Goal: Task Accomplishment & Management: Use online tool/utility

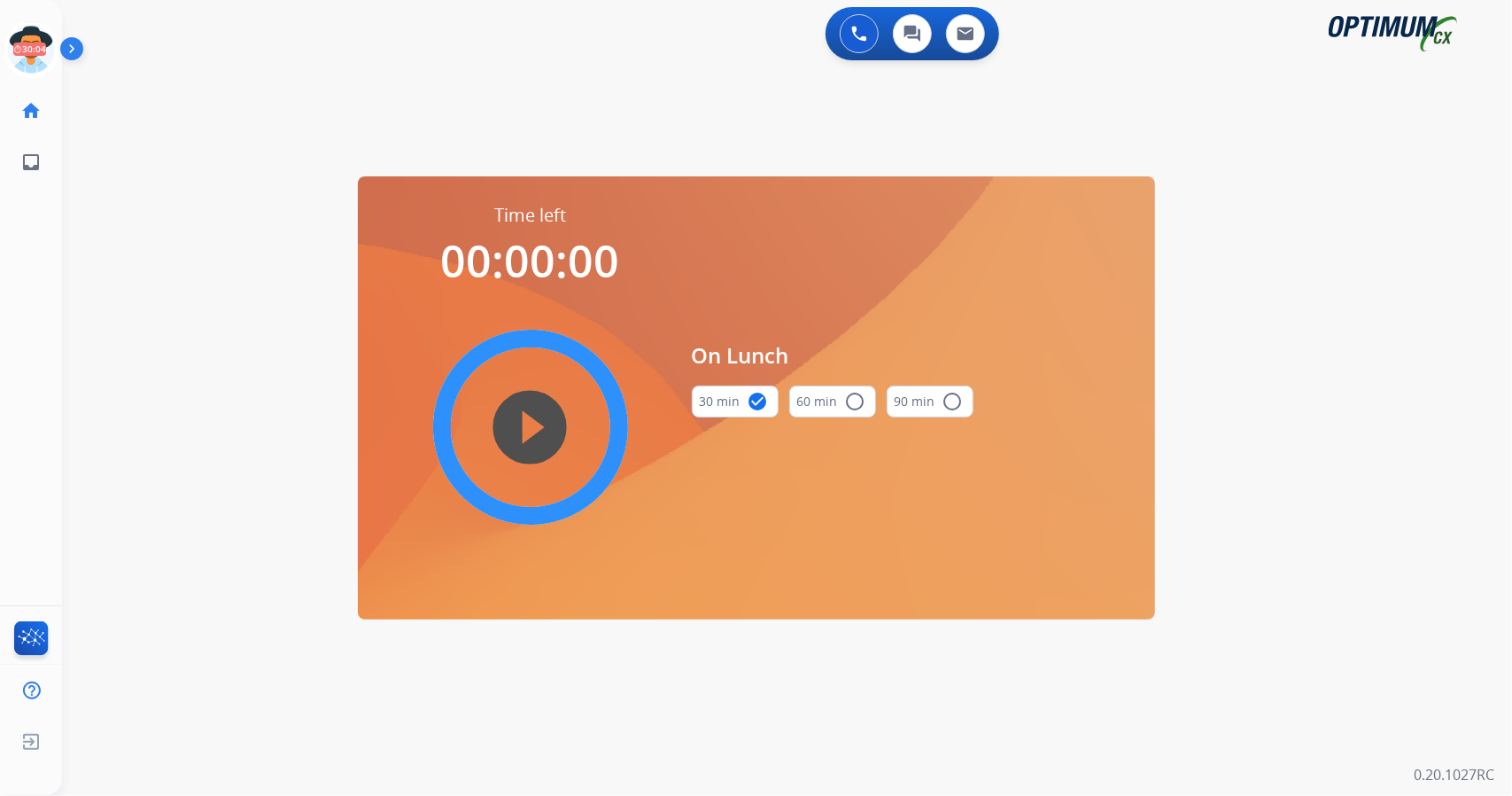
scroll to position [0, 4]
click at [573, 40] on div "0 Voice Interactions 0 Chat Interactions 0 Email Interactions" at bounding box center [777, 35] width 1387 height 57
click at [32, 52] on icon at bounding box center [27, 50] width 58 height 58
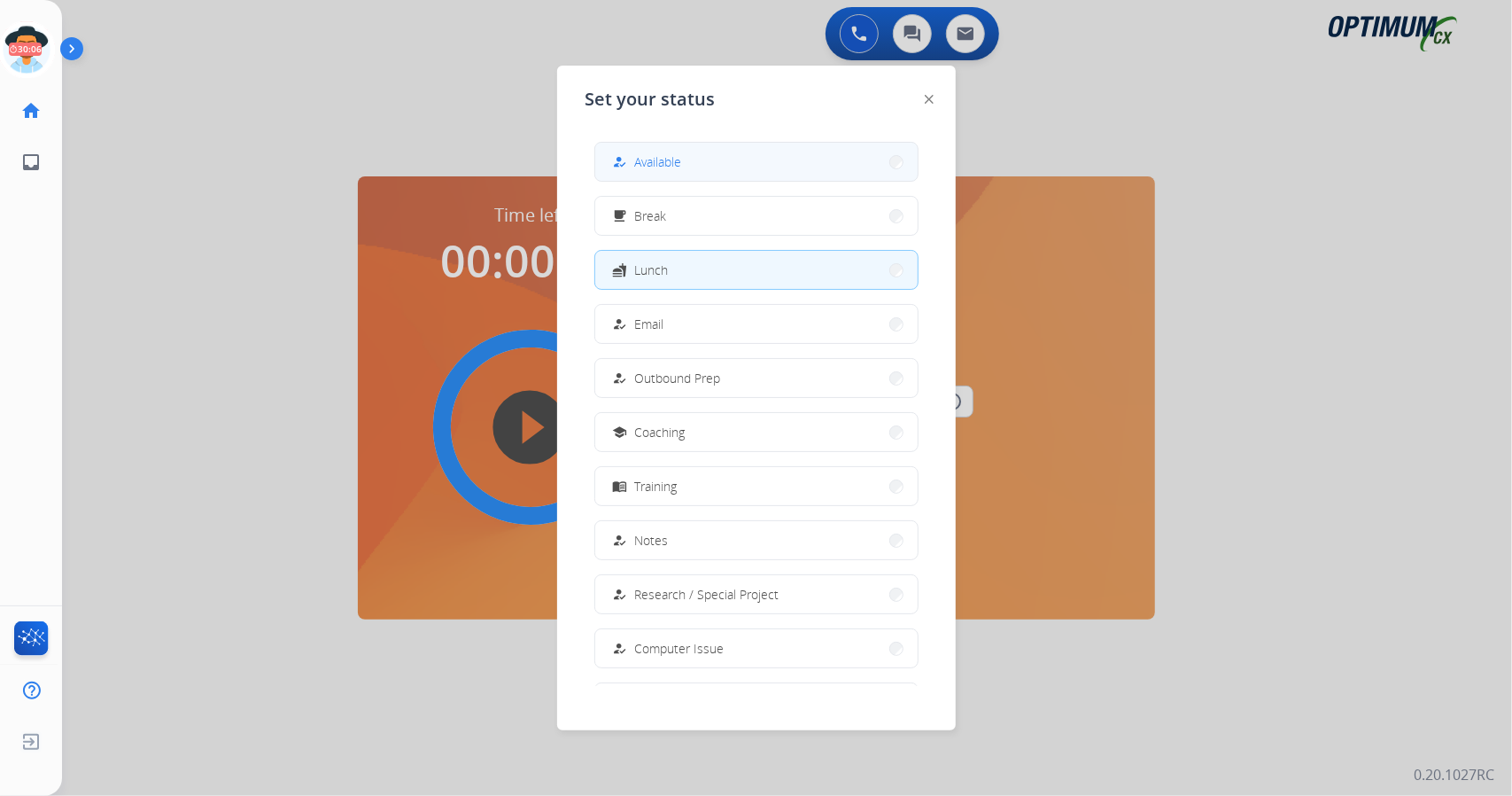
click at [631, 154] on div "how_to_reg" at bounding box center [622, 162] width 26 height 22
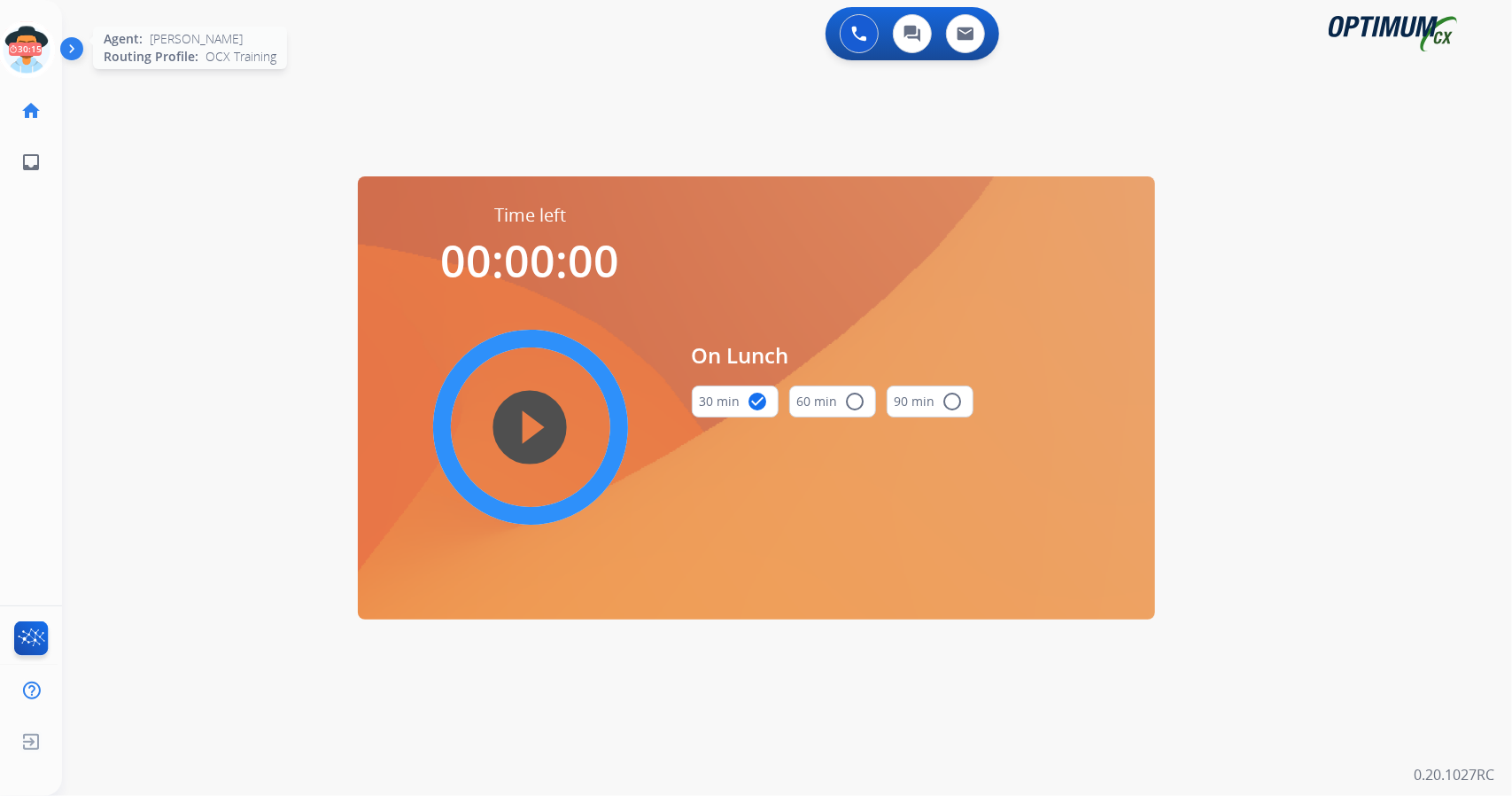
click at [20, 58] on icon at bounding box center [27, 50] width 58 height 58
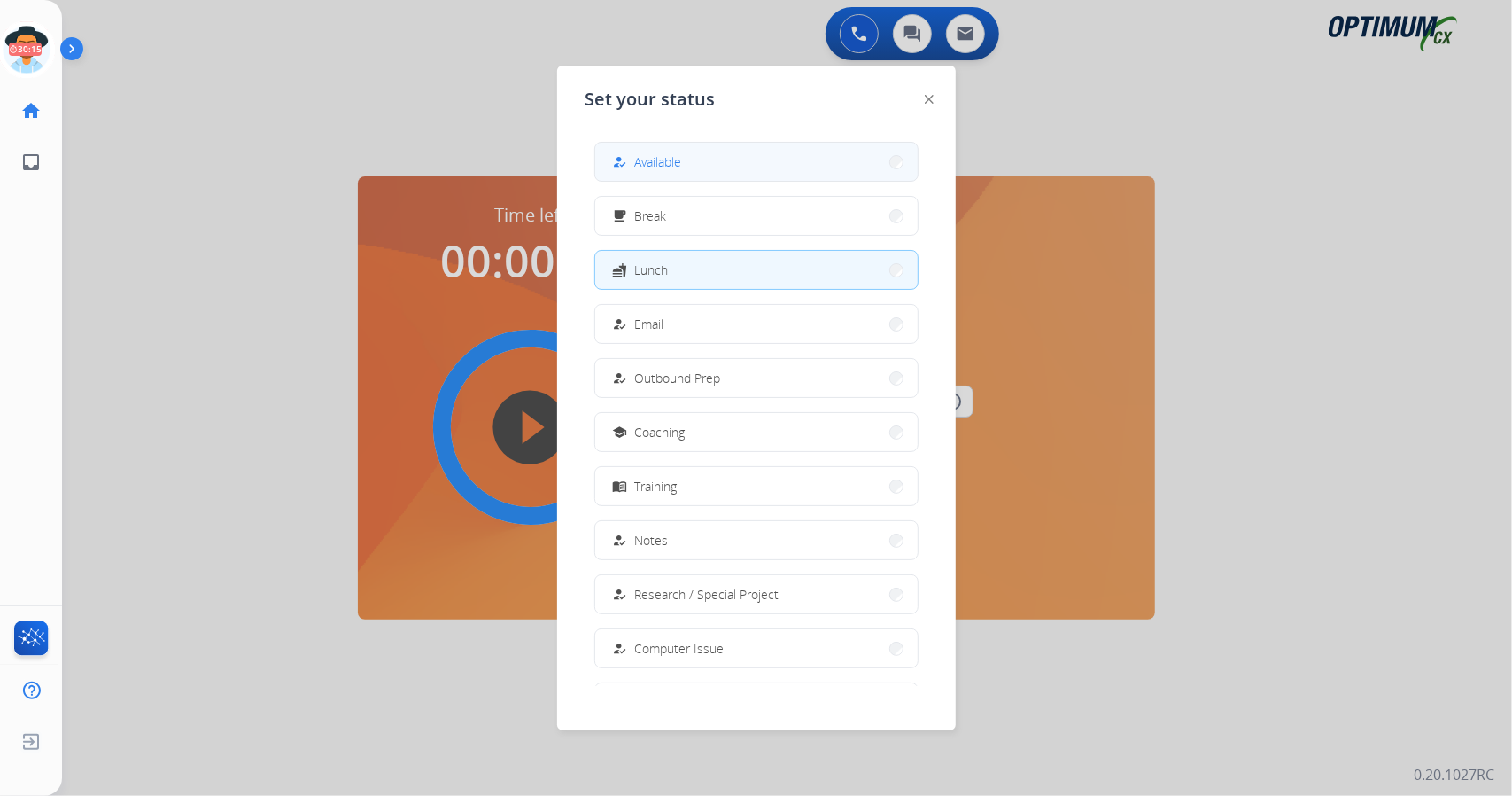
click at [801, 181] on div "how_to_reg Available" at bounding box center [757, 162] width 324 height 40
click at [742, 166] on button "how_to_reg Available" at bounding box center [757, 161] width 322 height 38
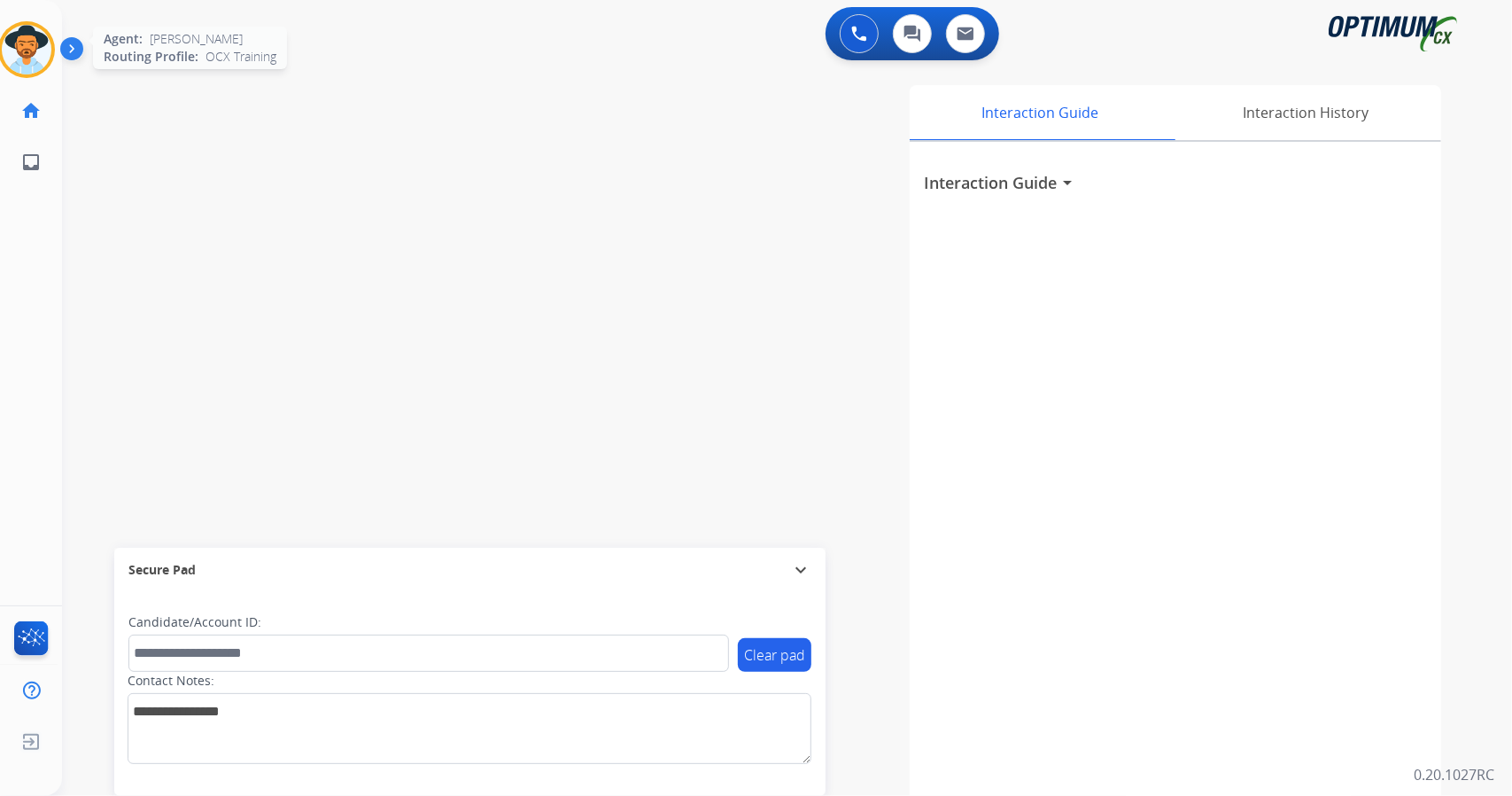
click at [9, 29] on div at bounding box center [26, 50] width 57 height 57
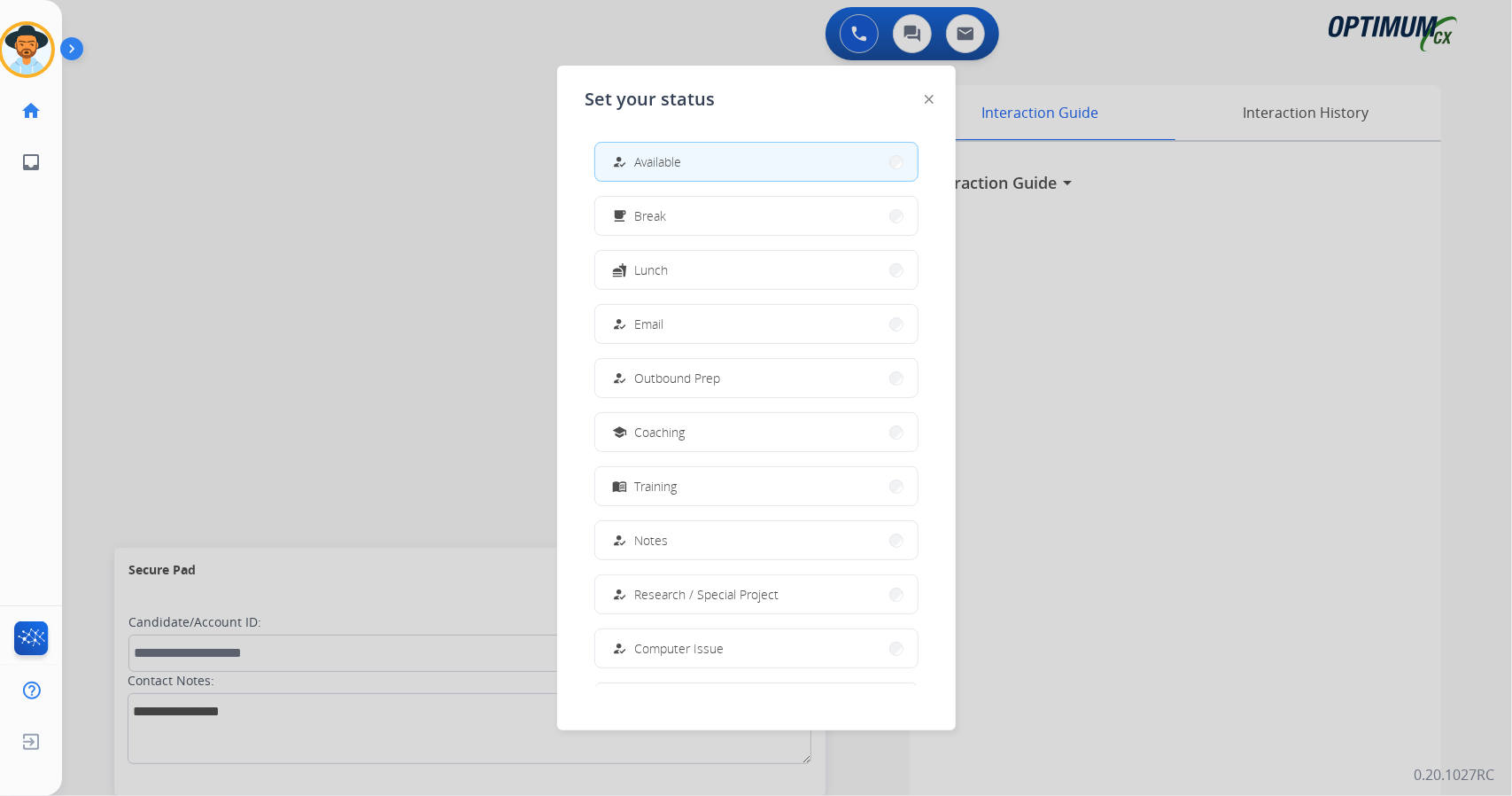
click at [622, 171] on div "how_to_reg" at bounding box center [622, 162] width 26 height 22
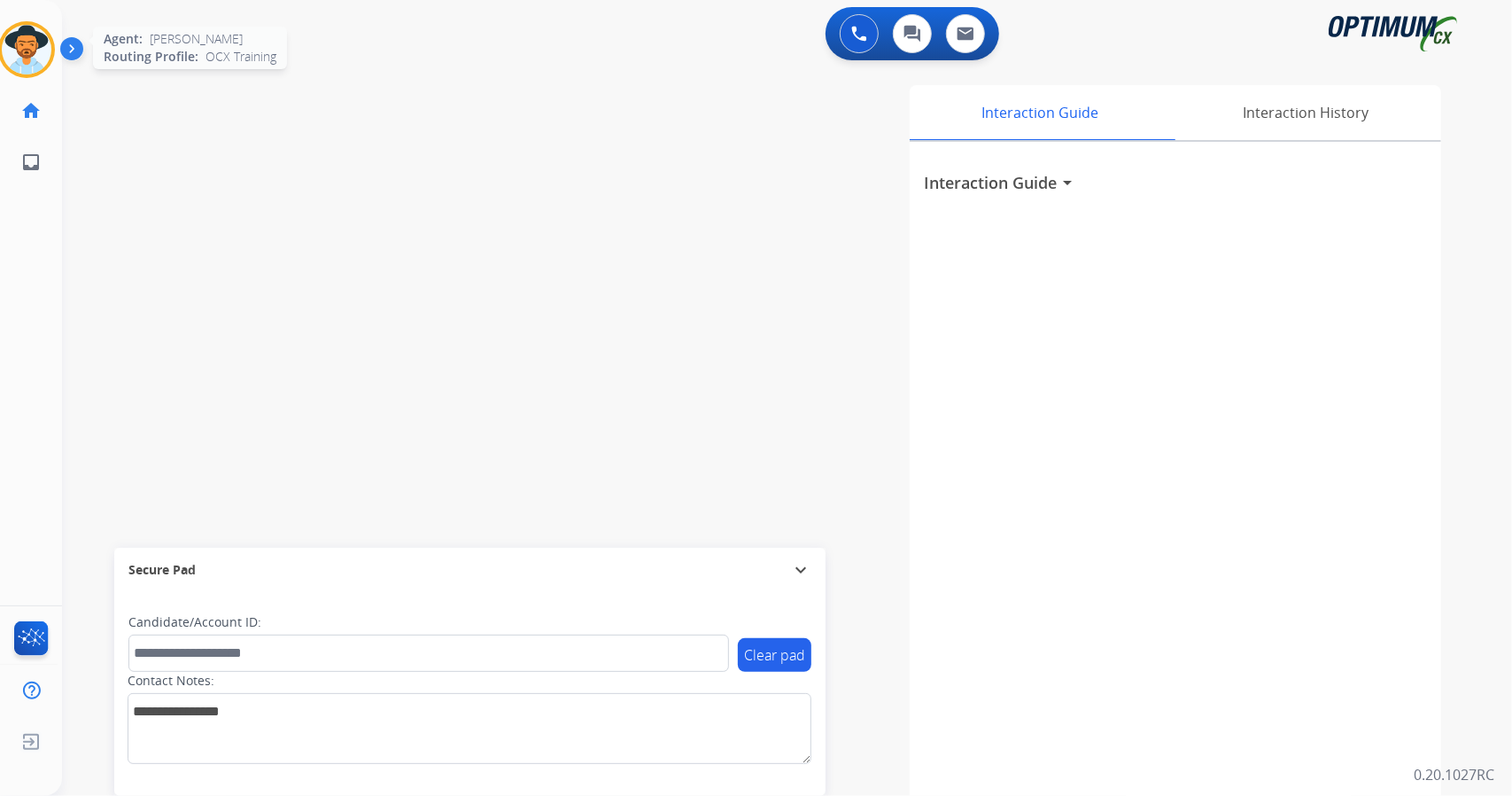
click at [42, 32] on img at bounding box center [26, 50] width 50 height 50
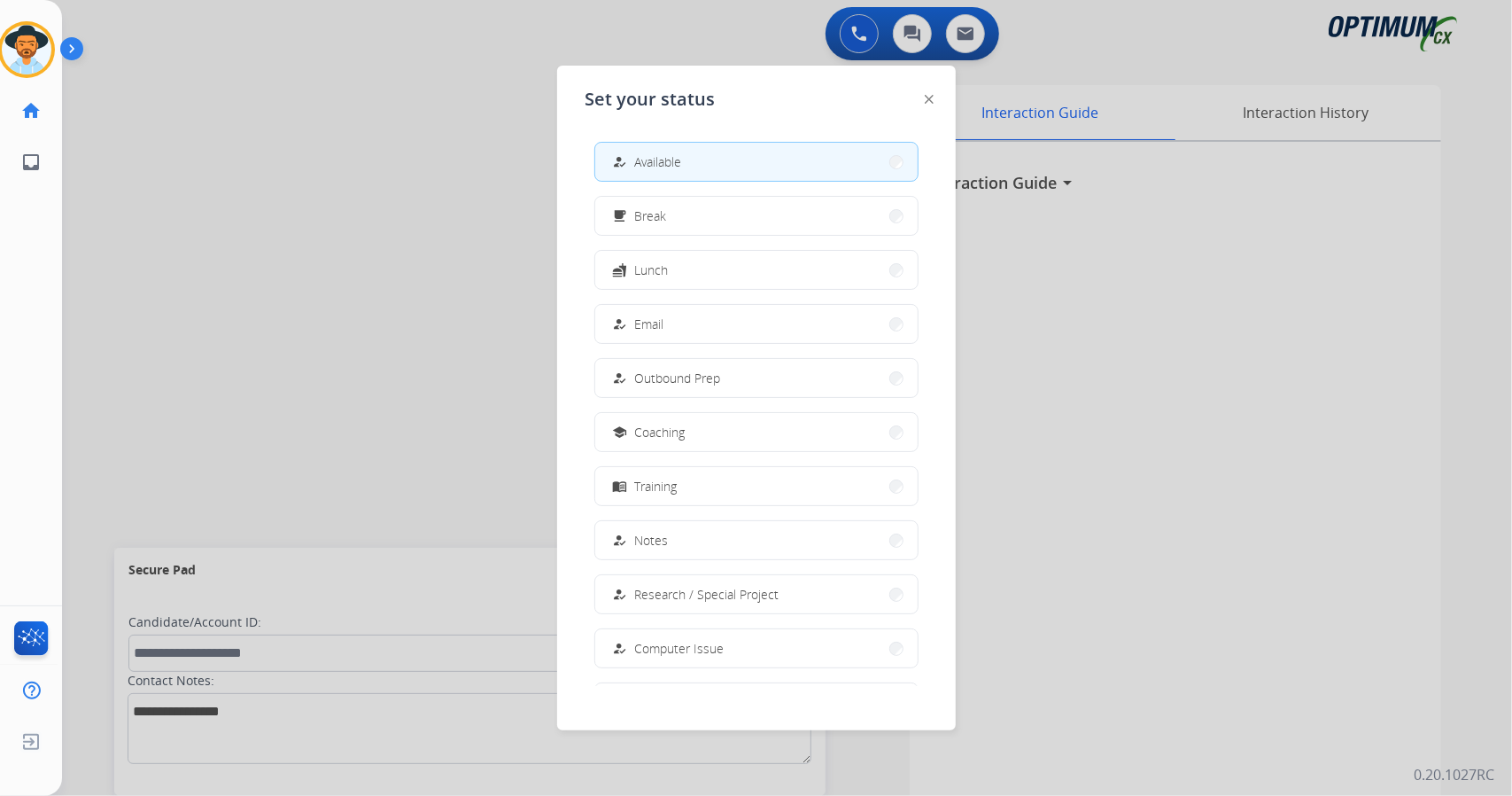
click at [731, 156] on button "how_to_reg Available" at bounding box center [757, 161] width 322 height 38
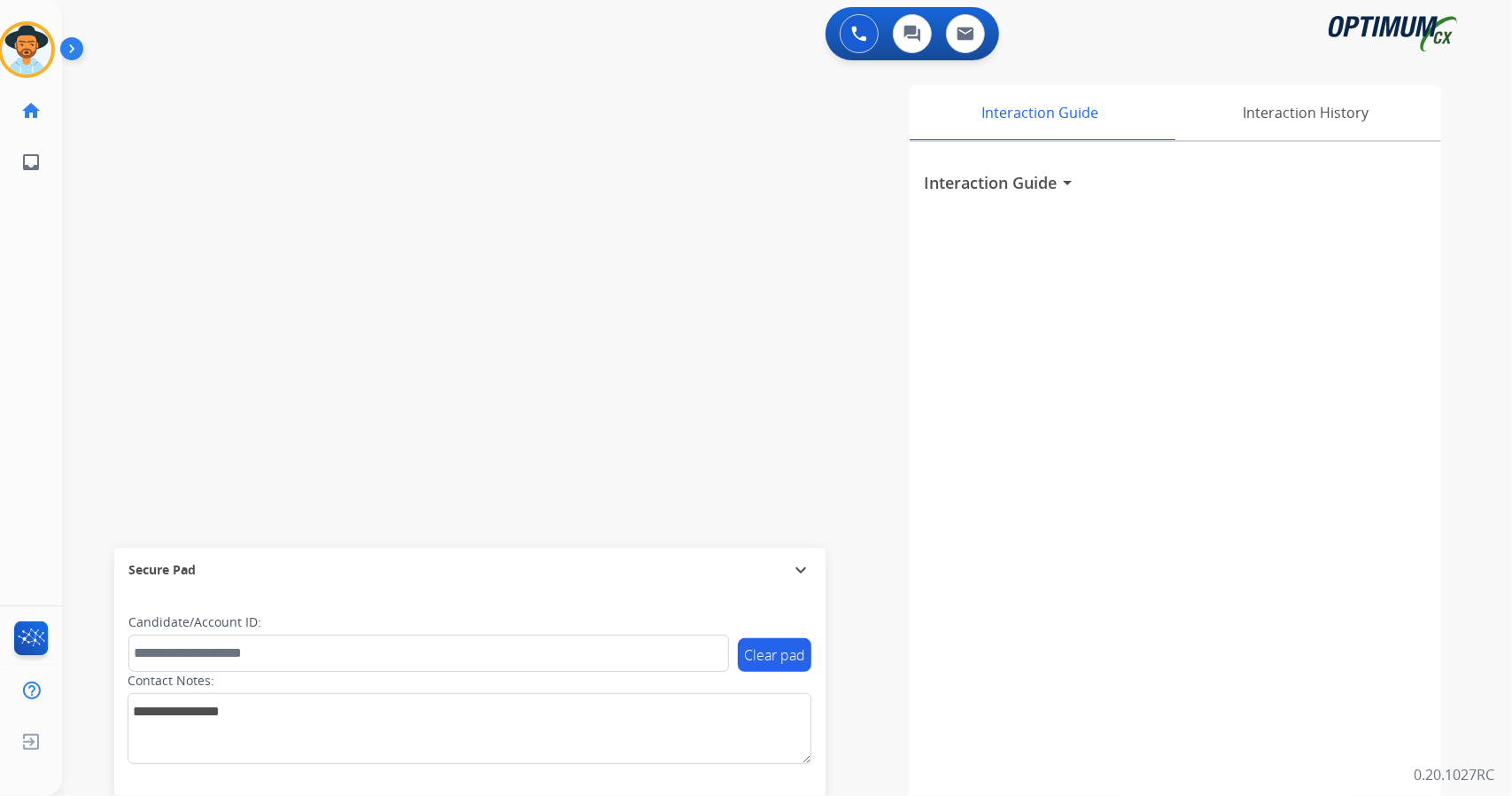
click at [731, 156] on div "Interaction Guide Interaction History Interaction Guide arrow_drop_down" at bounding box center [1003, 444] width 878 height 718
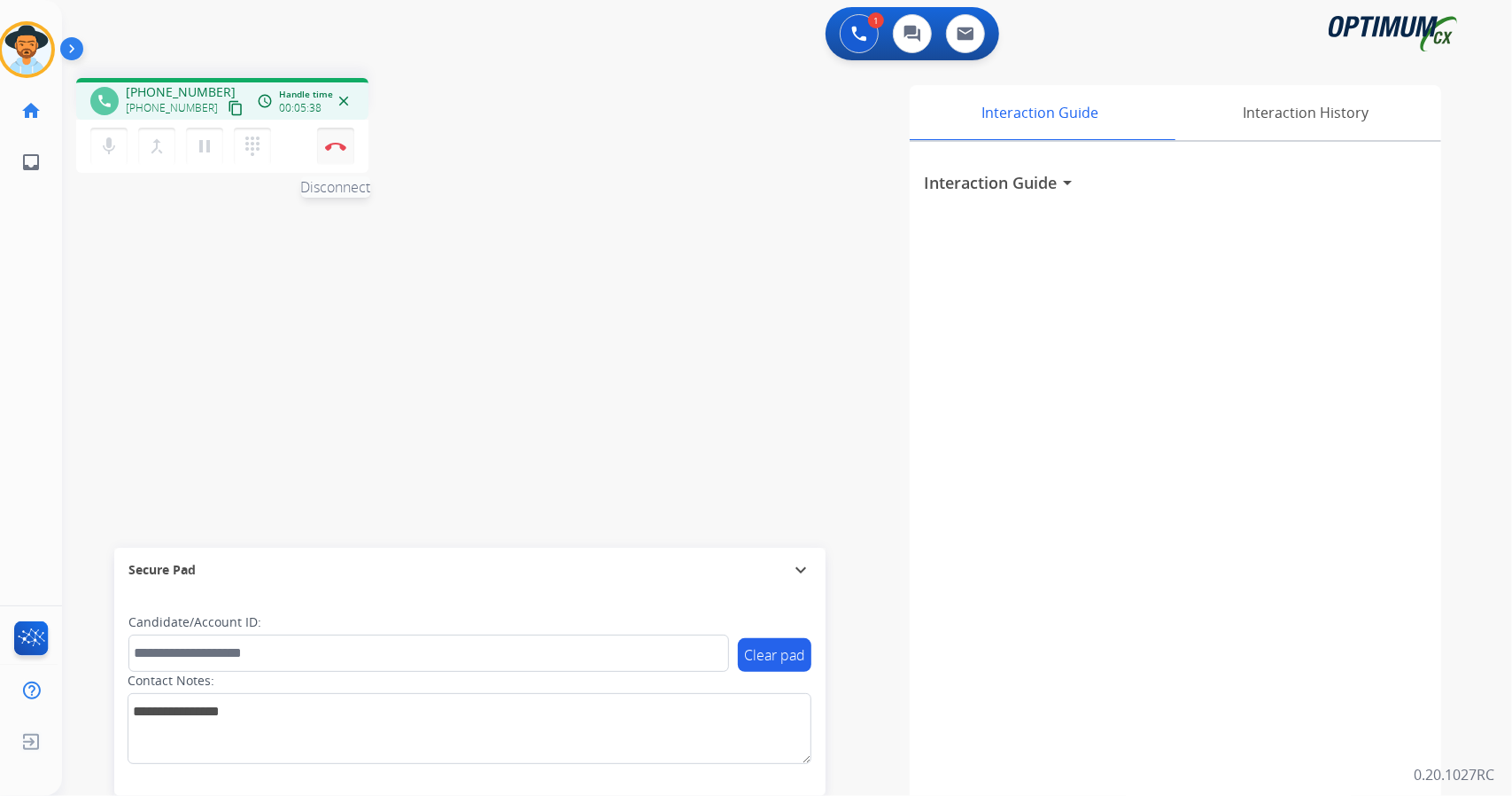
click at [337, 151] on button "Disconnect" at bounding box center [335, 146] width 37 height 37
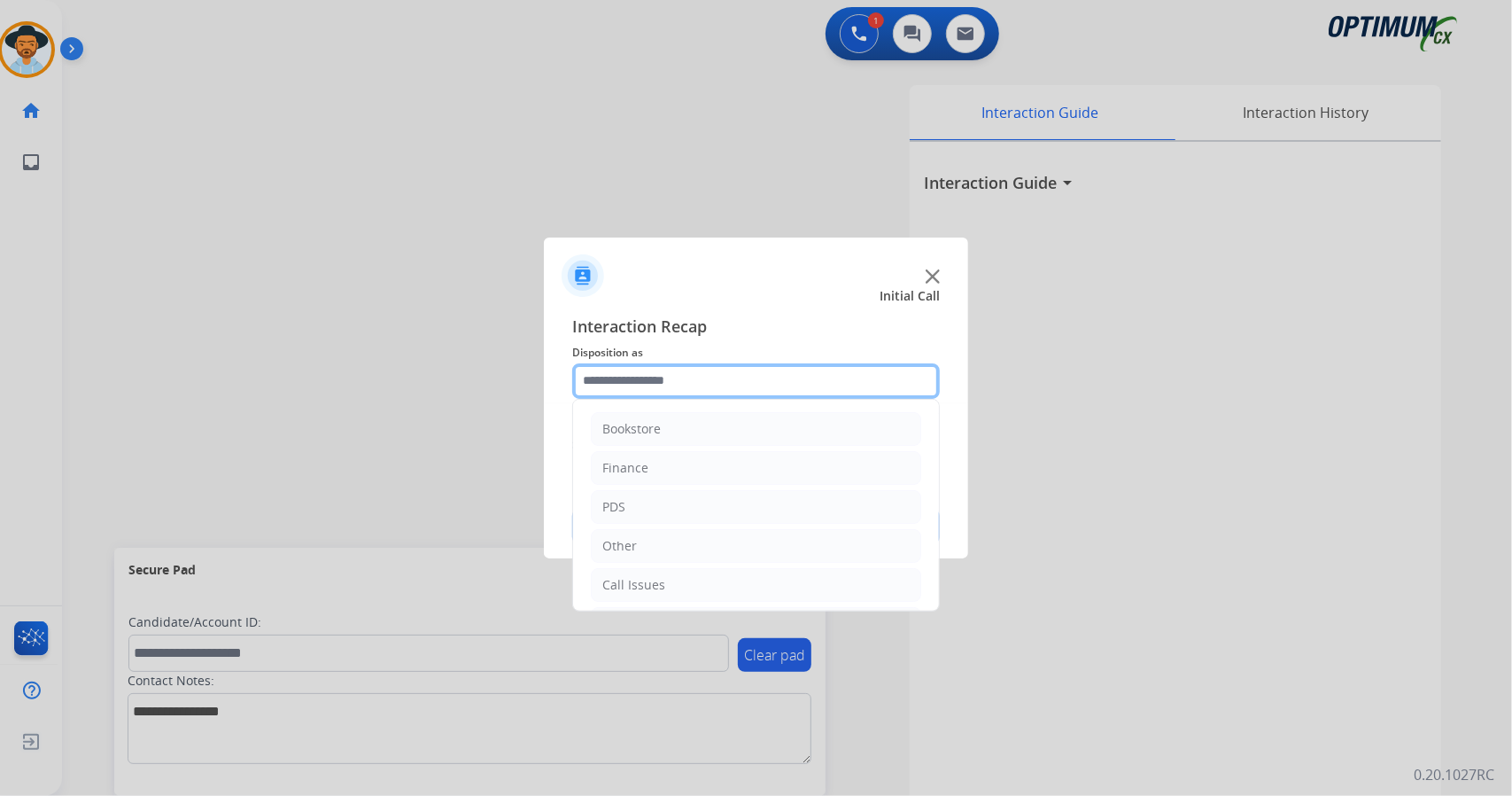
click at [677, 375] on input "text" at bounding box center [756, 381] width 368 height 35
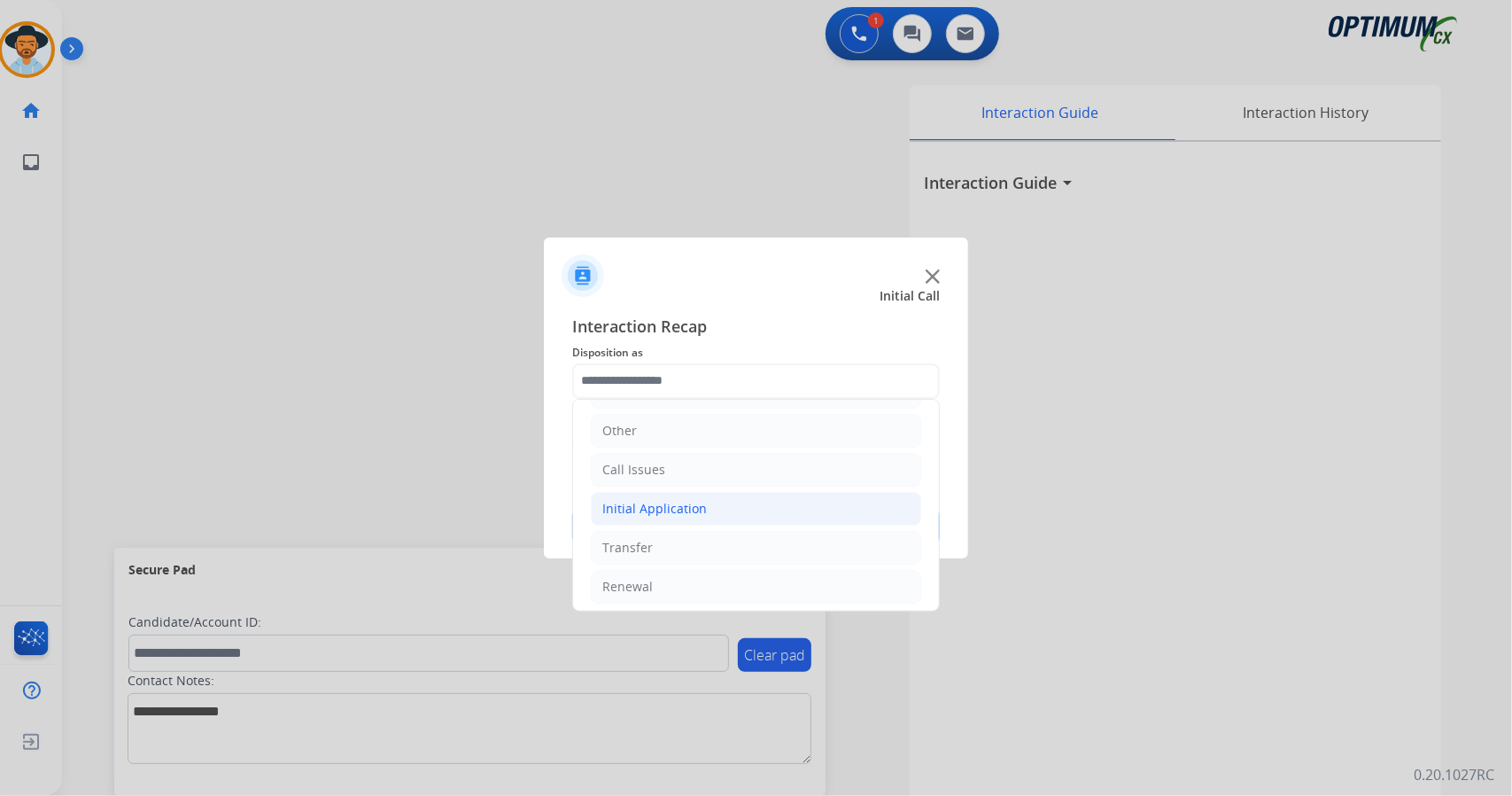
click at [734, 499] on li "Initial Application" at bounding box center [756, 508] width 330 height 33
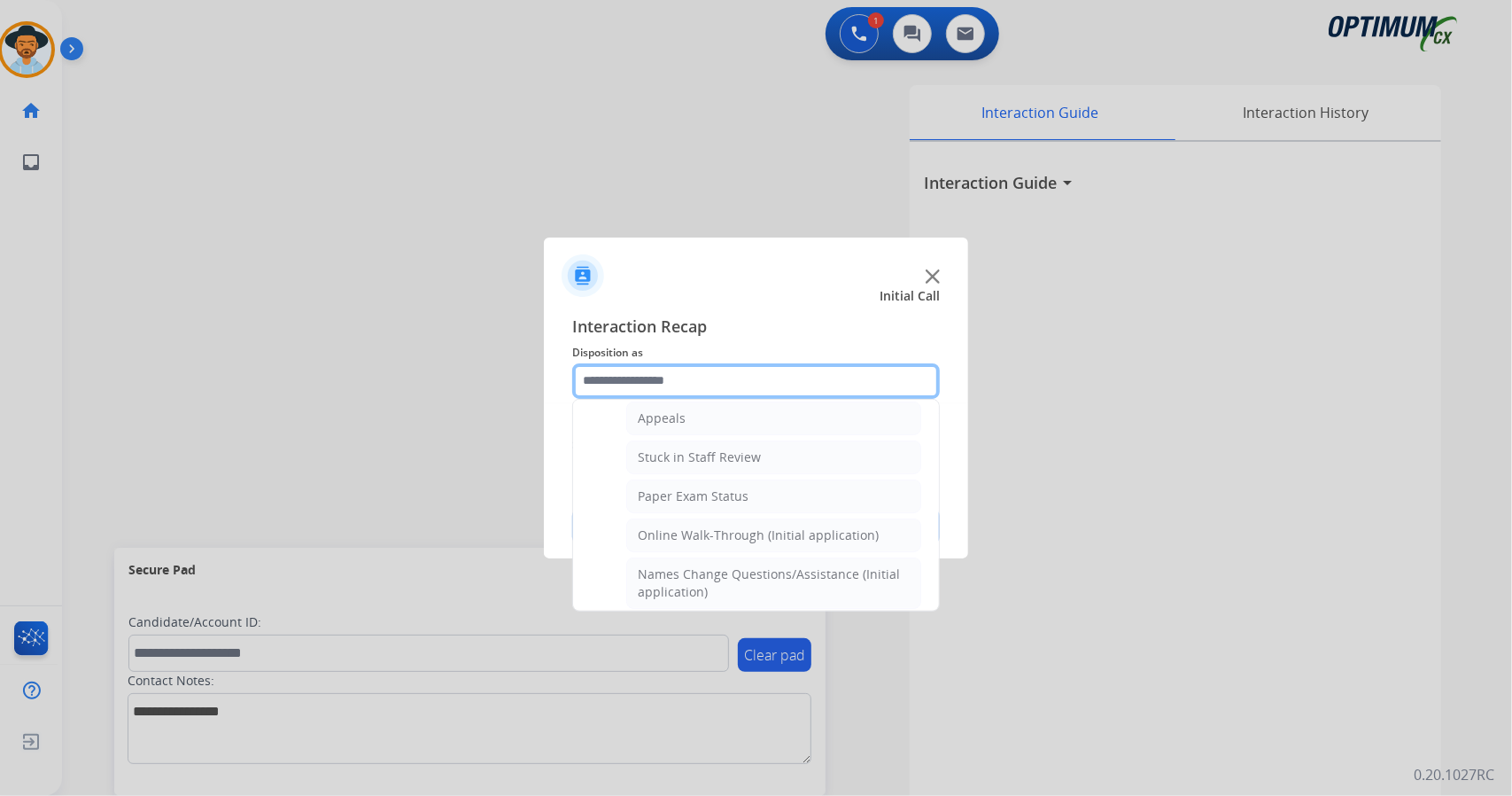
scroll to position [276, 0]
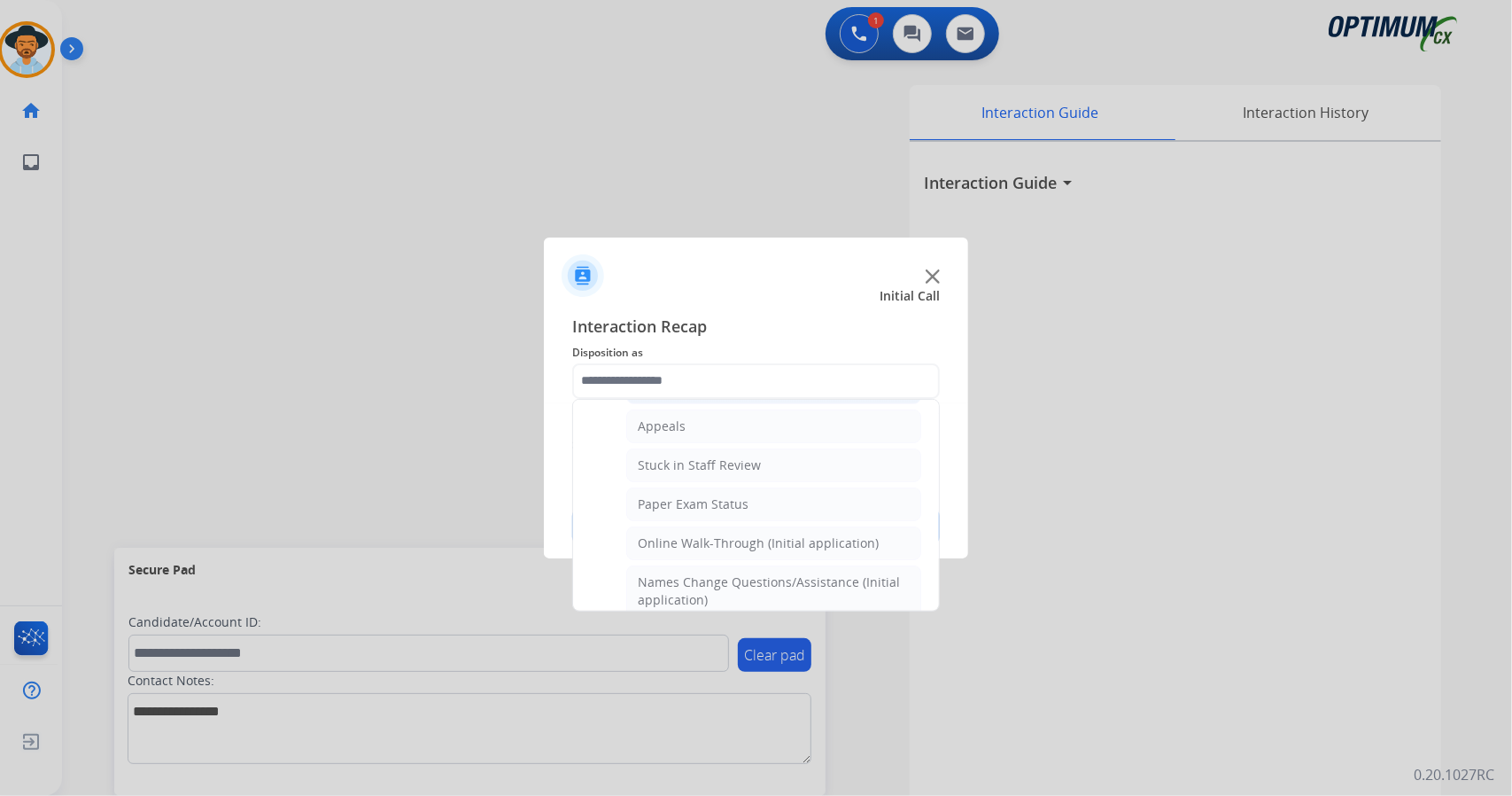
click at [734, 535] on div "Online Walk-Through (Initial application)" at bounding box center [759, 544] width 241 height 18
type input "**********"
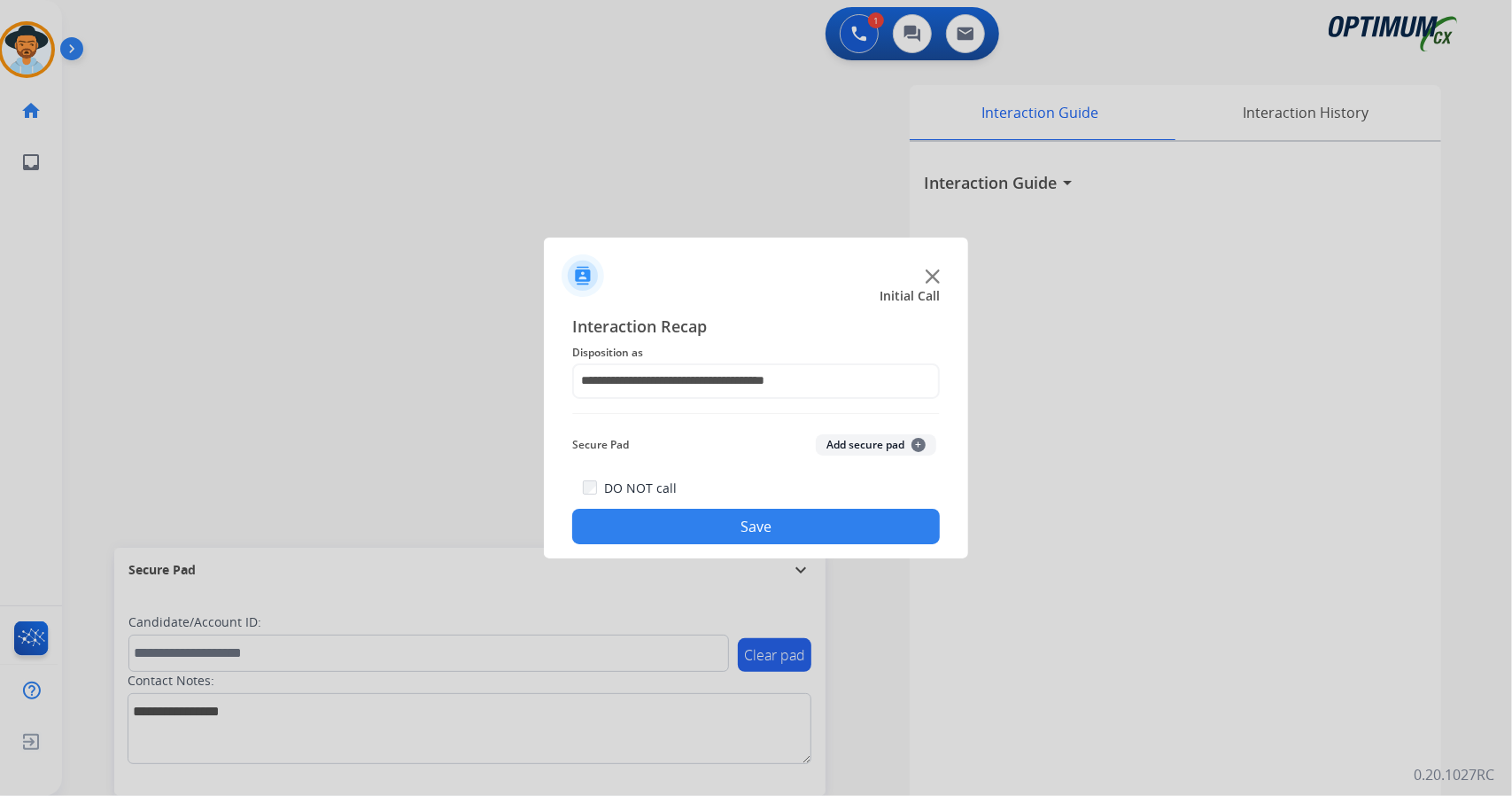
click at [734, 535] on button "Save" at bounding box center [756, 526] width 368 height 35
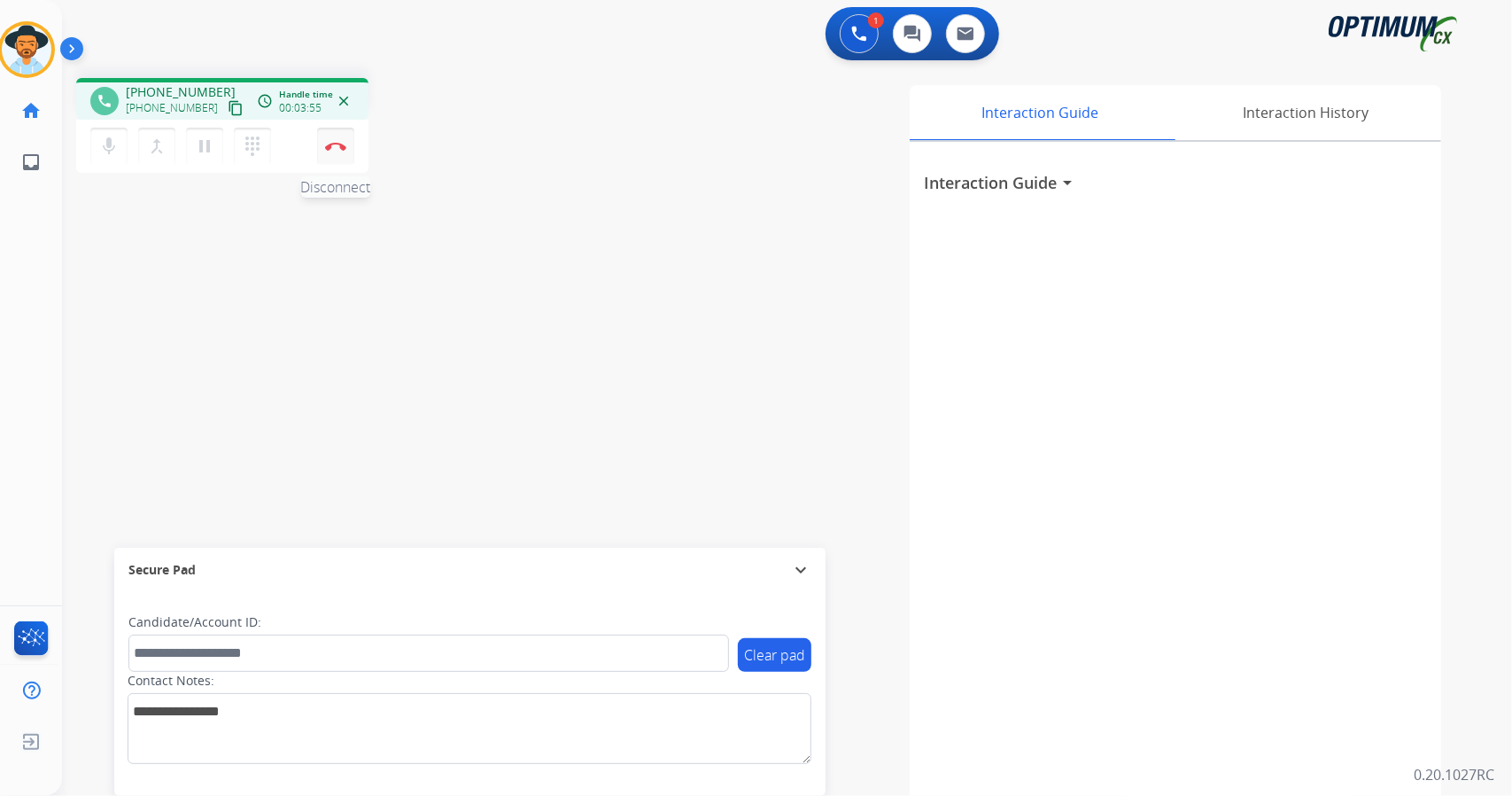
click at [337, 149] on button "Disconnect" at bounding box center [335, 146] width 37 height 37
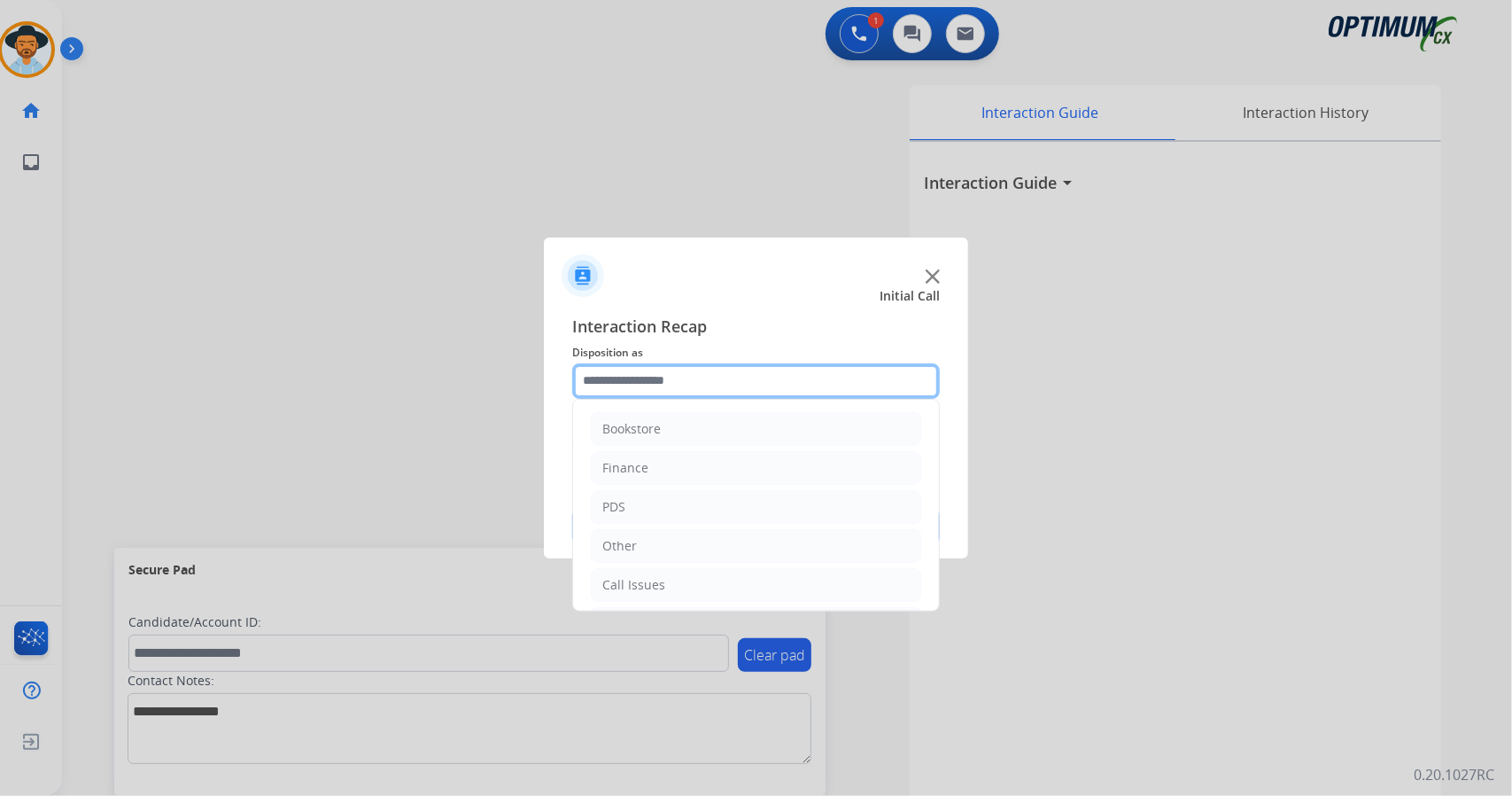
click at [728, 380] on input "text" at bounding box center [756, 381] width 368 height 35
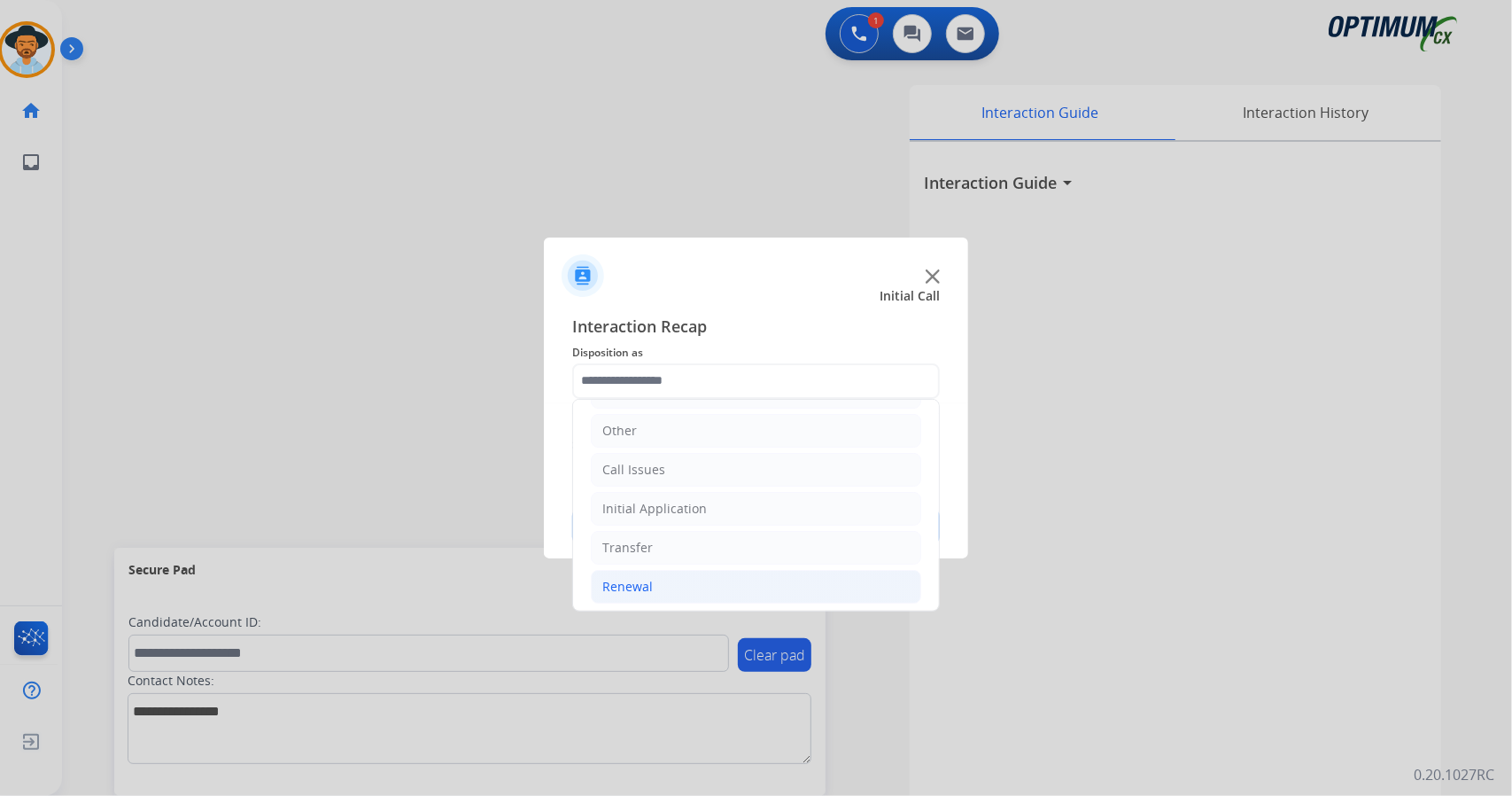
click at [659, 577] on li "Renewal" at bounding box center [756, 586] width 330 height 33
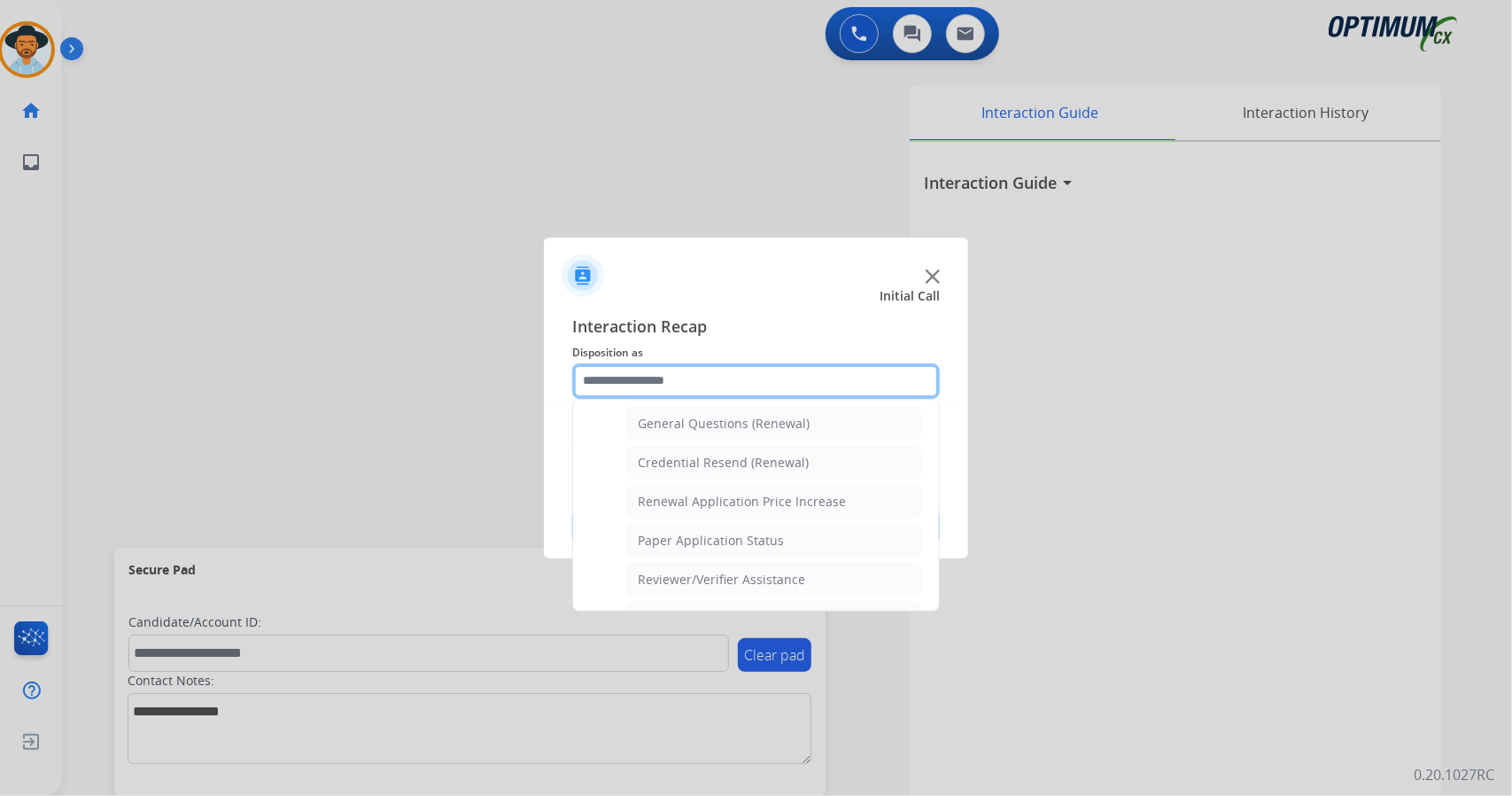
scroll to position [670, 0]
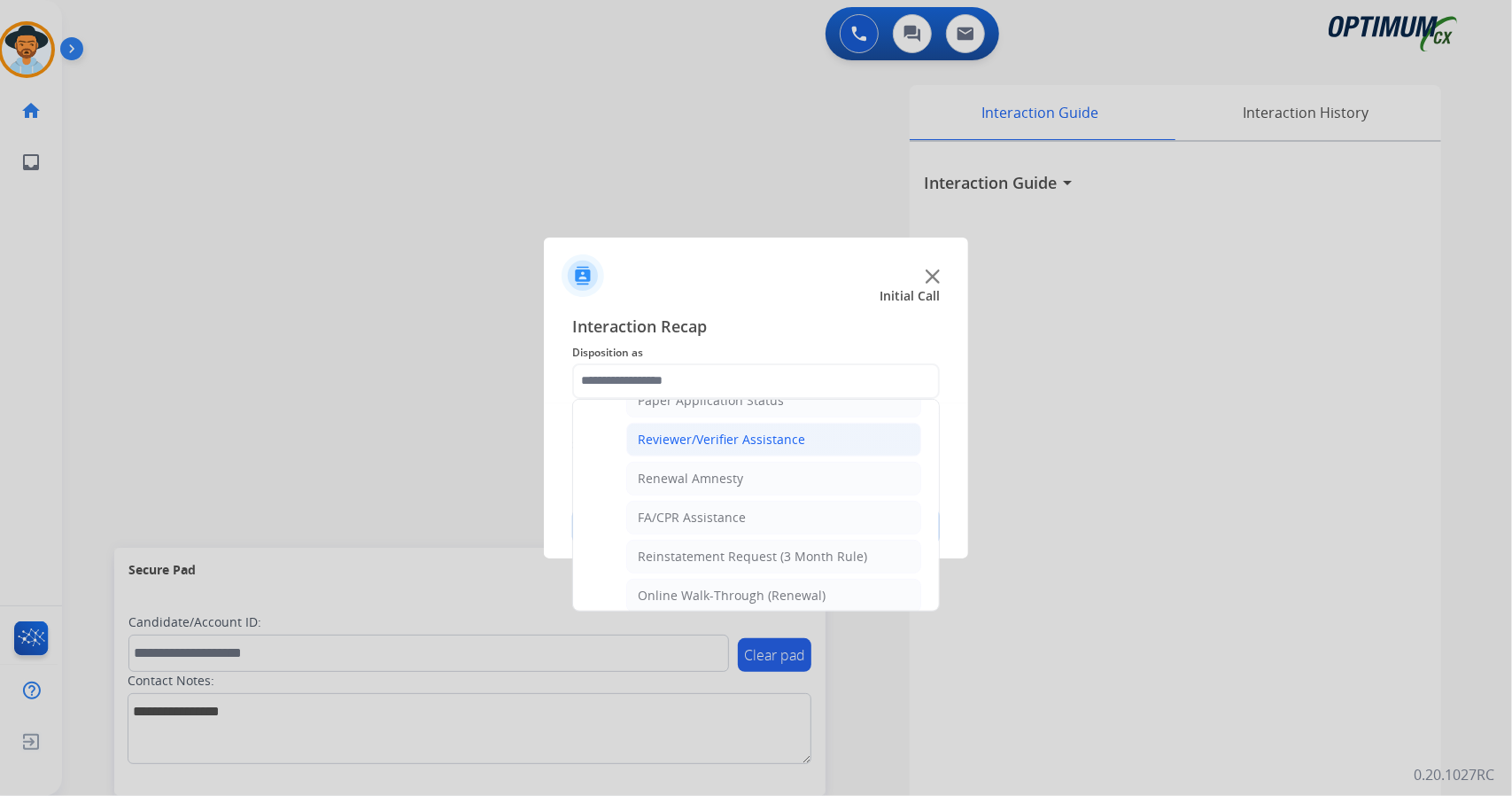
click at [772, 430] on div "Reviewer/Verifier Assistance" at bounding box center [722, 439] width 167 height 18
type input "**********"
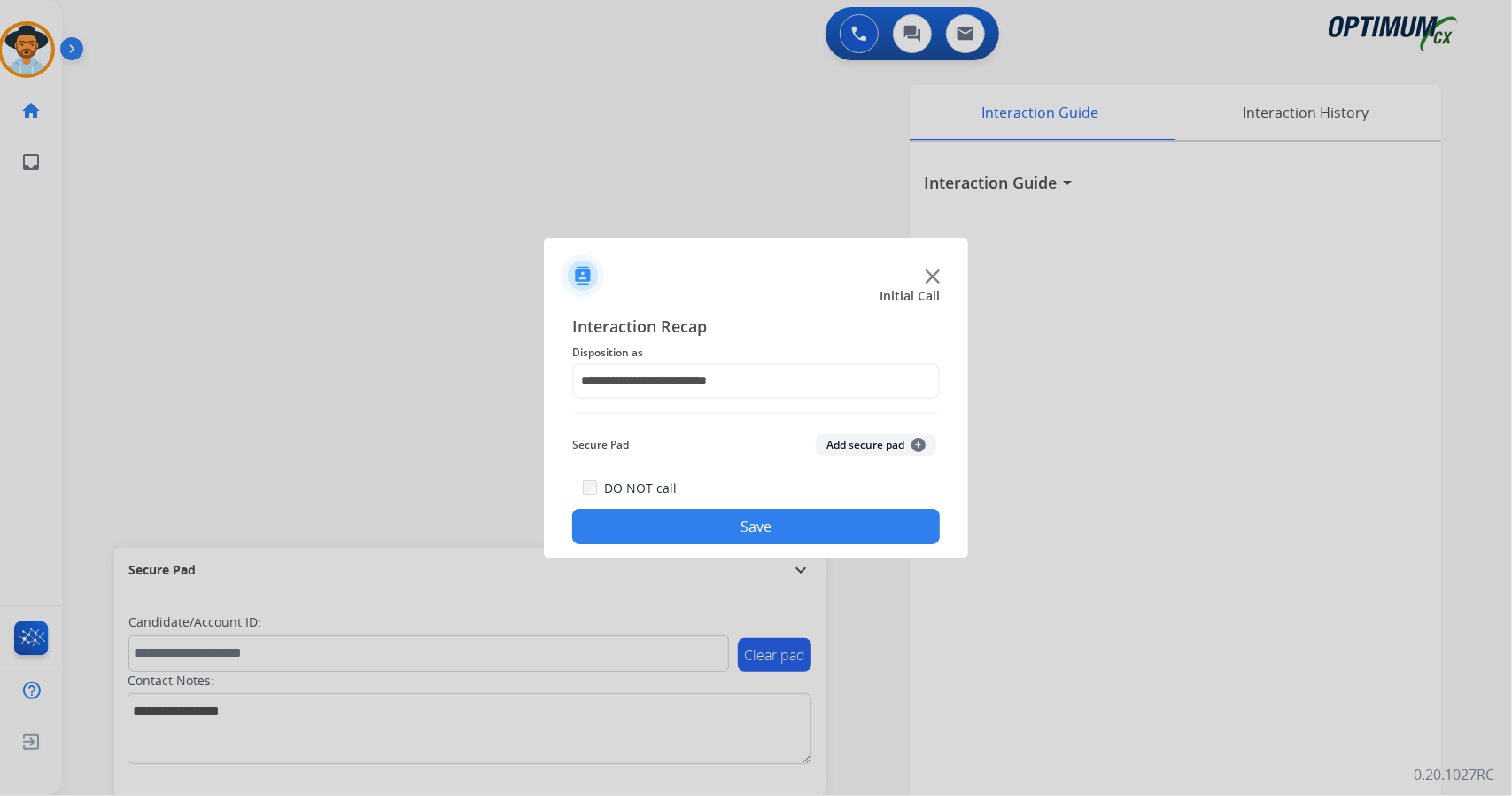
click at [781, 529] on button "Save" at bounding box center [756, 526] width 368 height 35
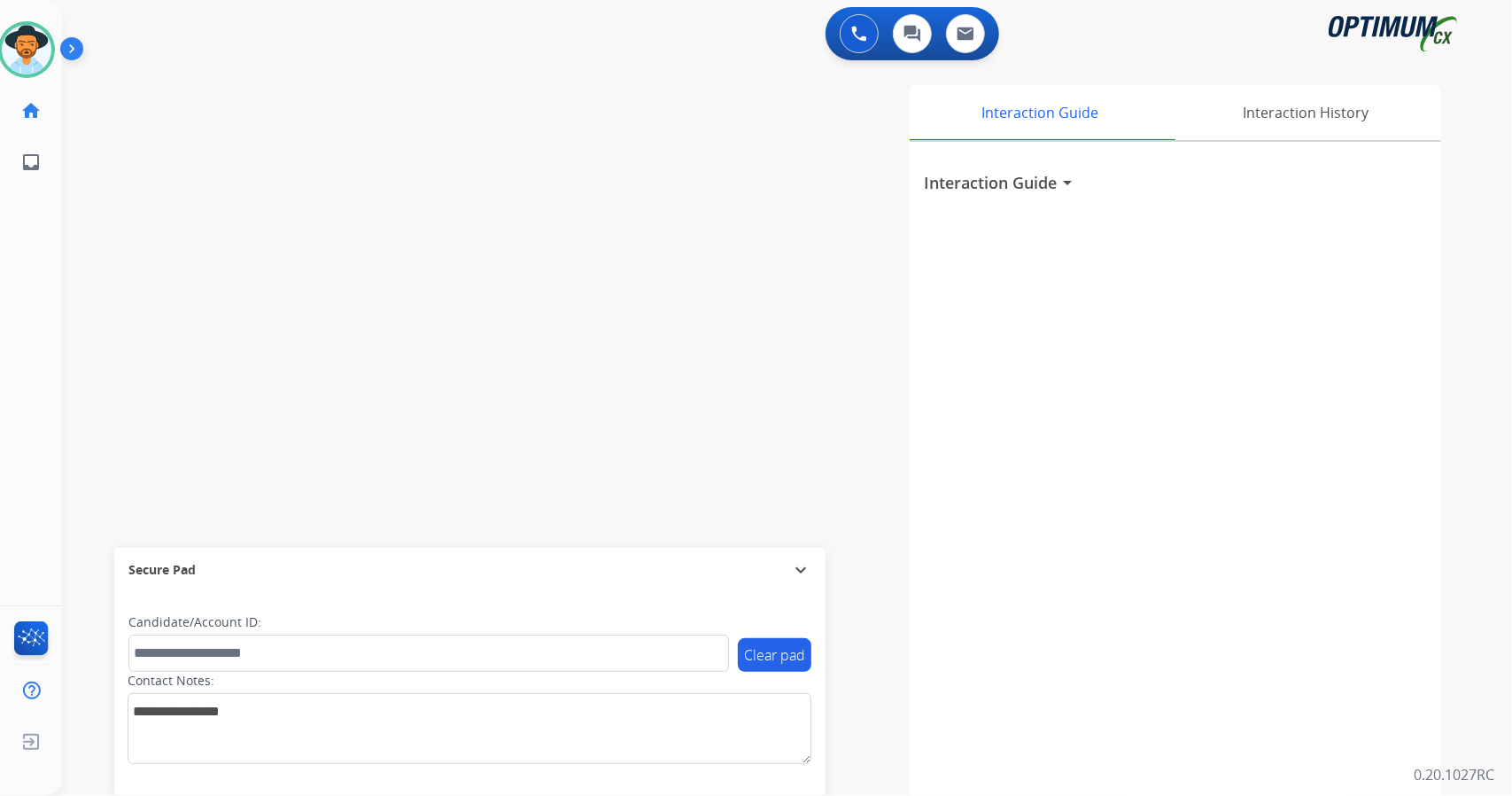
click at [79, 161] on div "swap_horiz Break voice bridge close_fullscreen Connect 3-Way Call merge_type Se…" at bounding box center [766, 433] width 1408 height 739
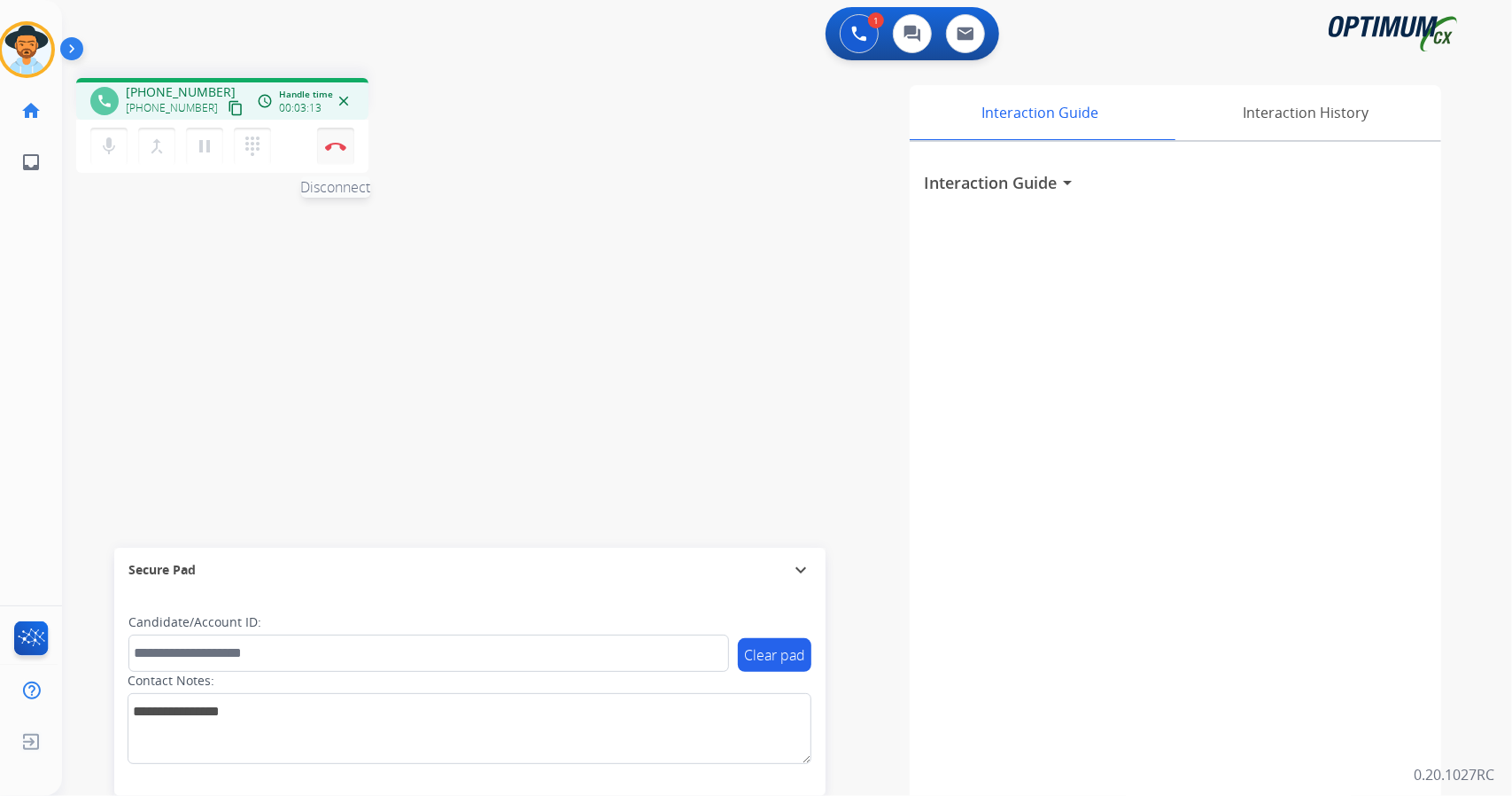
click at [331, 140] on button "Disconnect" at bounding box center [335, 146] width 37 height 37
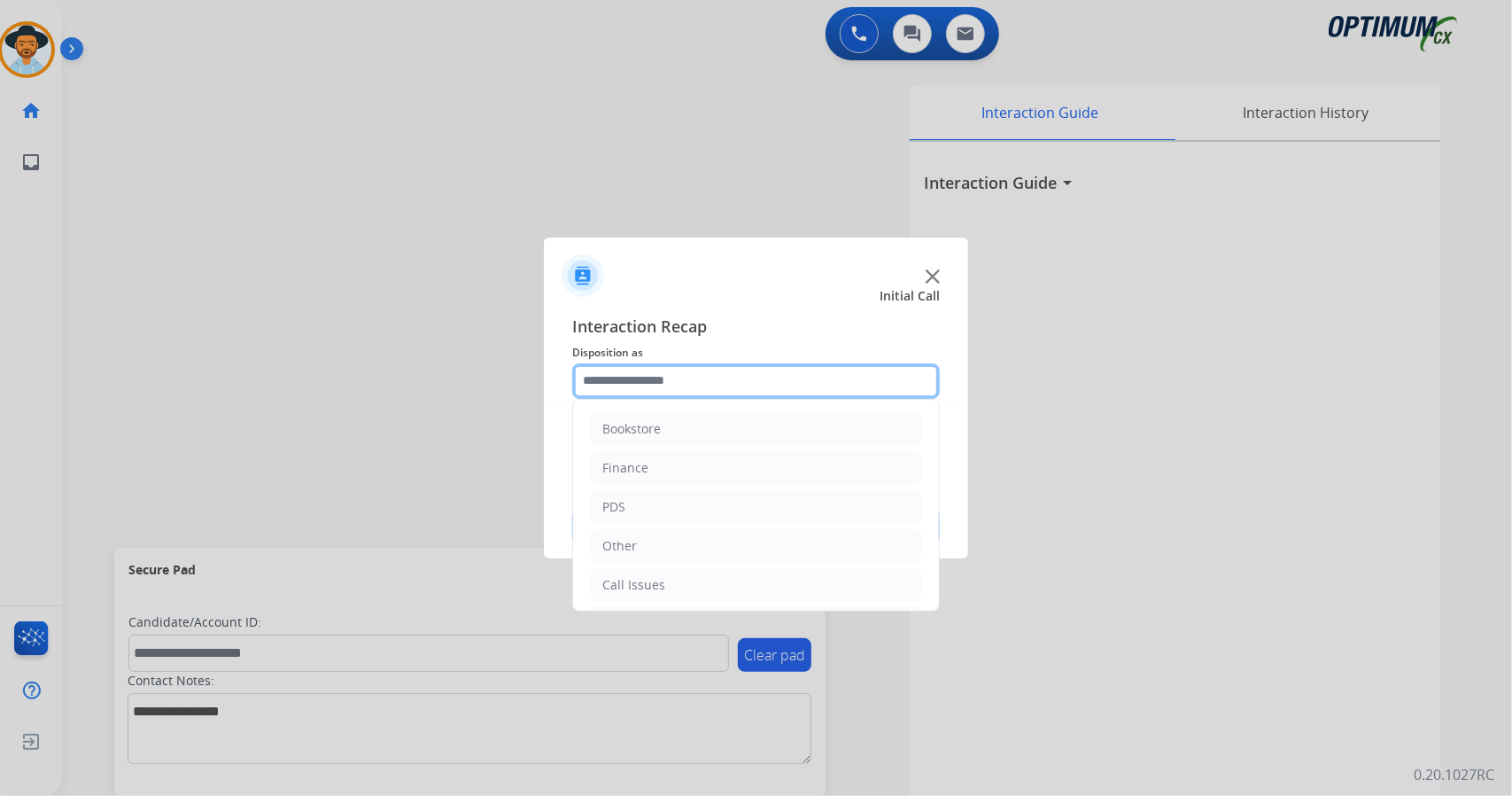
click at [693, 391] on input "text" at bounding box center [756, 381] width 368 height 35
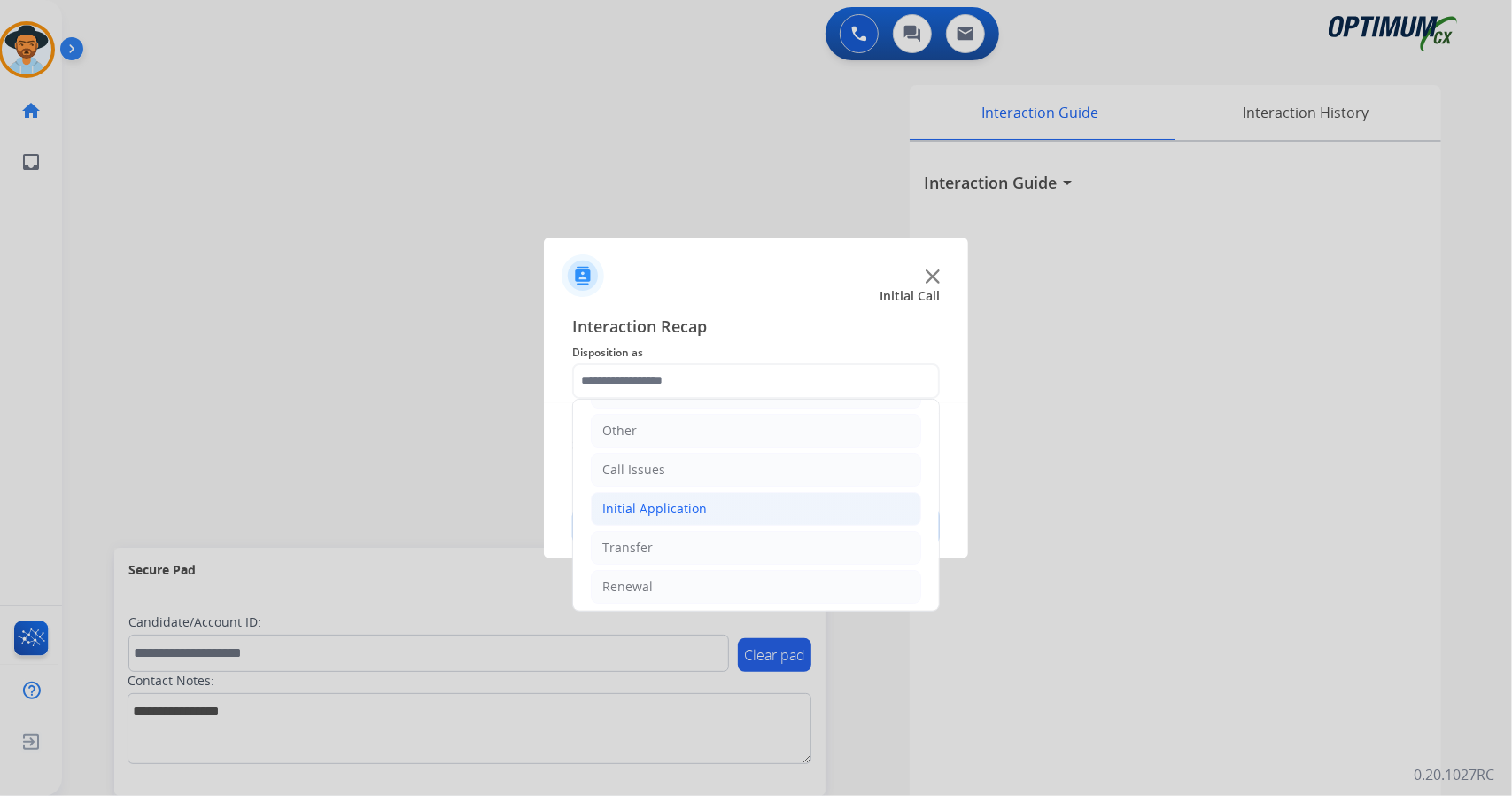
click at [677, 513] on div "Initial Application" at bounding box center [654, 509] width 104 height 18
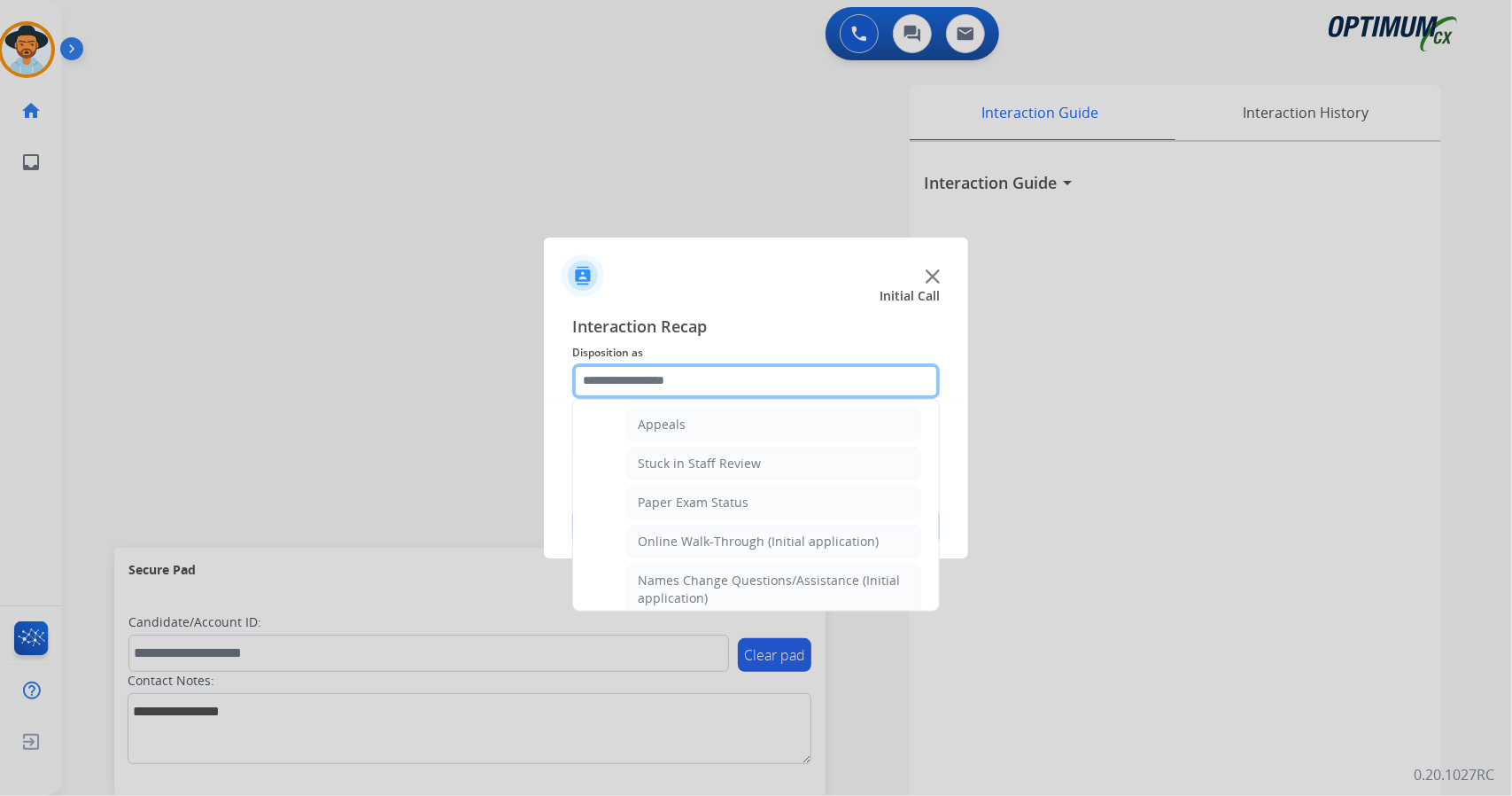
scroll to position [280, 0]
click at [684, 530] on div "Online Walk-Through (Initial application)" at bounding box center [759, 539] width 241 height 18
type input "**********"
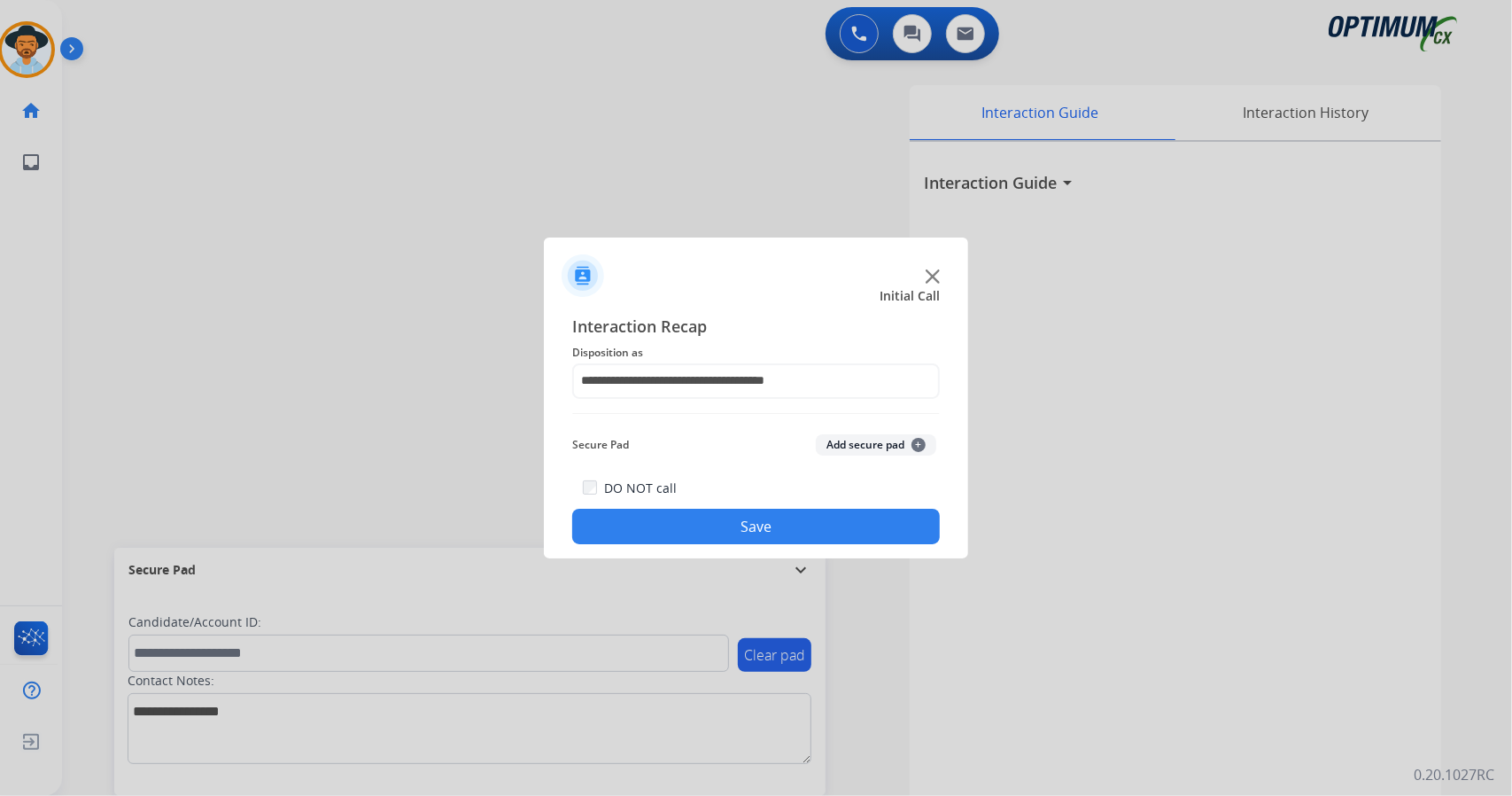
click at [684, 528] on button "Save" at bounding box center [756, 526] width 368 height 35
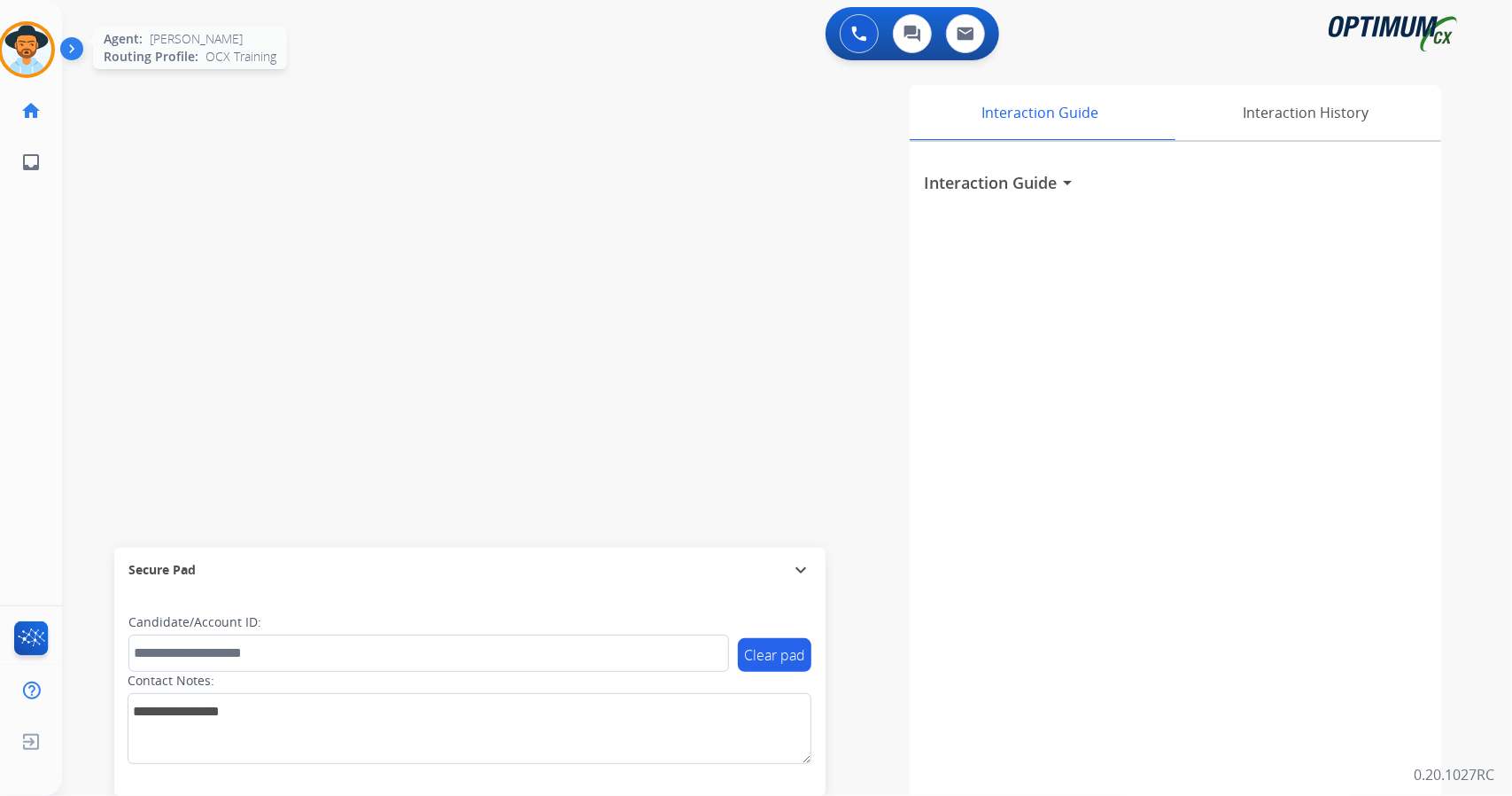
click at [30, 42] on img at bounding box center [26, 50] width 50 height 50
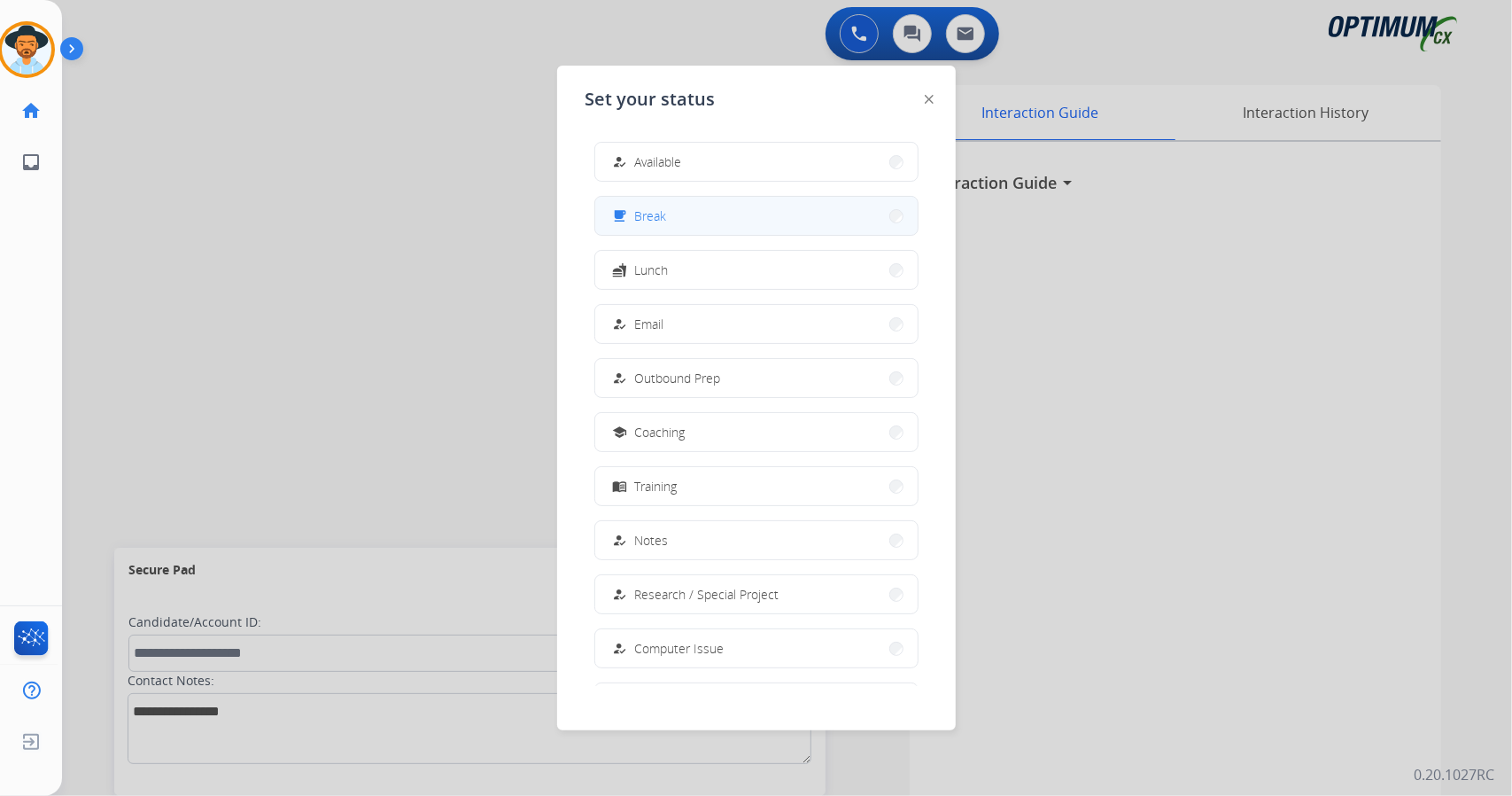
click at [679, 215] on button "free_breakfast Break" at bounding box center [757, 216] width 322 height 38
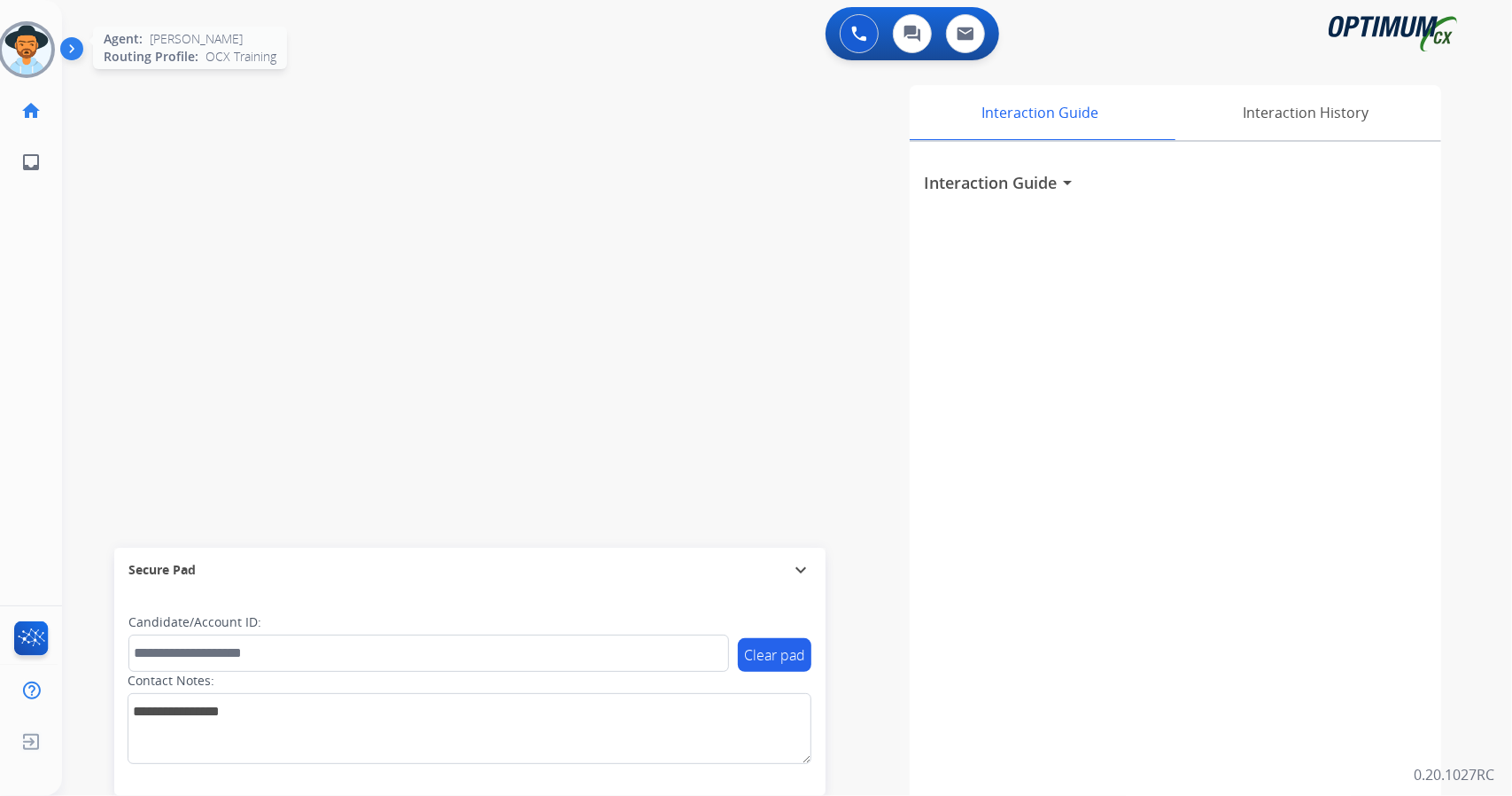
click at [18, 58] on img at bounding box center [26, 50] width 50 height 50
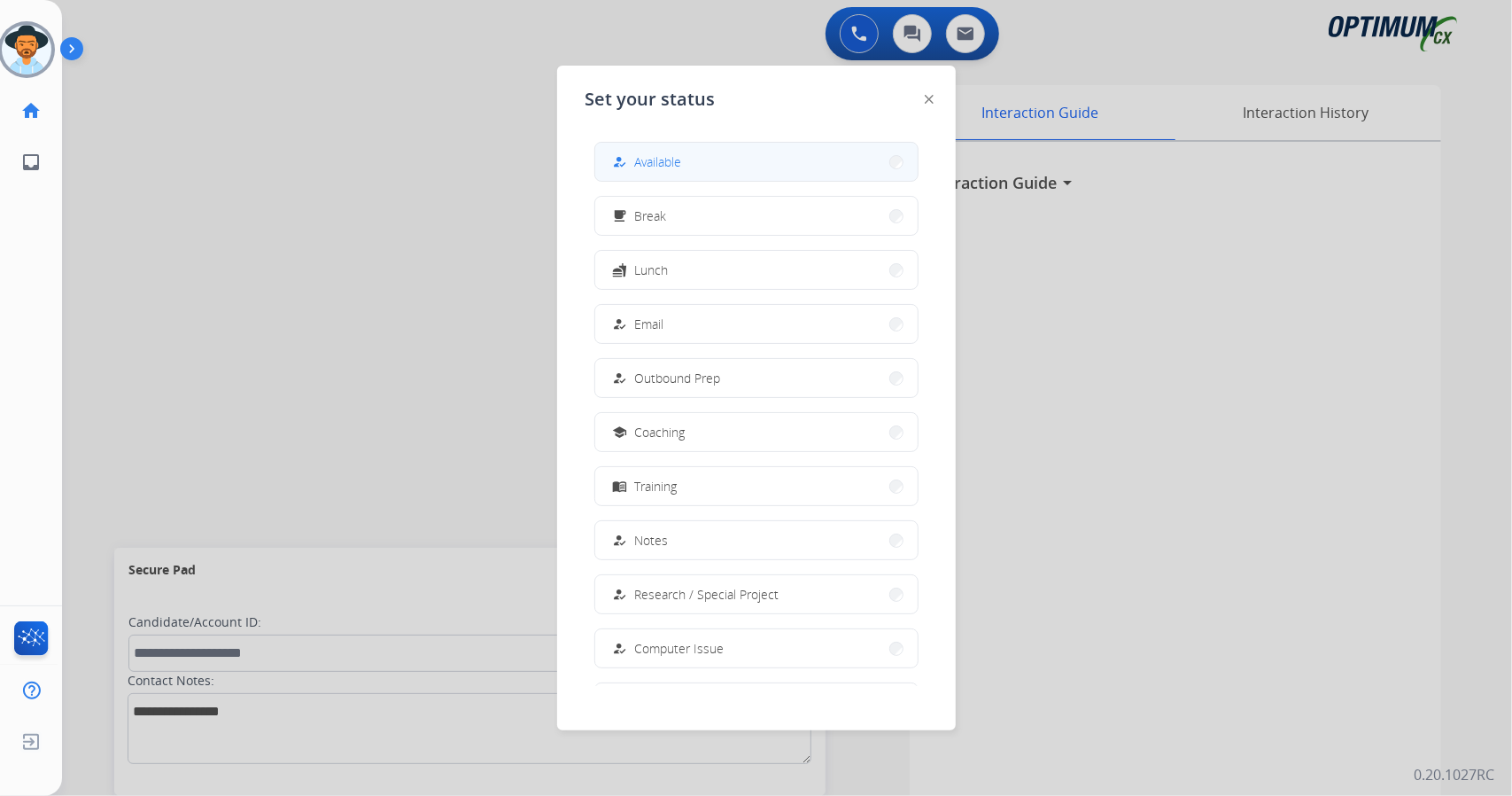
click at [710, 178] on button "how_to_reg Available" at bounding box center [757, 161] width 322 height 38
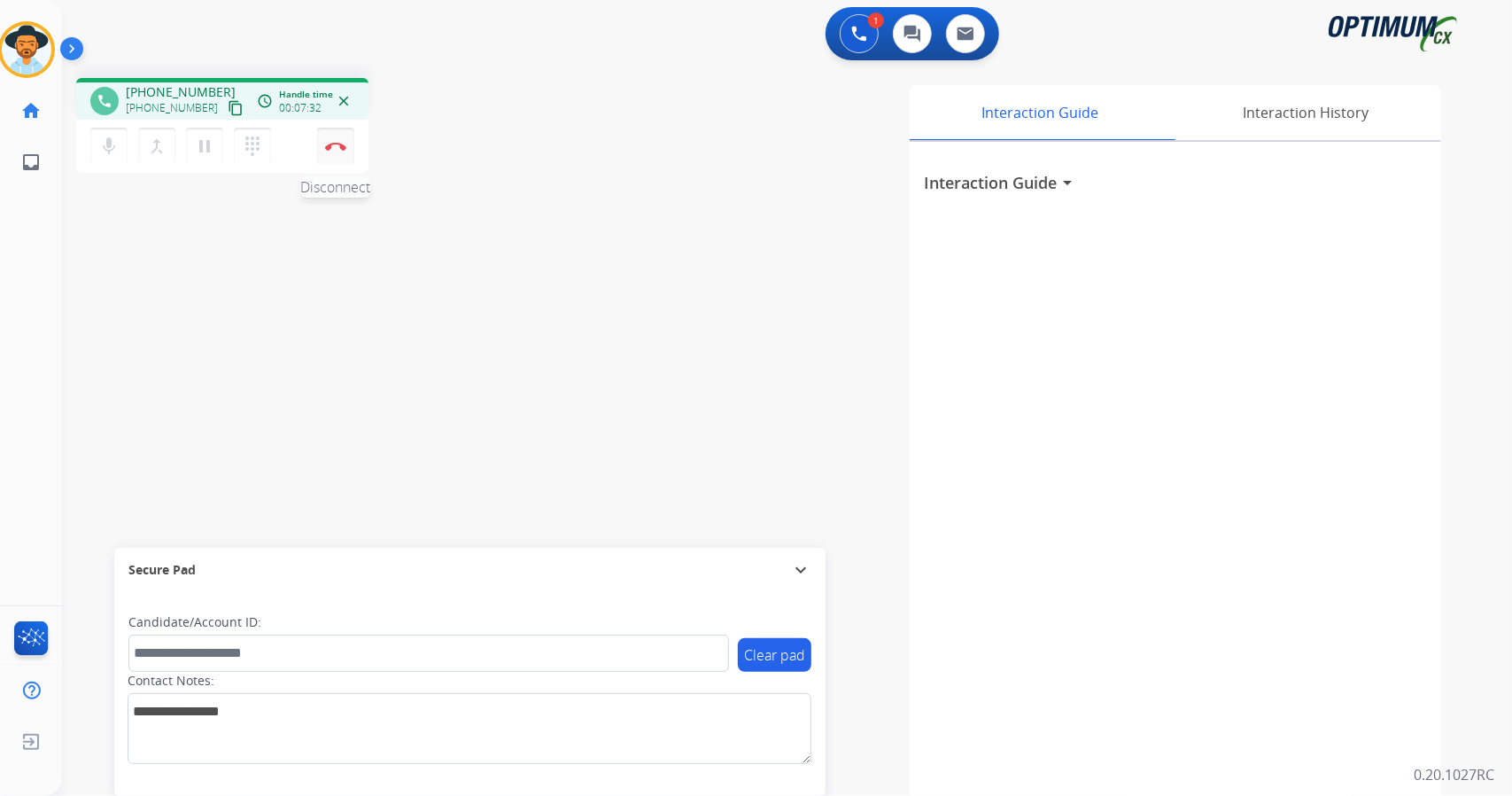
click at [329, 149] on img at bounding box center [336, 147] width 22 height 9
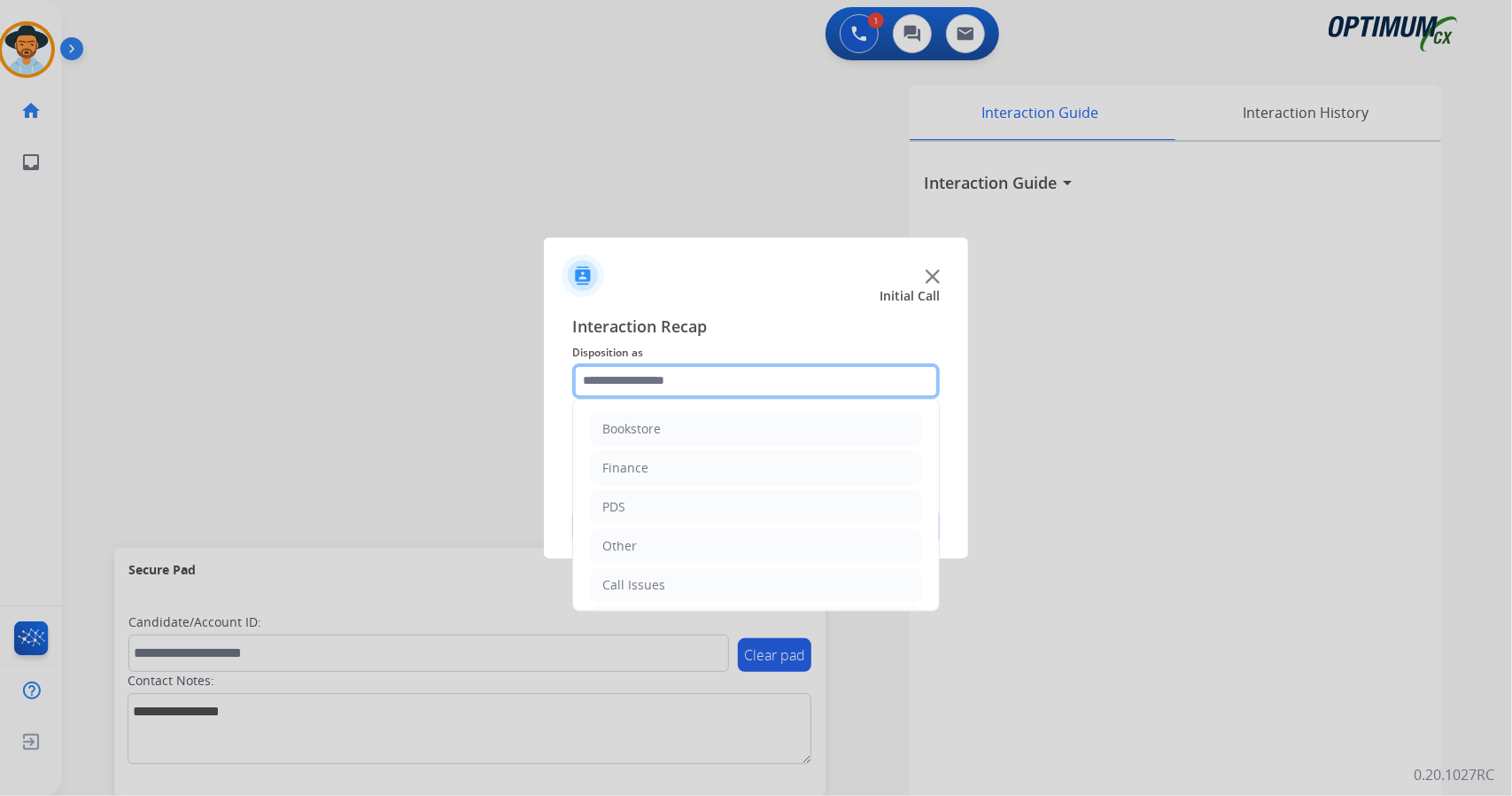
click at [742, 384] on input "text" at bounding box center [756, 381] width 368 height 35
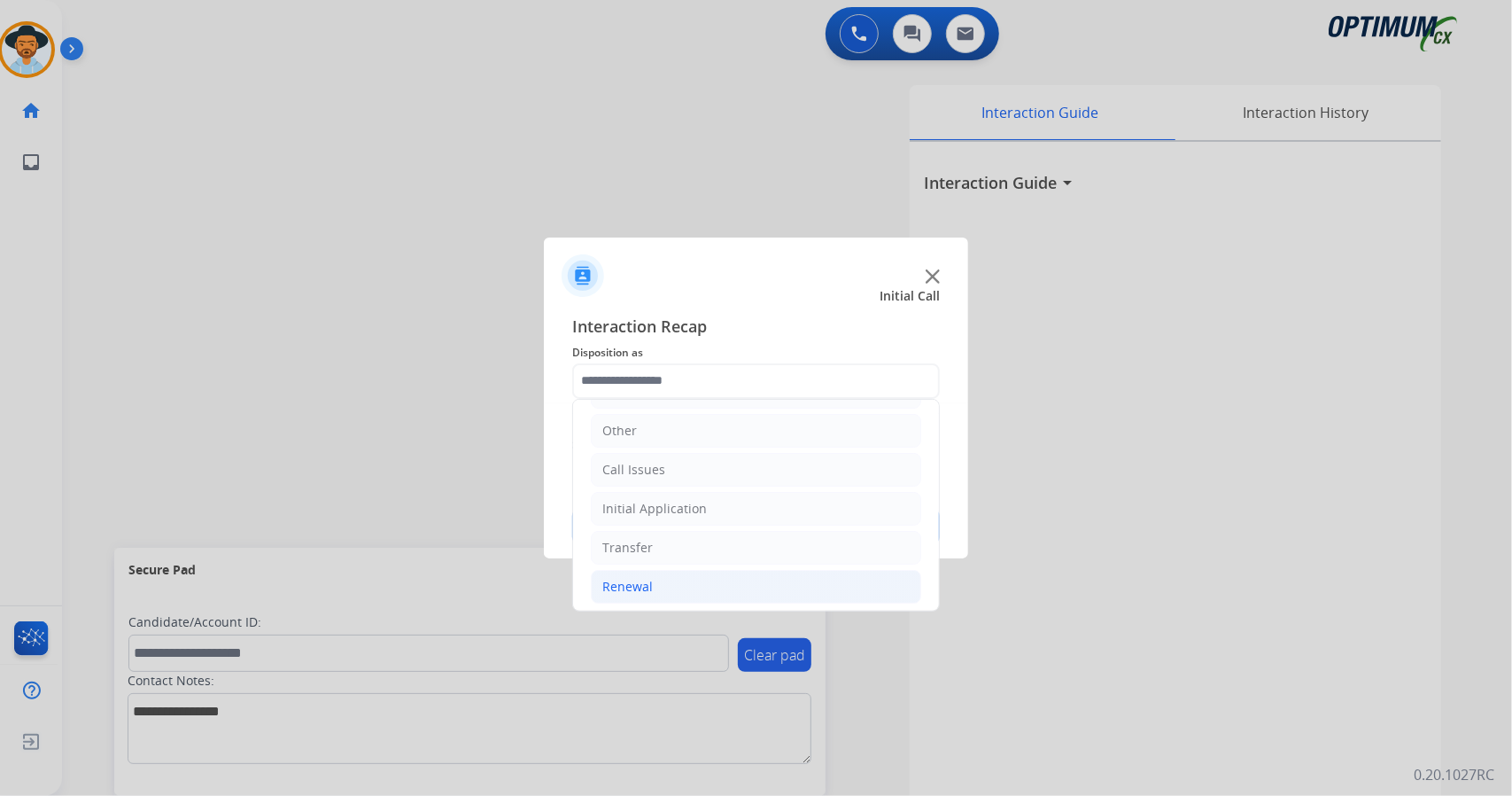
click at [649, 579] on div "Renewal" at bounding box center [627, 587] width 50 height 18
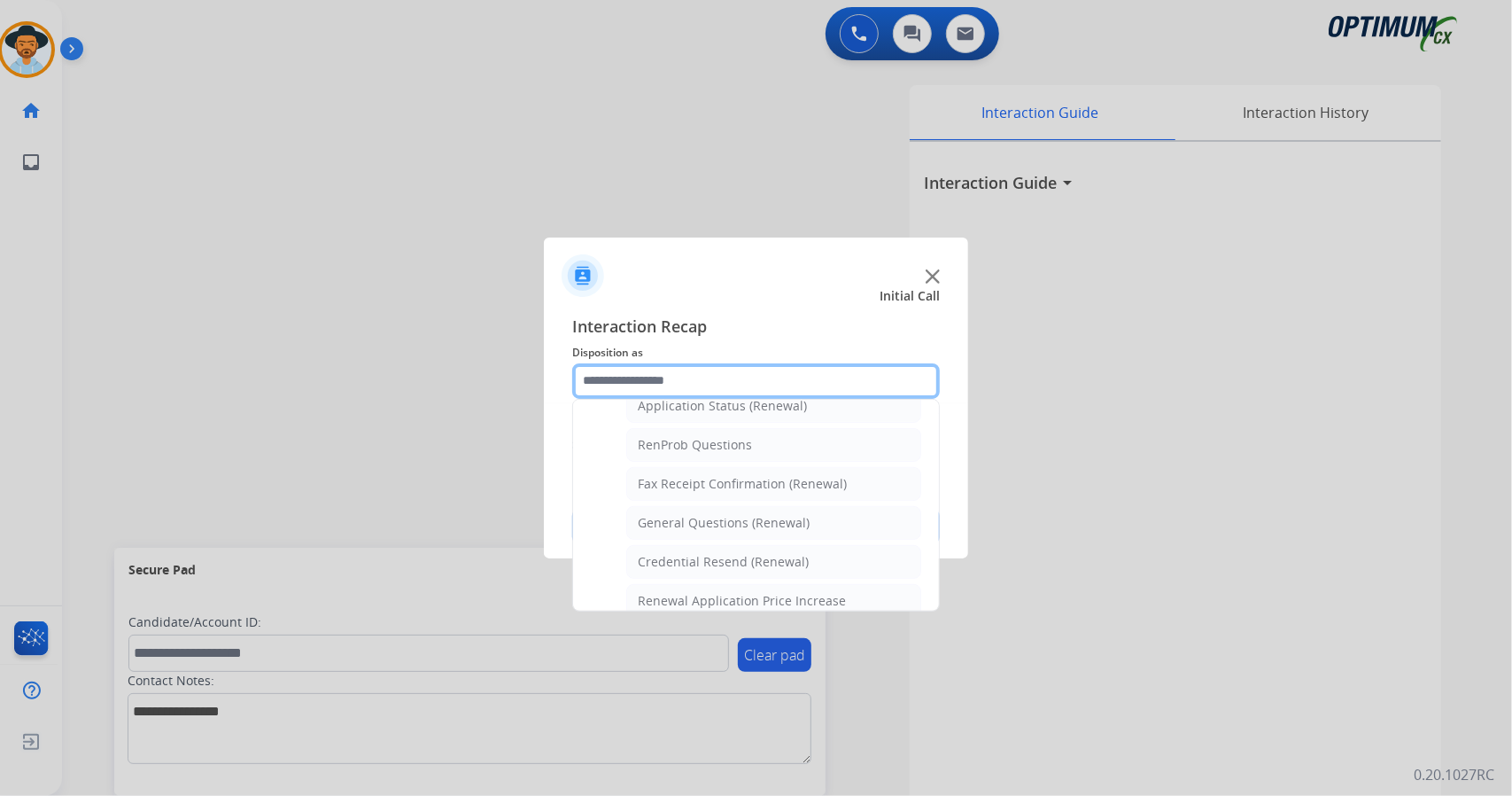
scroll to position [432, 0]
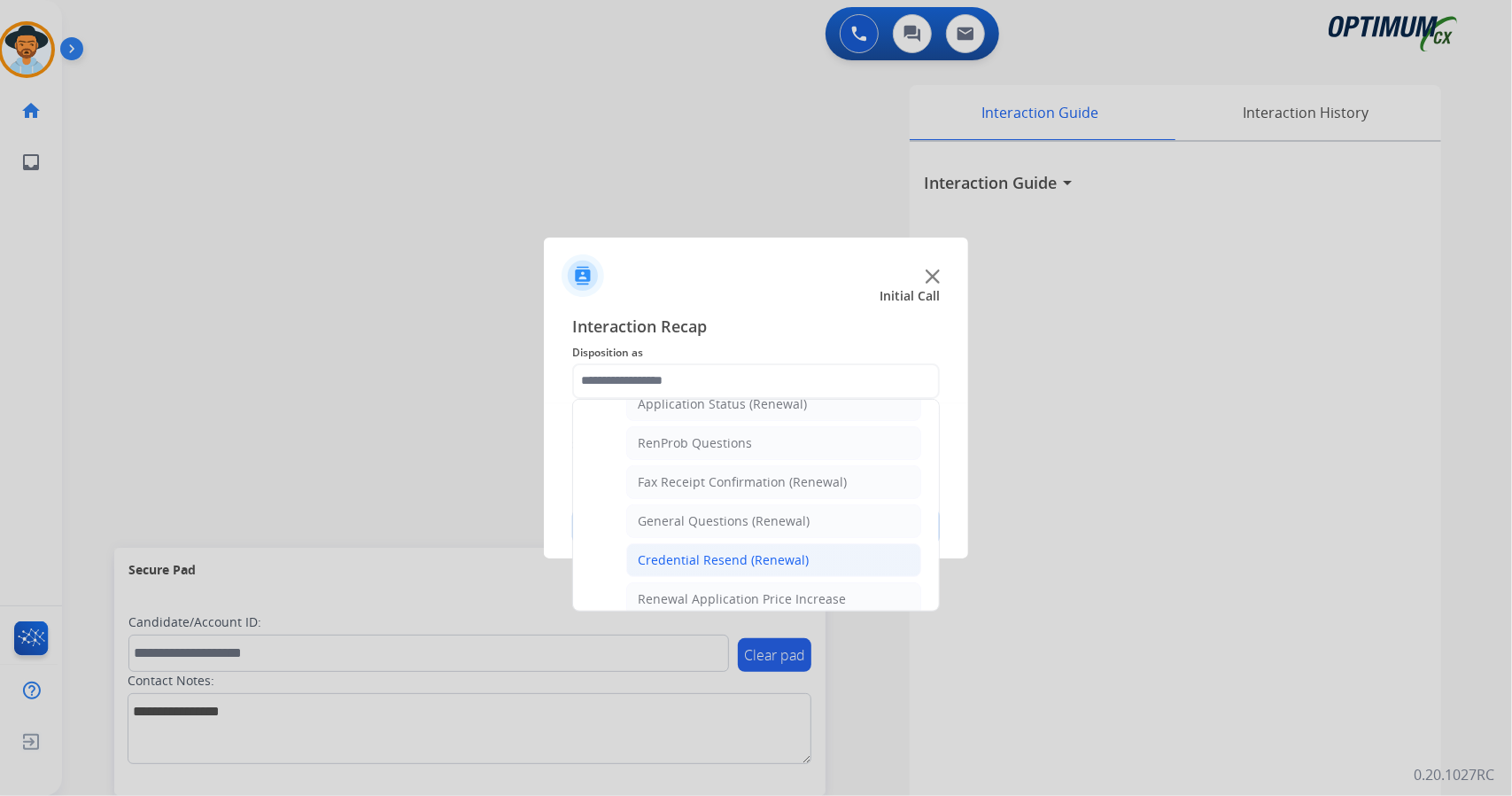
click at [646, 563] on li "Credential Resend (Renewal)" at bounding box center [774, 559] width 295 height 33
type input "**********"
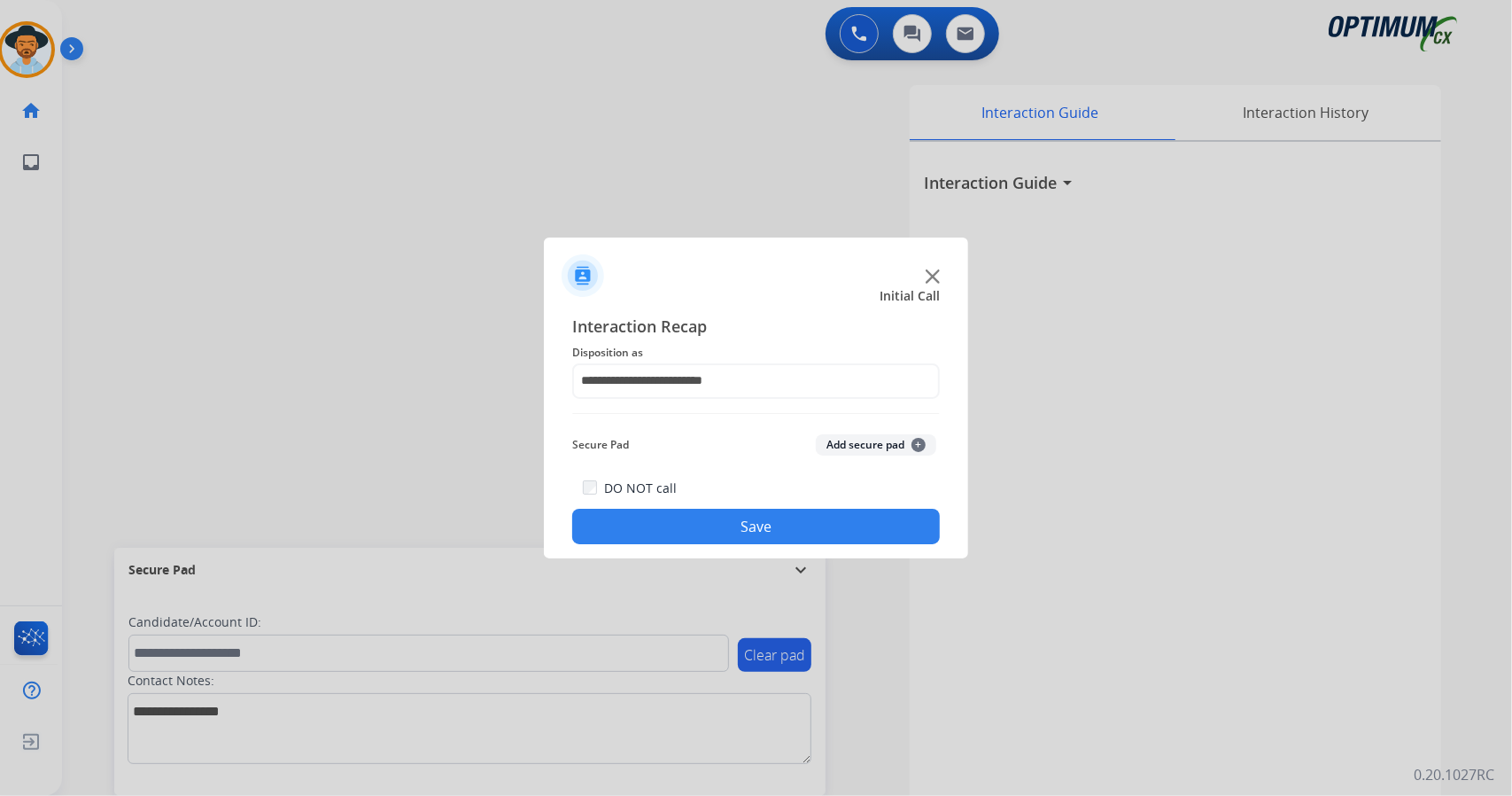
click at [652, 522] on button "Save" at bounding box center [756, 526] width 368 height 35
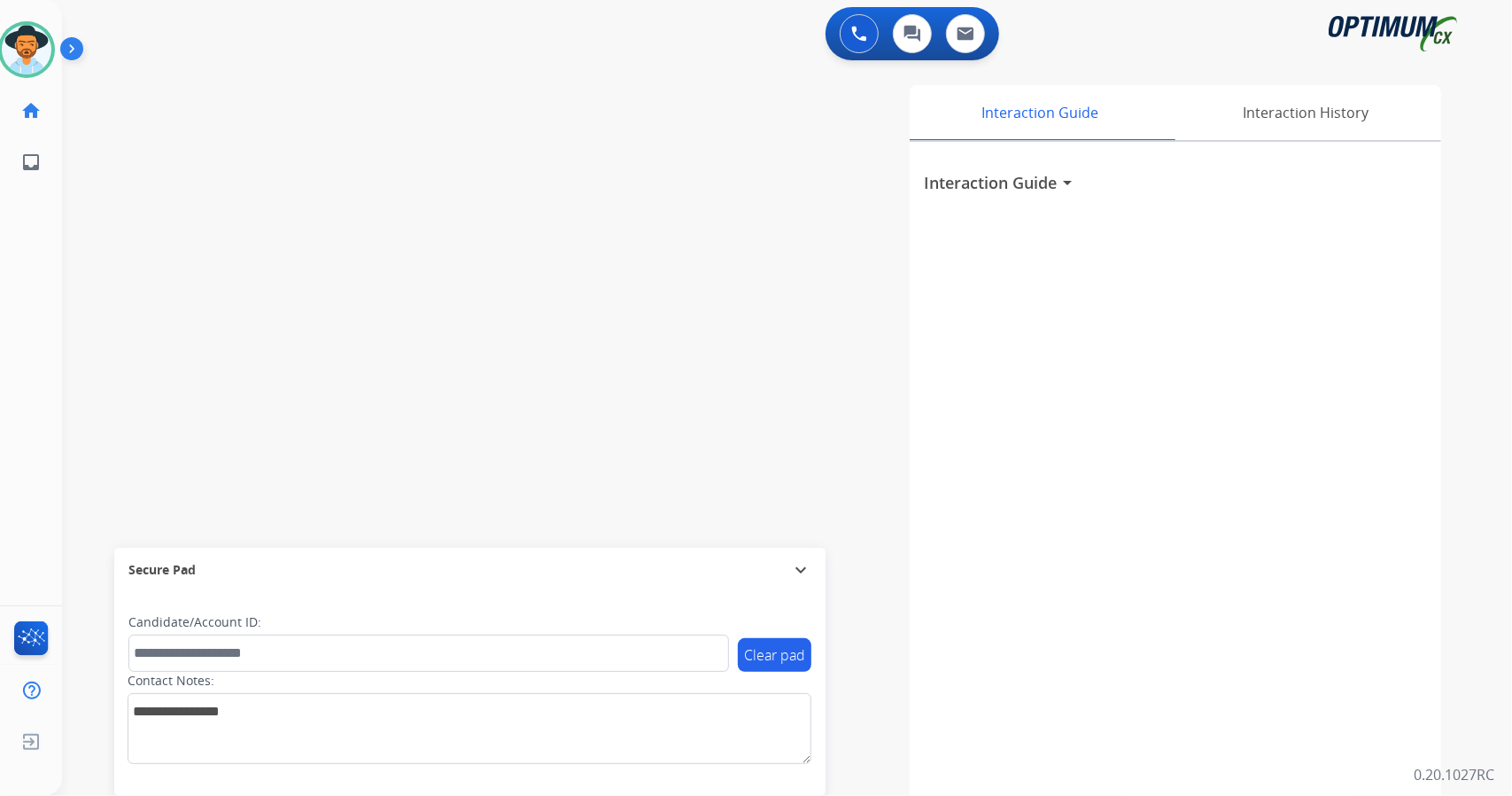
click at [127, 332] on div "swap_horiz Break voice bridge close_fullscreen Connect 3-Way Call merge_type Se…" at bounding box center [766, 433] width 1408 height 739
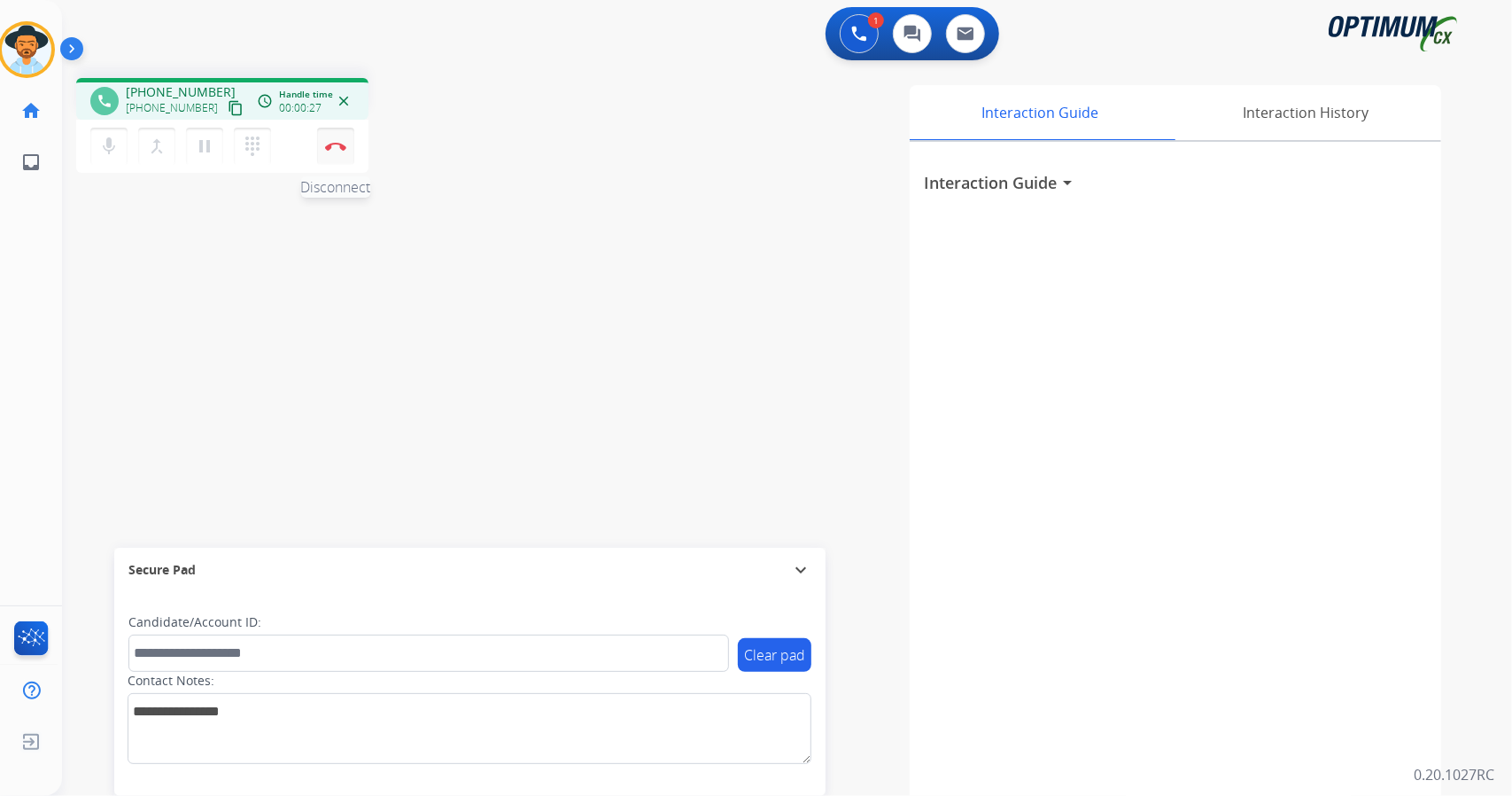
click at [338, 129] on button "Disconnect" at bounding box center [335, 146] width 37 height 37
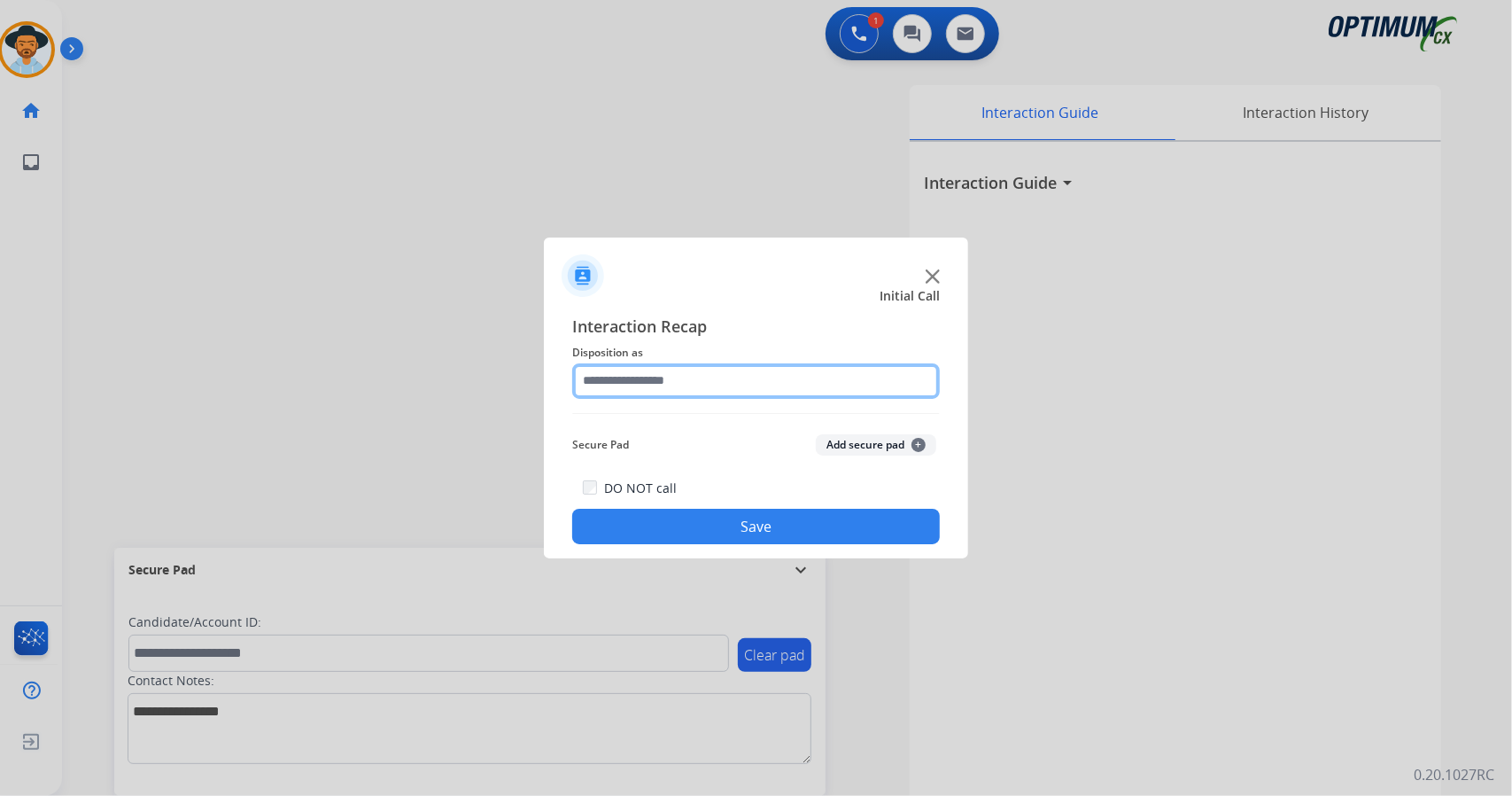
click at [678, 375] on input "text" at bounding box center [756, 381] width 368 height 35
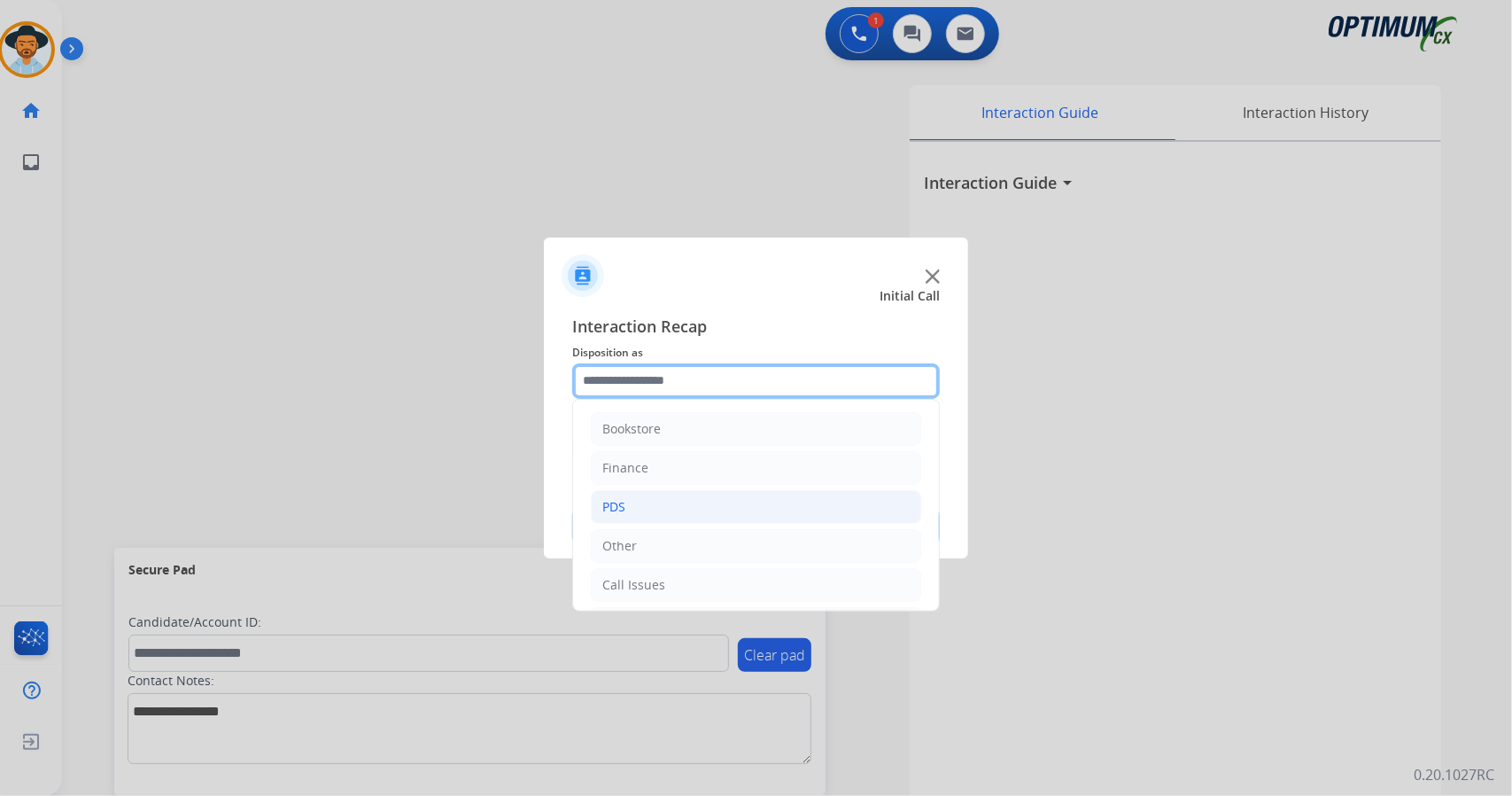
scroll to position [115, 0]
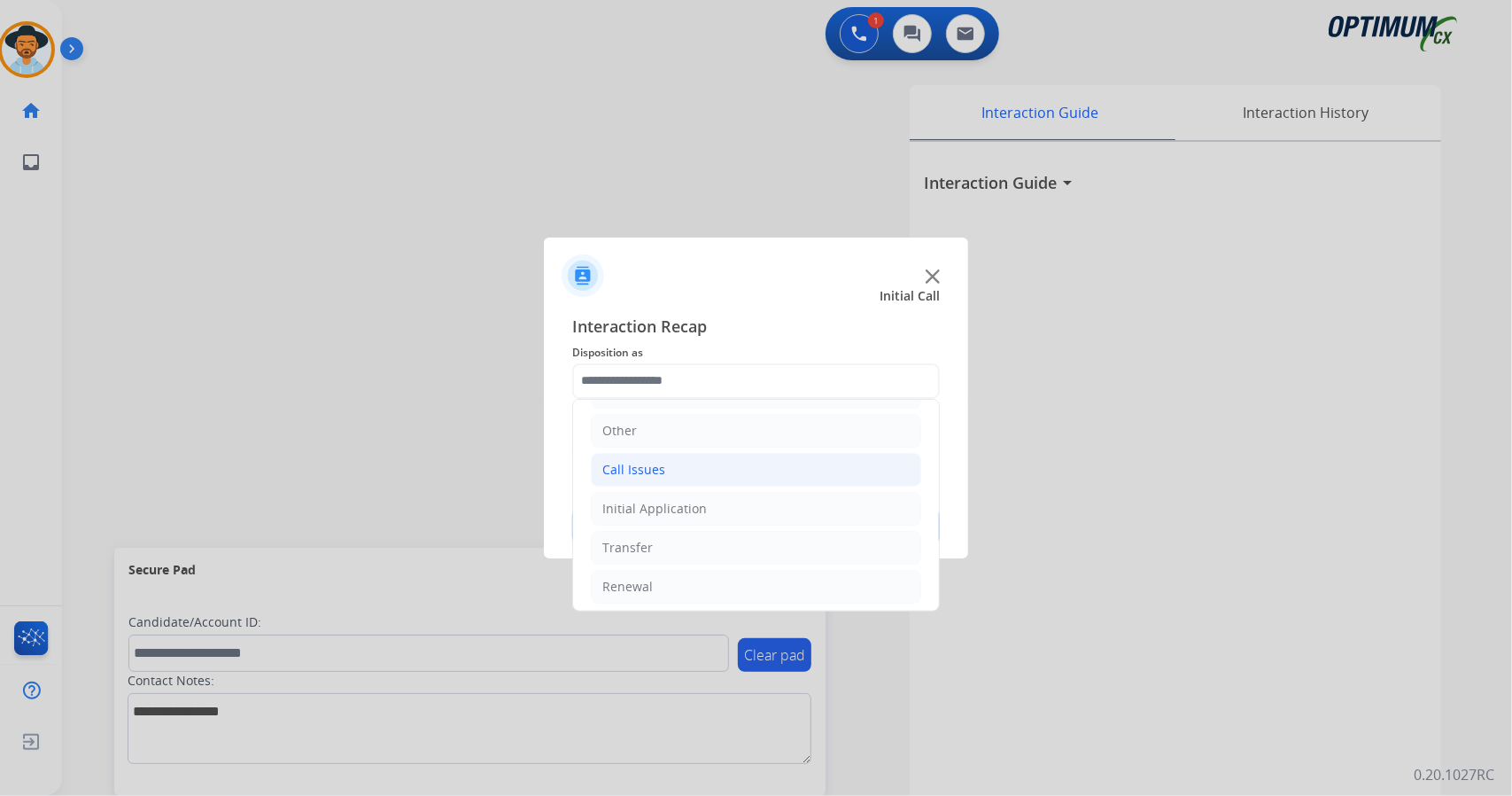
click at [680, 462] on li "Call Issues" at bounding box center [756, 469] width 330 height 33
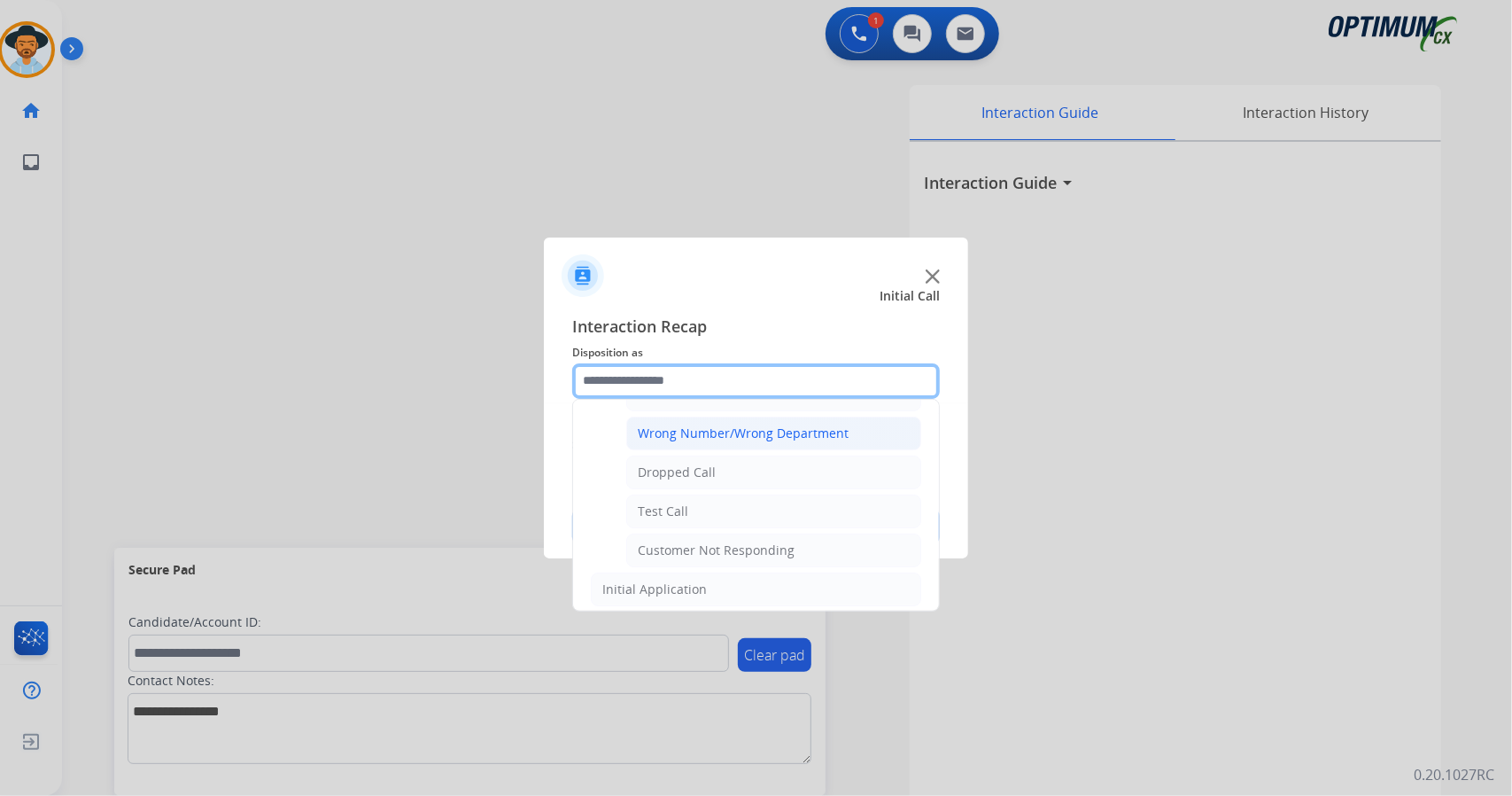
scroll to position [238, 0]
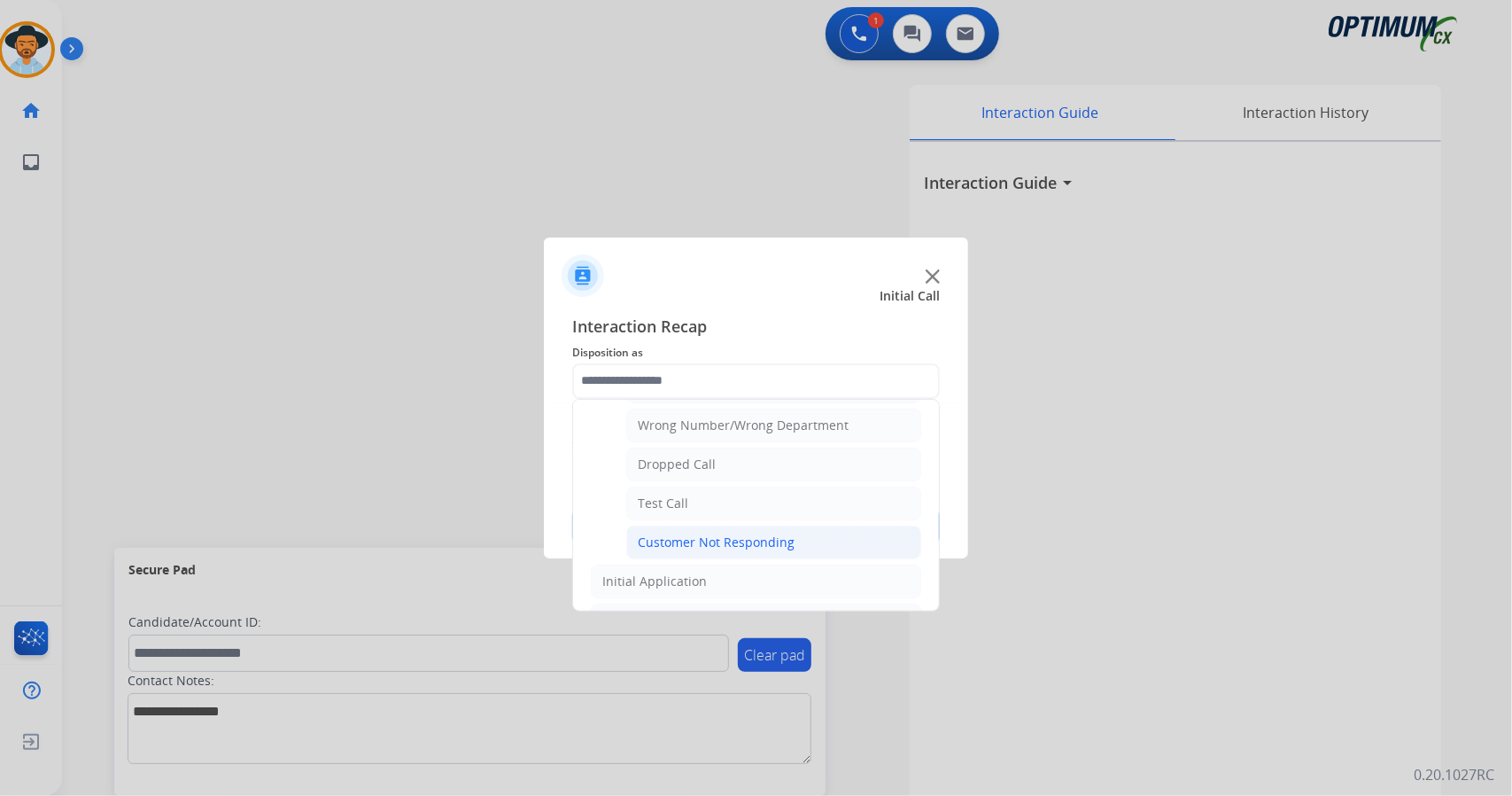
click at [721, 536] on div "Customer Not Responding" at bounding box center [716, 543] width 157 height 18
type input "**********"
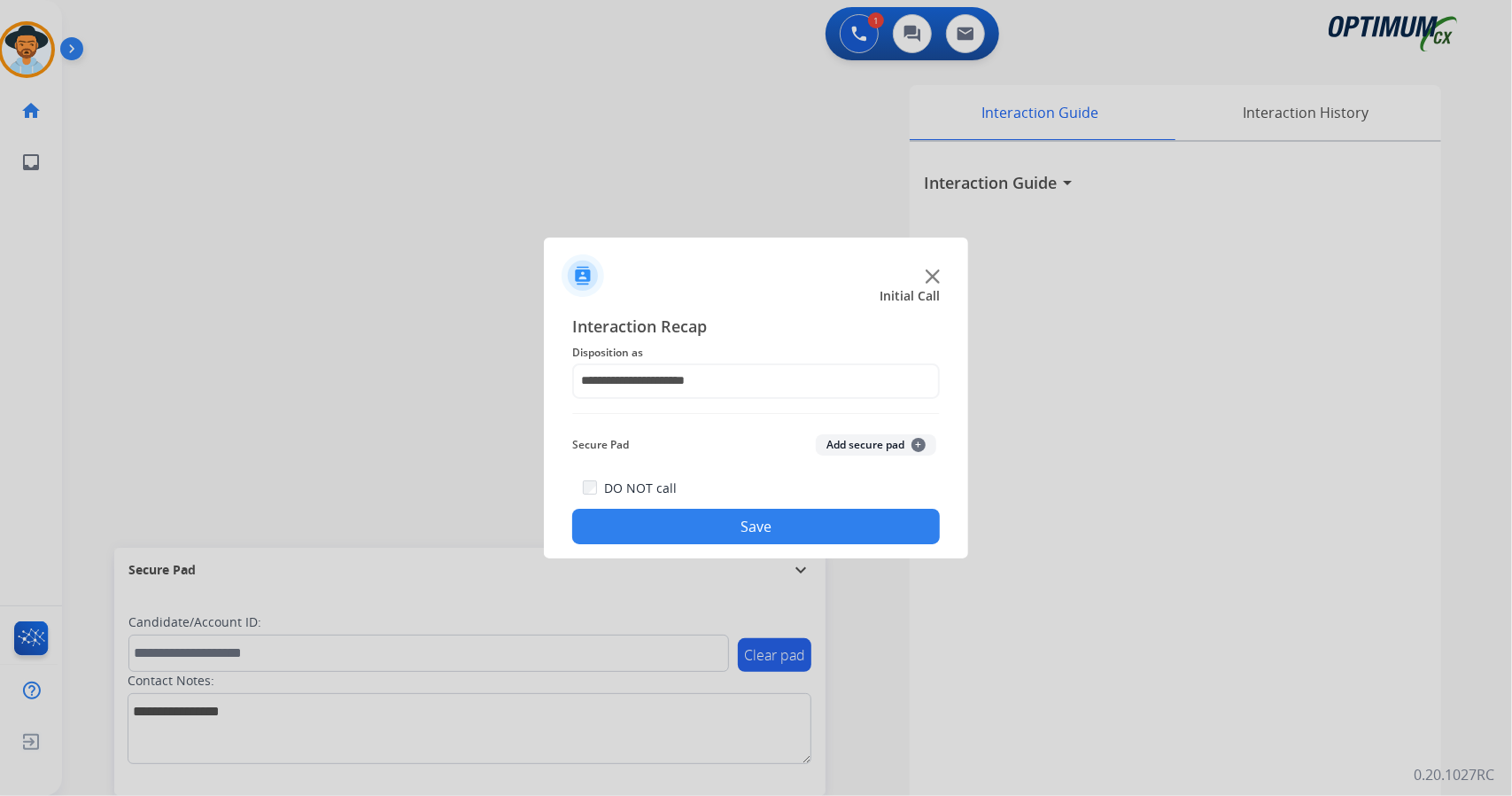
click at [742, 529] on button "Save" at bounding box center [756, 526] width 368 height 35
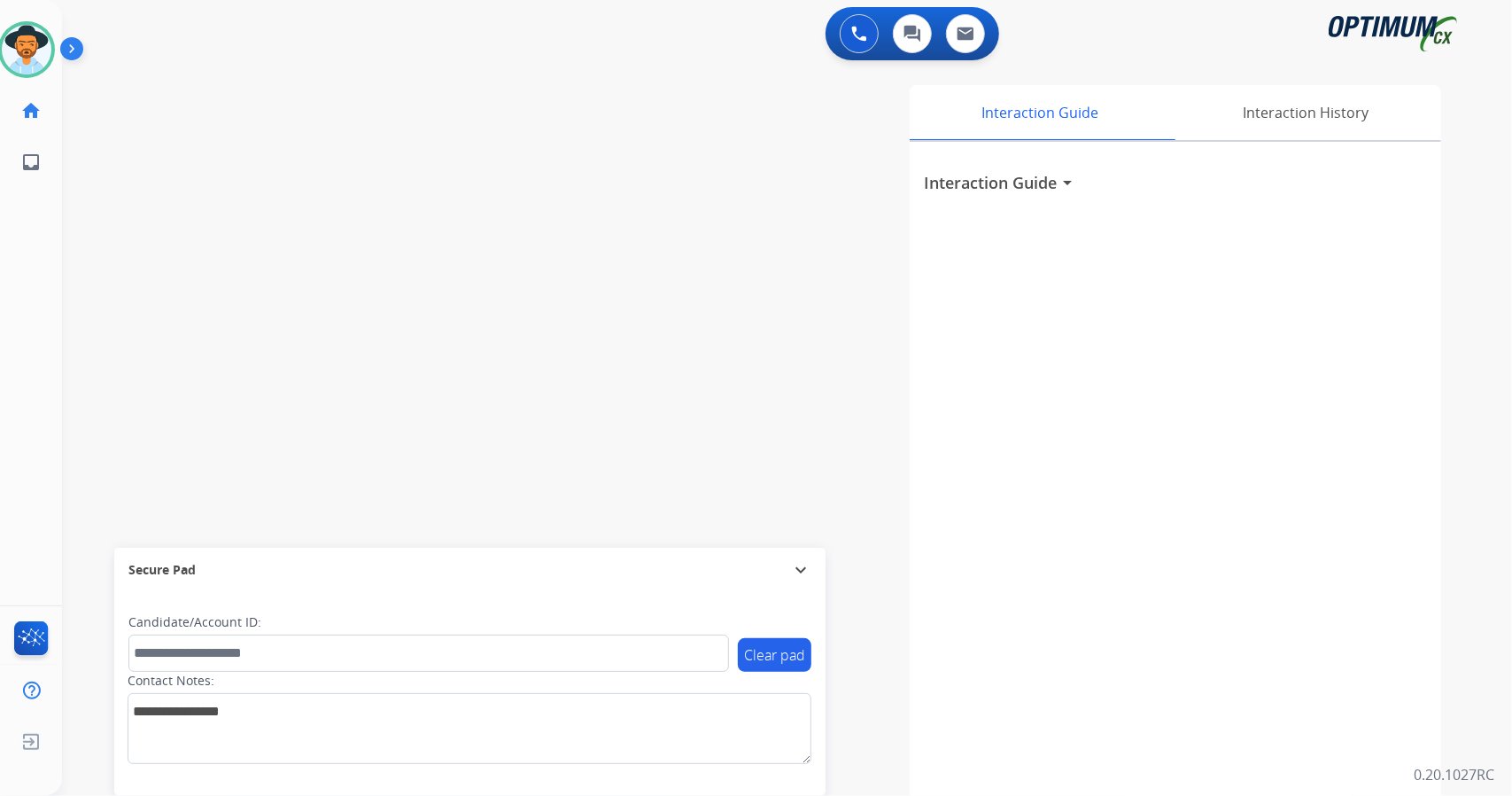
click at [118, 248] on div "swap_horiz Break voice bridge close_fullscreen Connect 3-Way Call merge_type Se…" at bounding box center [766, 433] width 1408 height 739
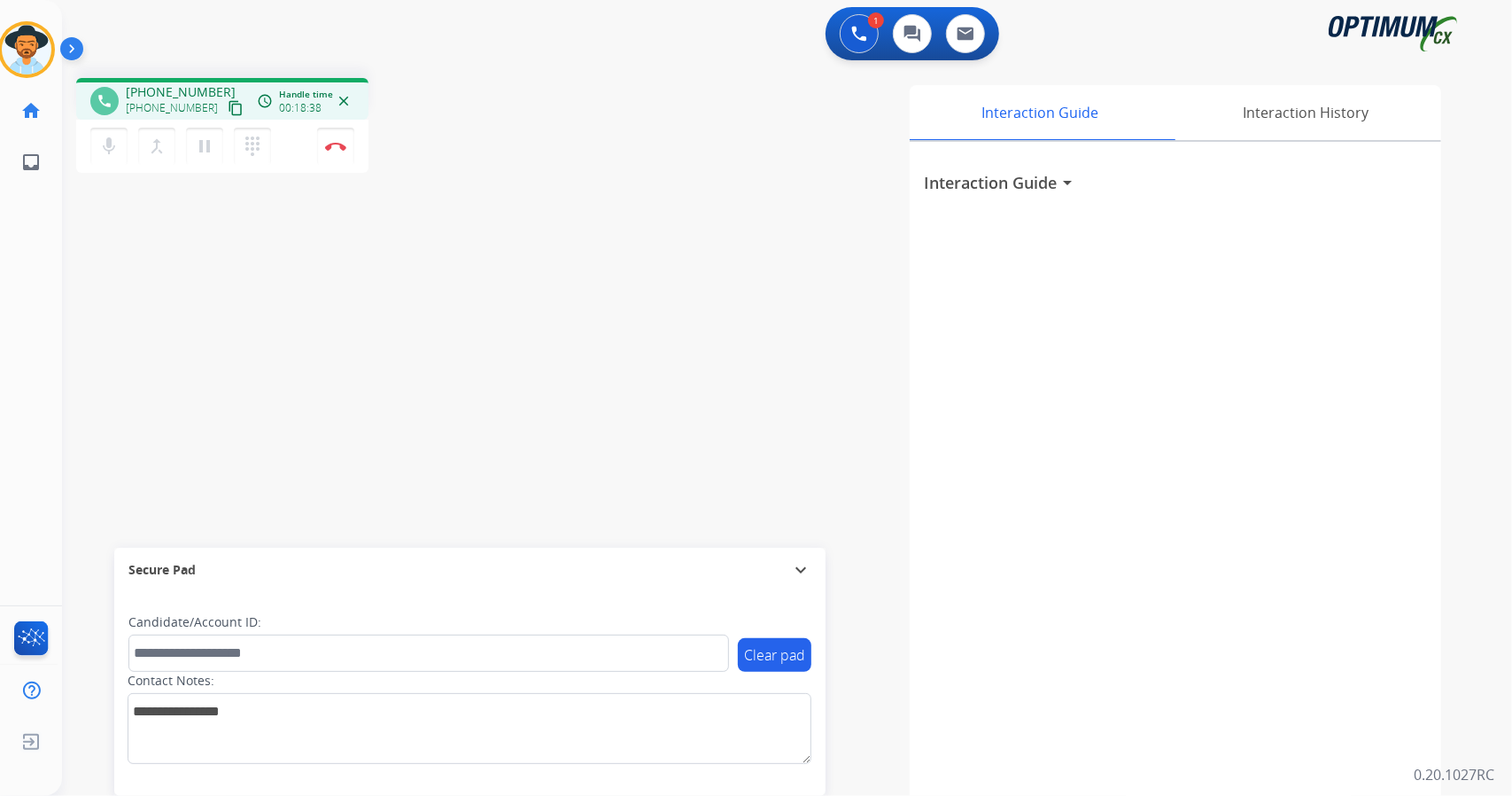
click at [133, 256] on div "phone [PHONE_NUMBER] [PHONE_NUMBER] content_copy access_time Call metrics Queue…" at bounding box center [766, 433] width 1408 height 739
click at [344, 138] on button "Disconnect" at bounding box center [335, 146] width 37 height 37
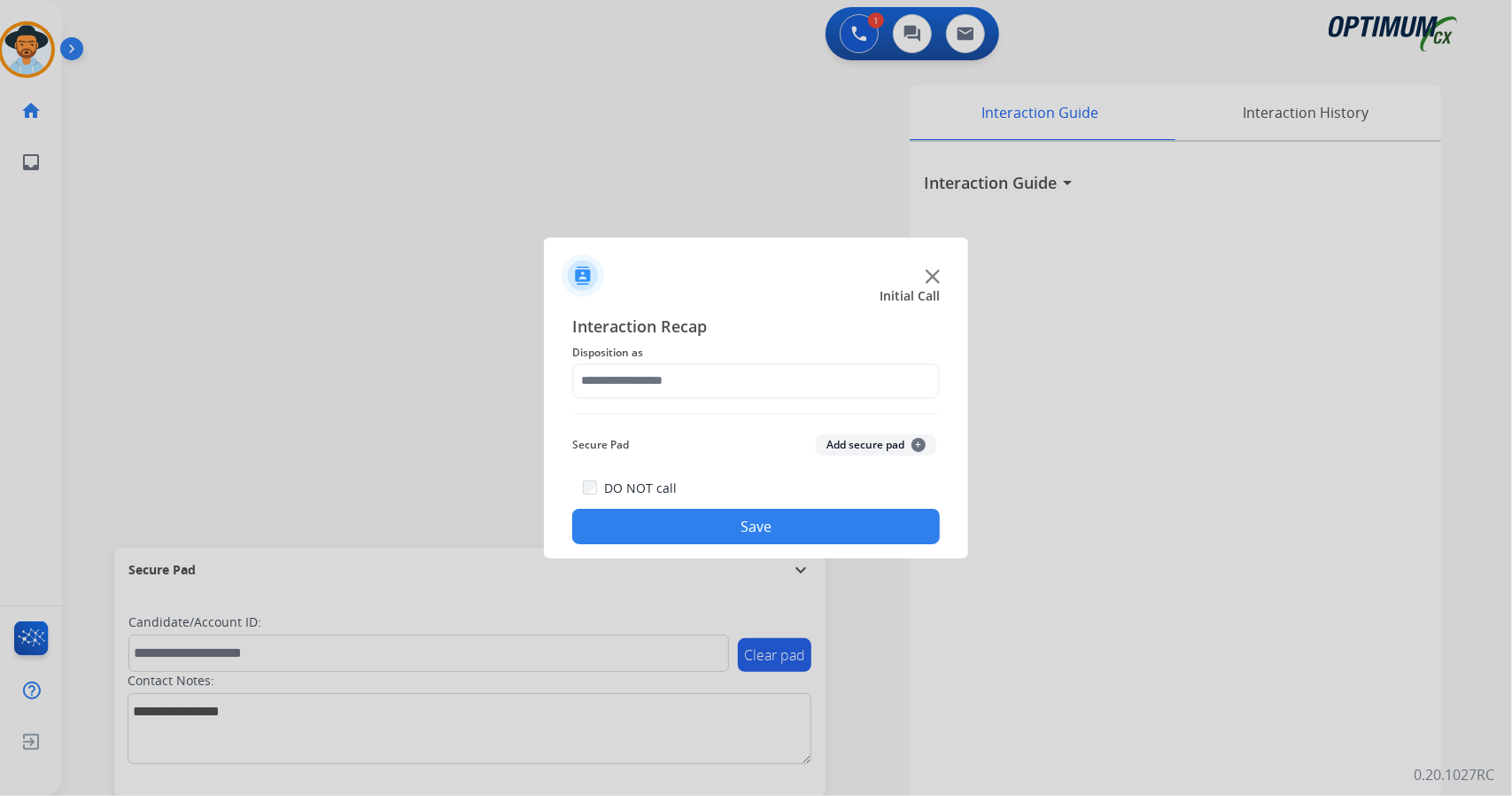
click at [816, 401] on div "Interaction Recap Disposition as Secure Pad Add secure pad + DO NOT call Save" at bounding box center [756, 429] width 368 height 231
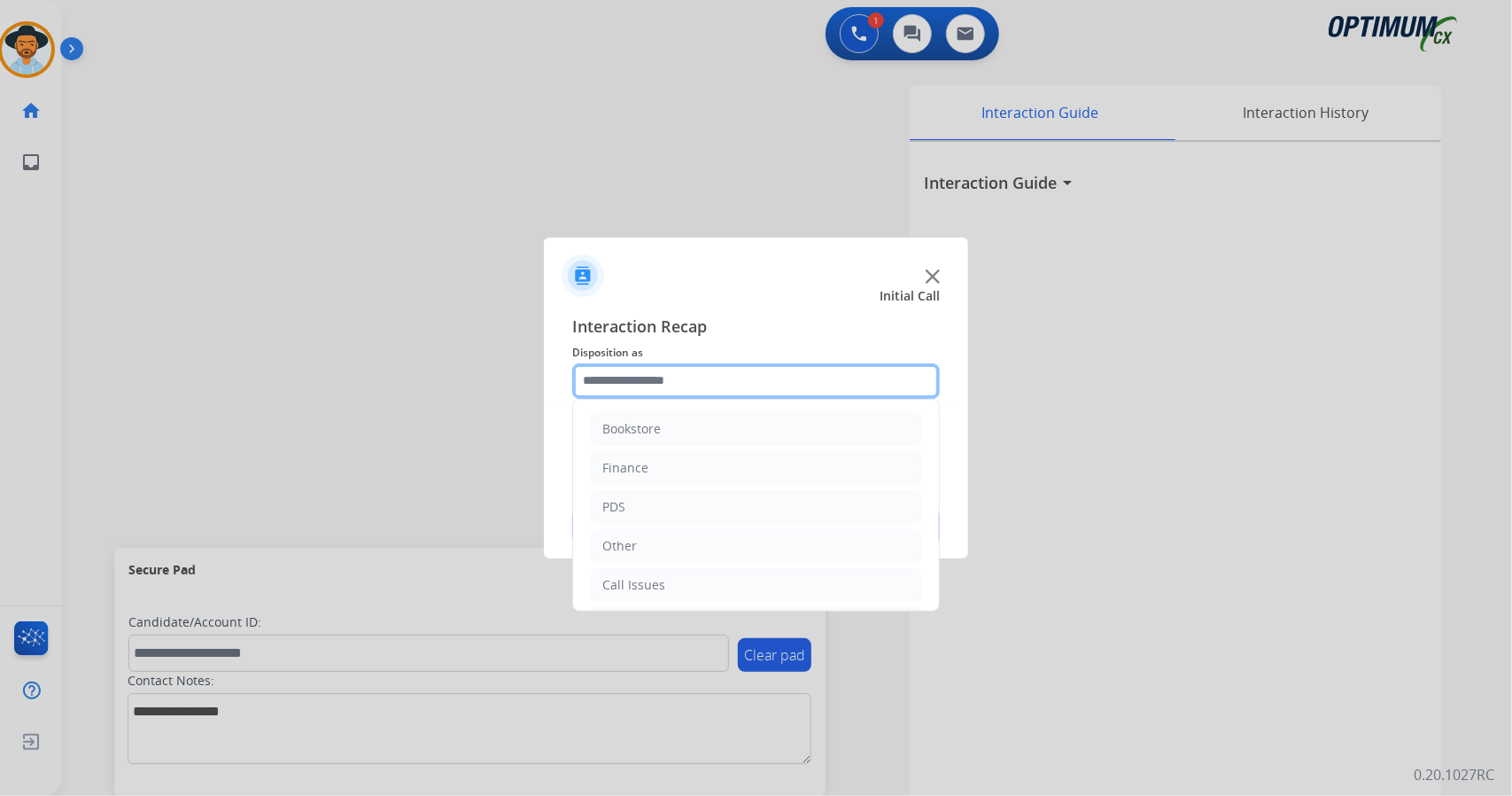
click at [808, 391] on input "text" at bounding box center [756, 381] width 368 height 35
click at [803, 440] on li "Bookstore" at bounding box center [756, 429] width 330 height 33
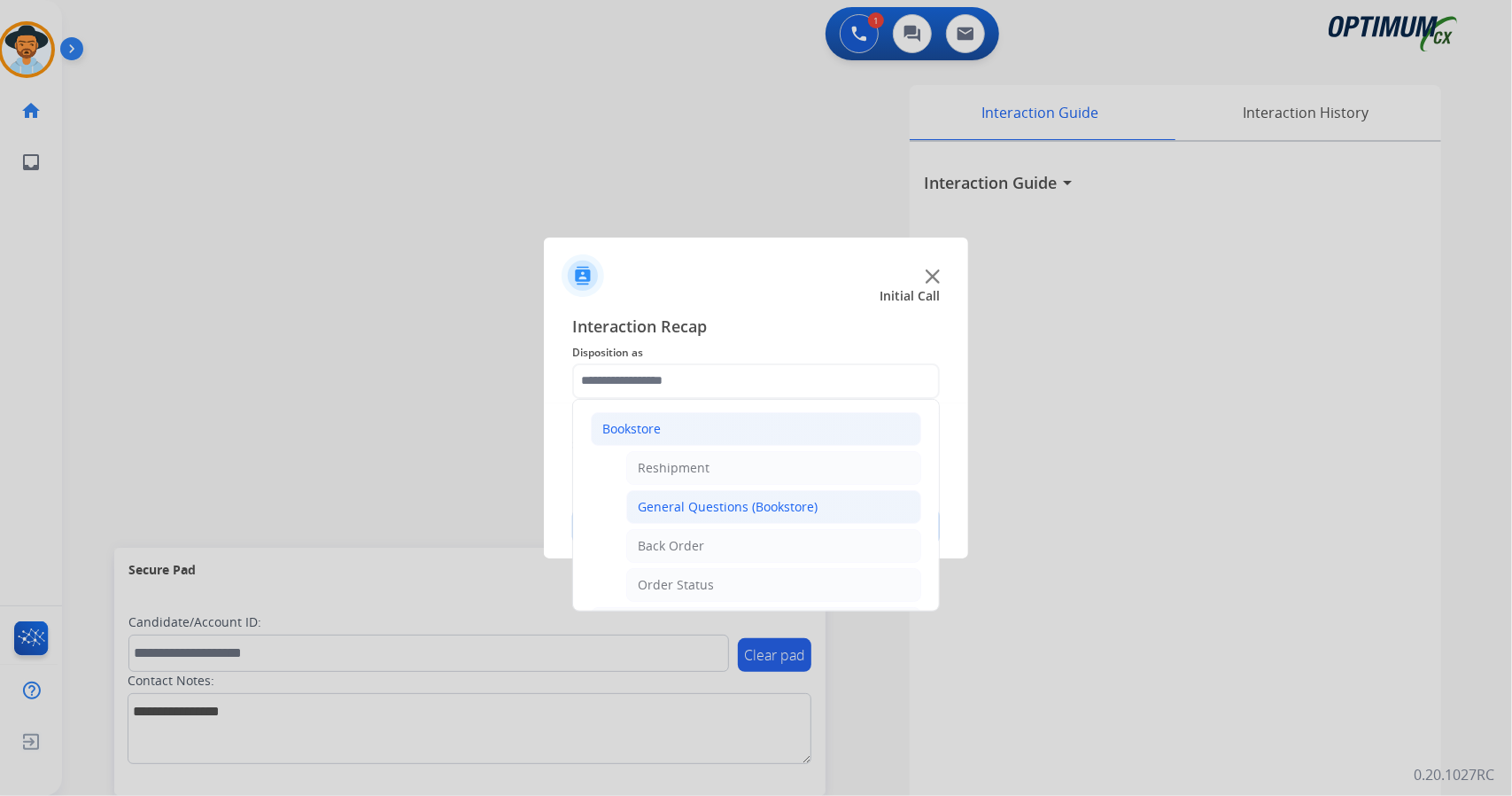
click at [745, 518] on li "General Questions (Bookstore)" at bounding box center [774, 506] width 295 height 33
type input "**********"
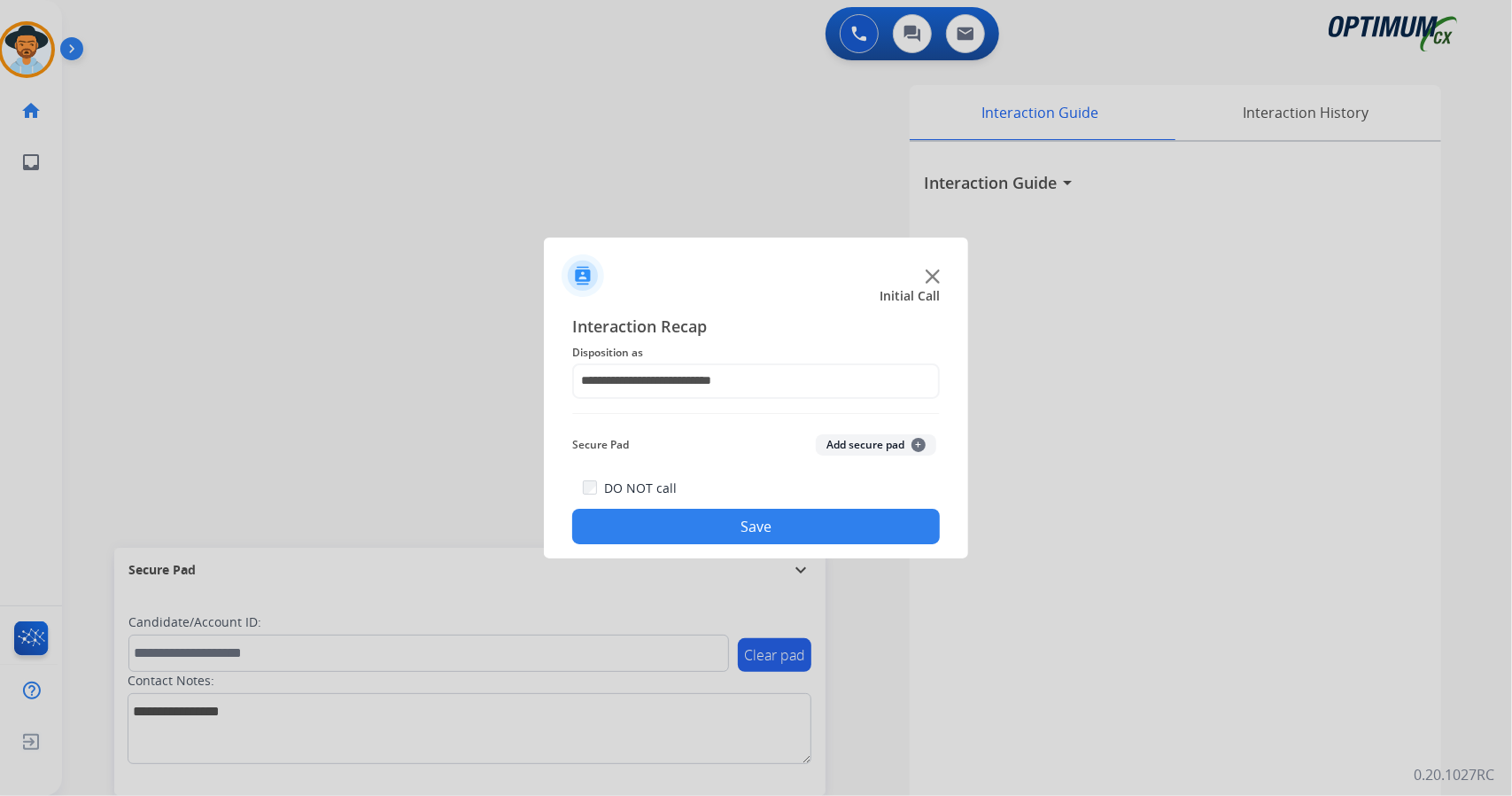
click at [745, 518] on button "Save" at bounding box center [756, 526] width 368 height 35
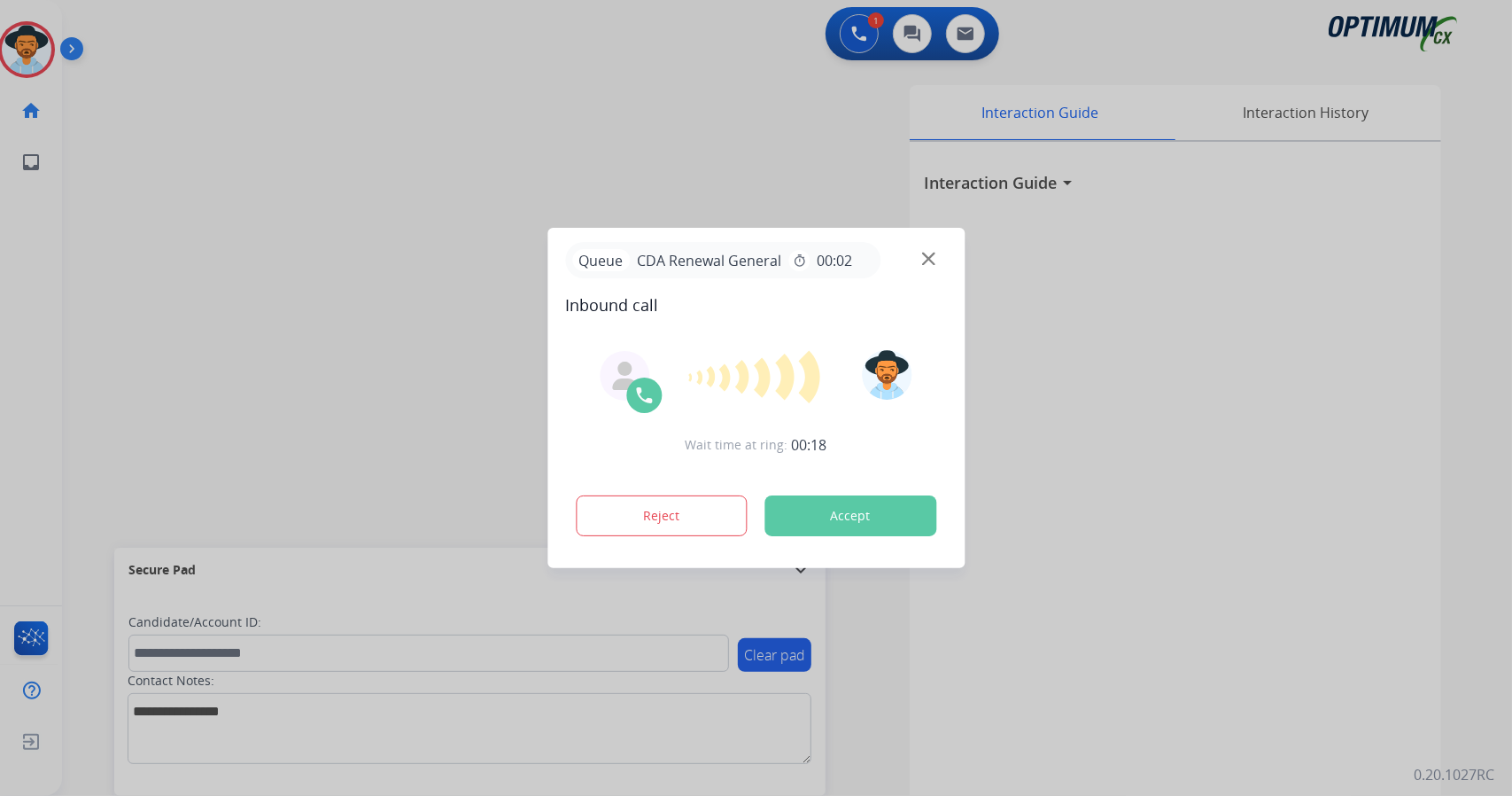
click at [824, 508] on button "Accept" at bounding box center [850, 515] width 172 height 41
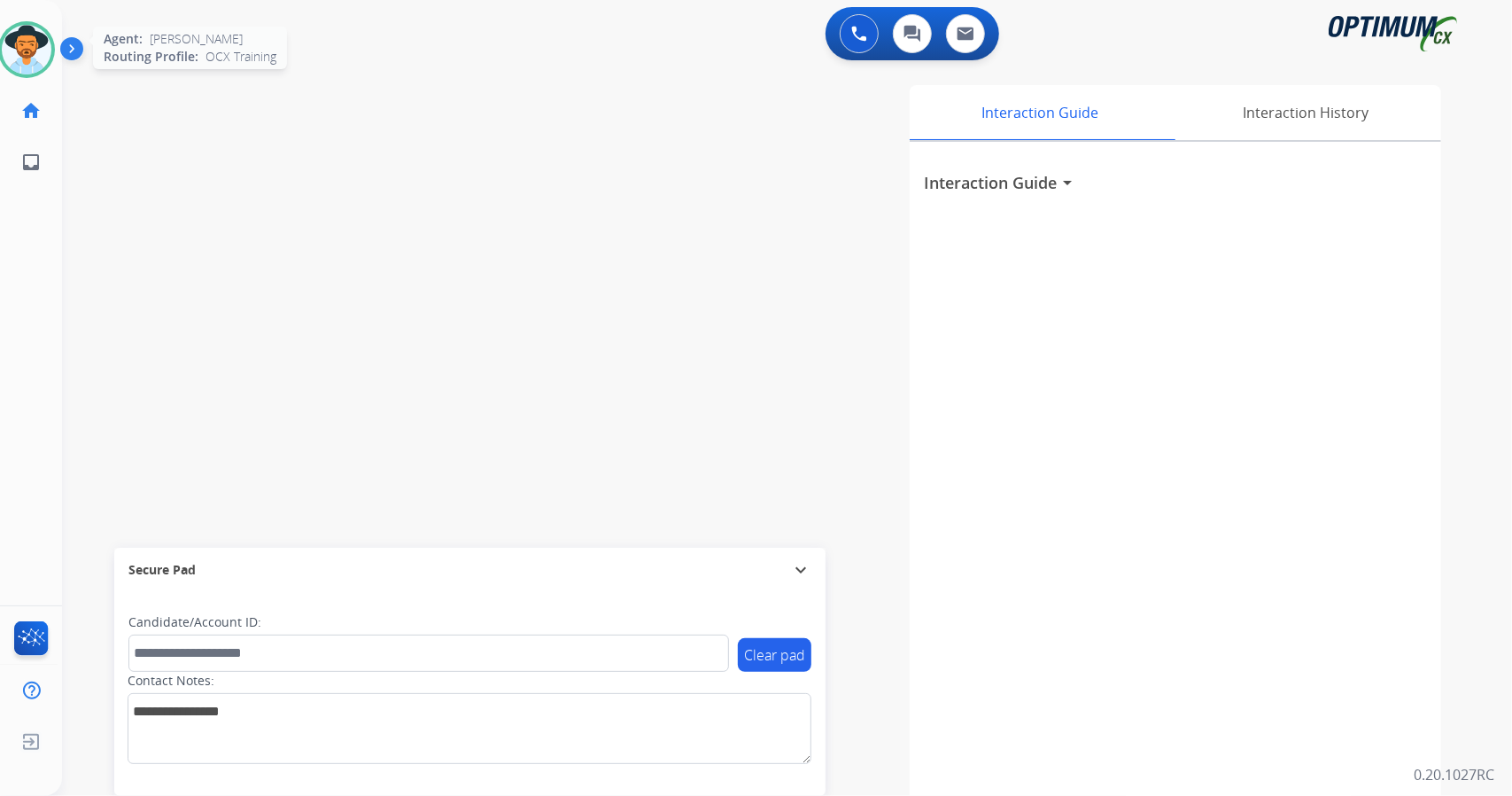
click at [21, 51] on img at bounding box center [26, 50] width 50 height 50
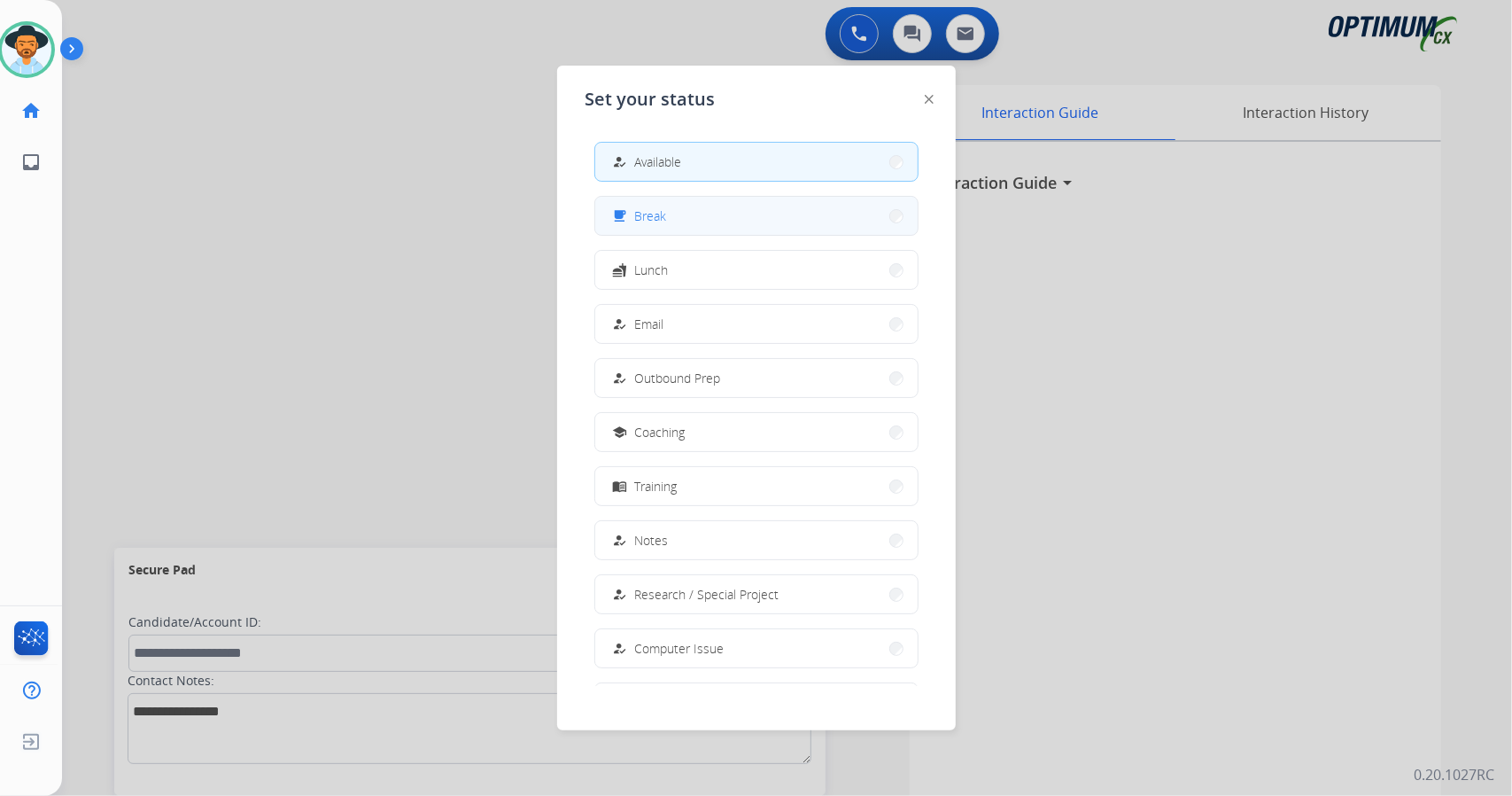
click at [737, 212] on button "free_breakfast Break" at bounding box center [757, 216] width 322 height 38
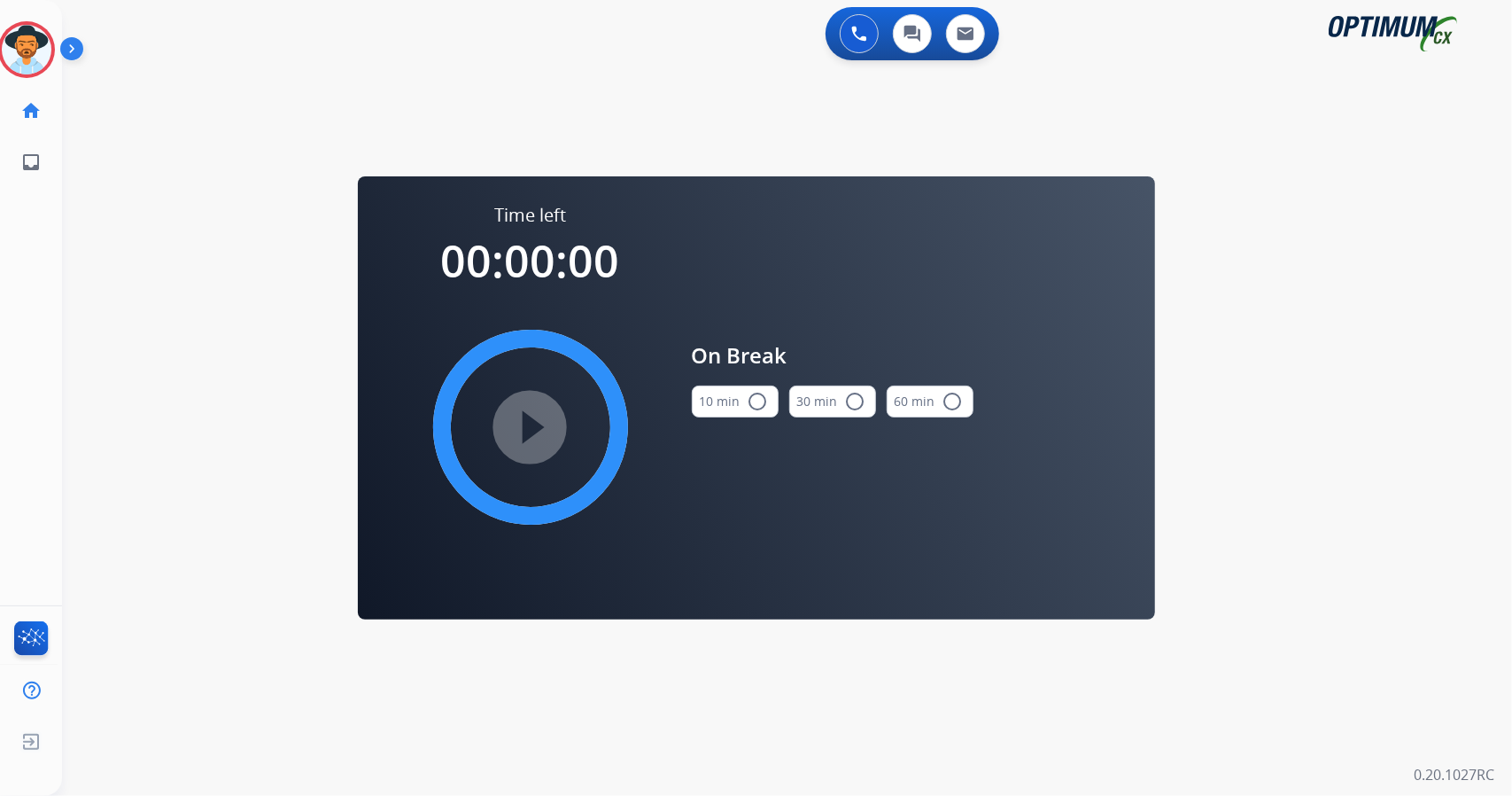
click at [1511, 371] on div "0 Voice Interactions 0 Chat Interactions 0 Email Interactions swap_horiz Break …" at bounding box center [787, 398] width 1450 height 796
click at [752, 394] on mat-icon "radio_button_unchecked" at bounding box center [759, 402] width 22 height 22
click at [534, 425] on mat-icon "play_circle_filled" at bounding box center [531, 428] width 22 height 22
click at [13, 37] on icon at bounding box center [27, 50] width 58 height 58
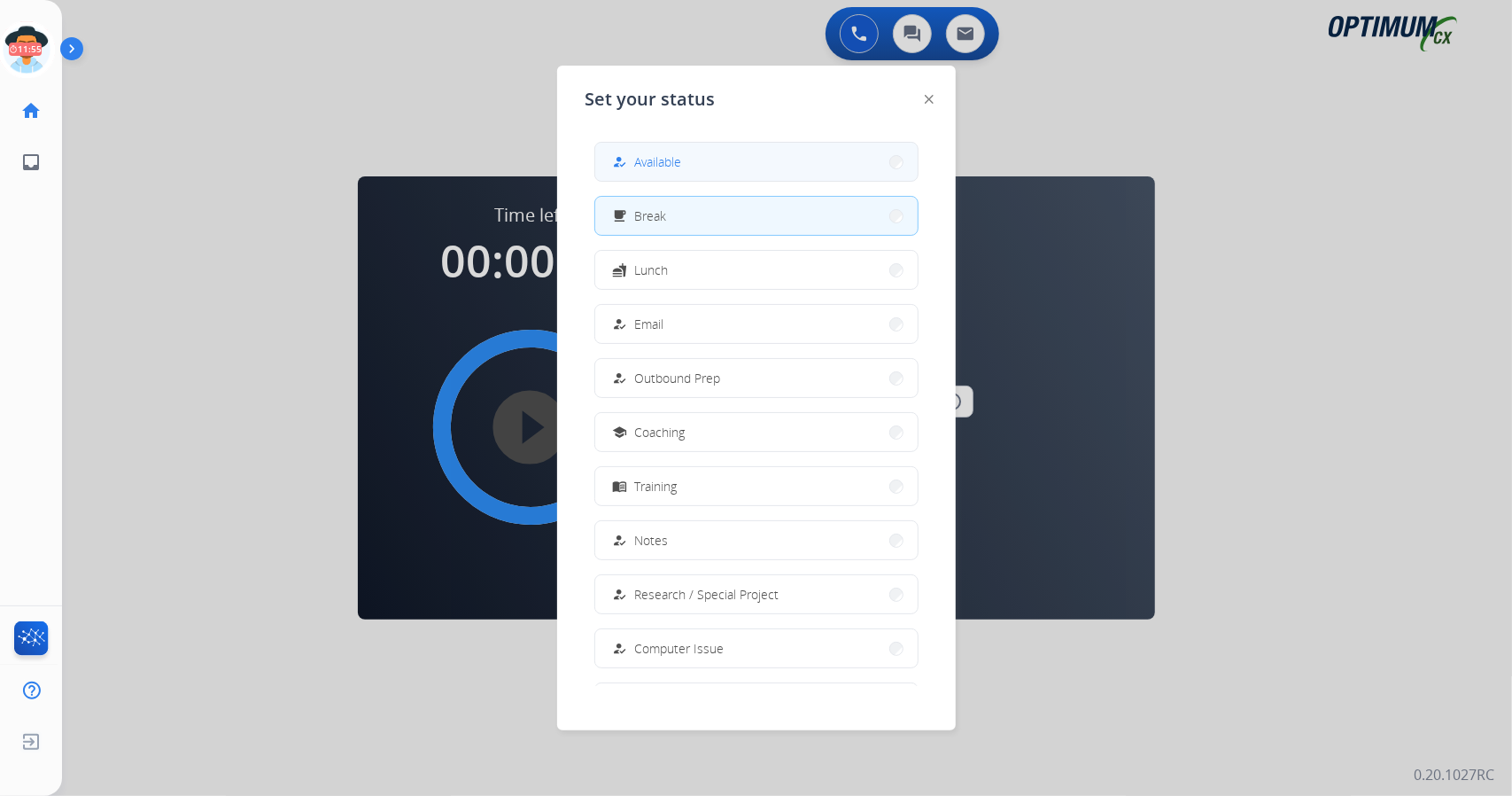
click at [611, 154] on button "how_to_reg Available" at bounding box center [757, 161] width 322 height 38
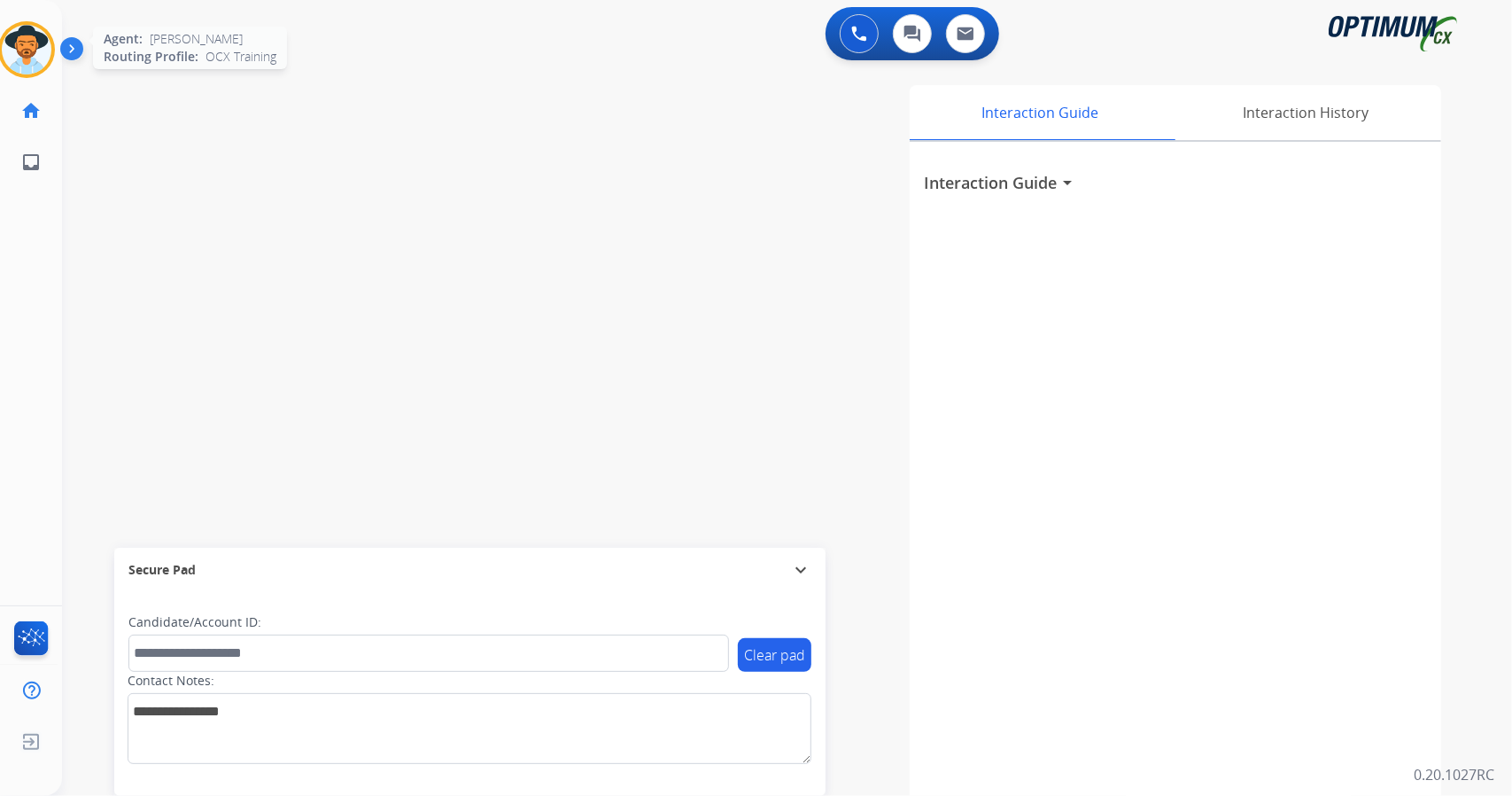
click at [39, 42] on img at bounding box center [26, 50] width 50 height 50
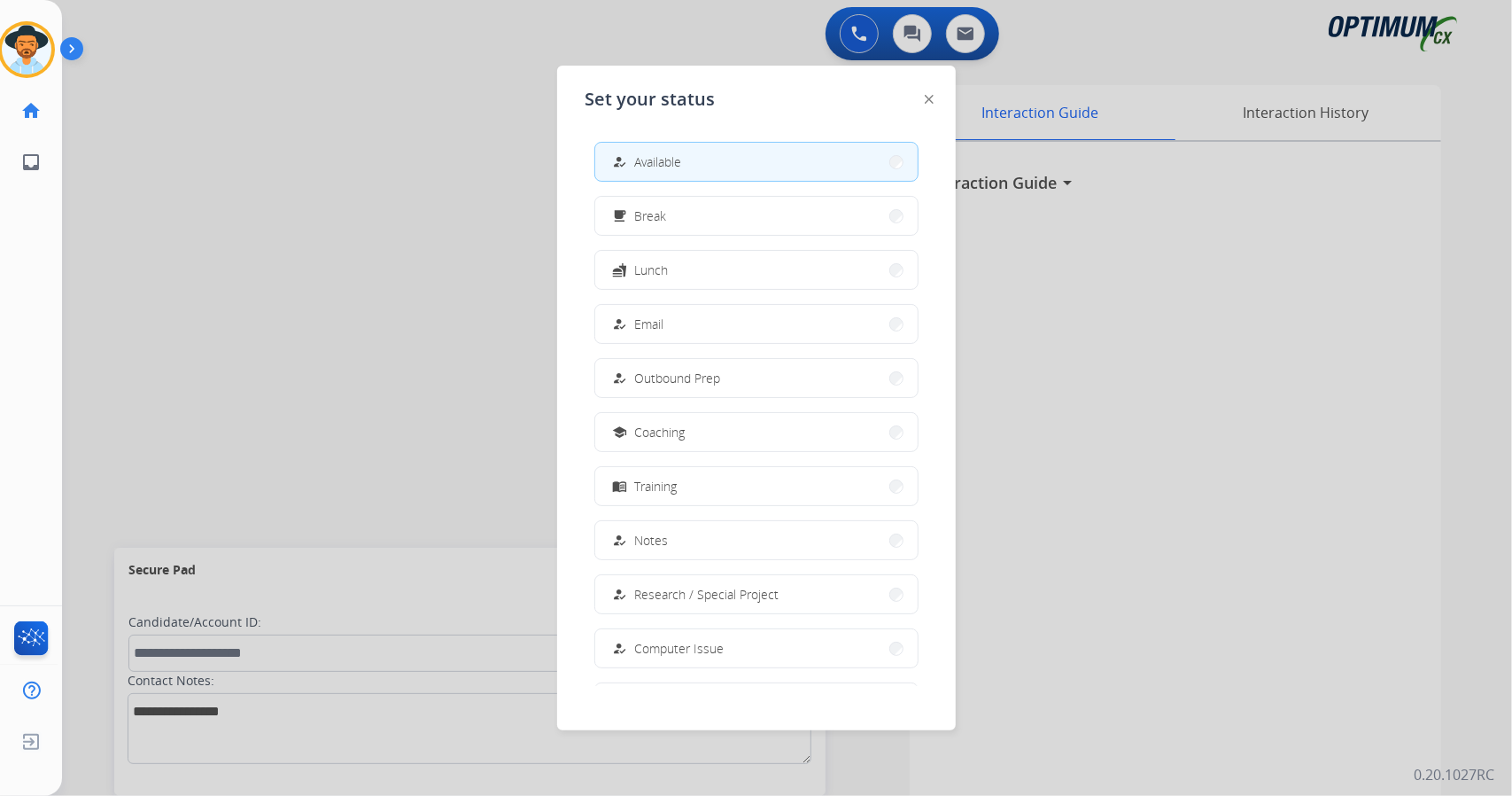
click at [347, 218] on div at bounding box center [756, 398] width 1512 height 796
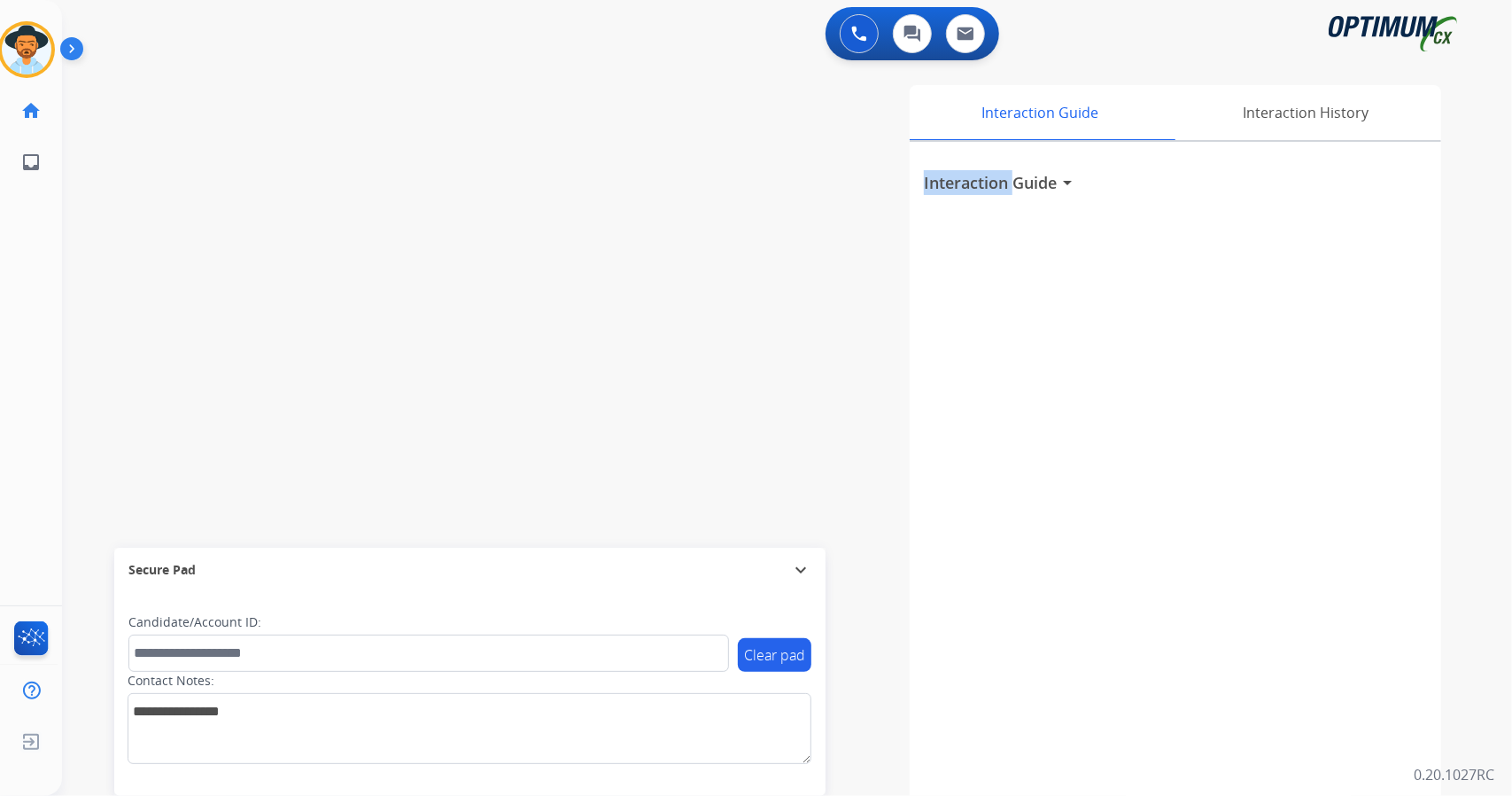
click at [347, 218] on div "swap_horiz Break voice bridge close_fullscreen Connect 3-Way Call merge_type Se…" at bounding box center [766, 433] width 1408 height 739
click at [20, 41] on img at bounding box center [26, 50] width 50 height 50
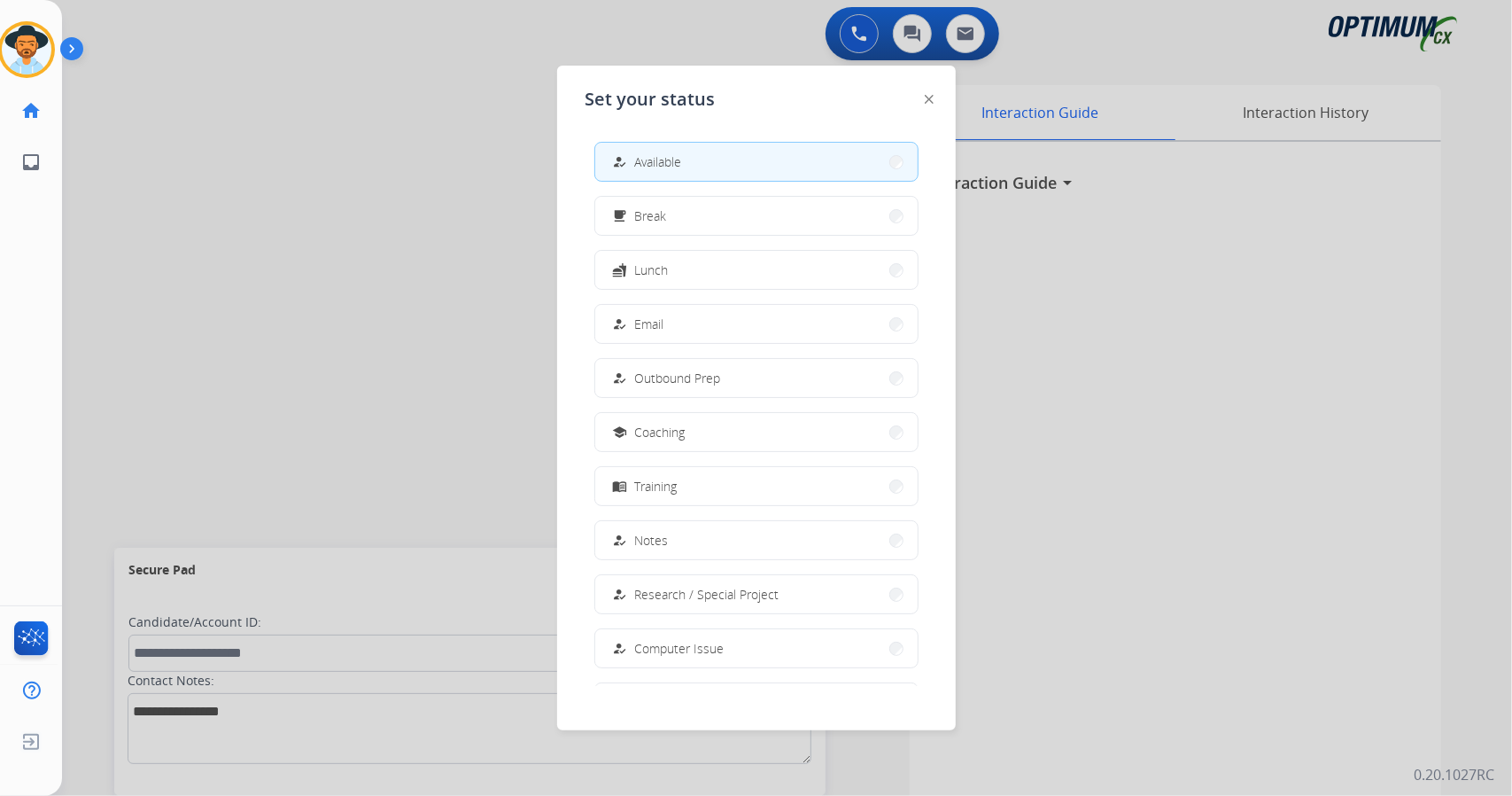
click at [333, 267] on div at bounding box center [756, 398] width 1512 height 796
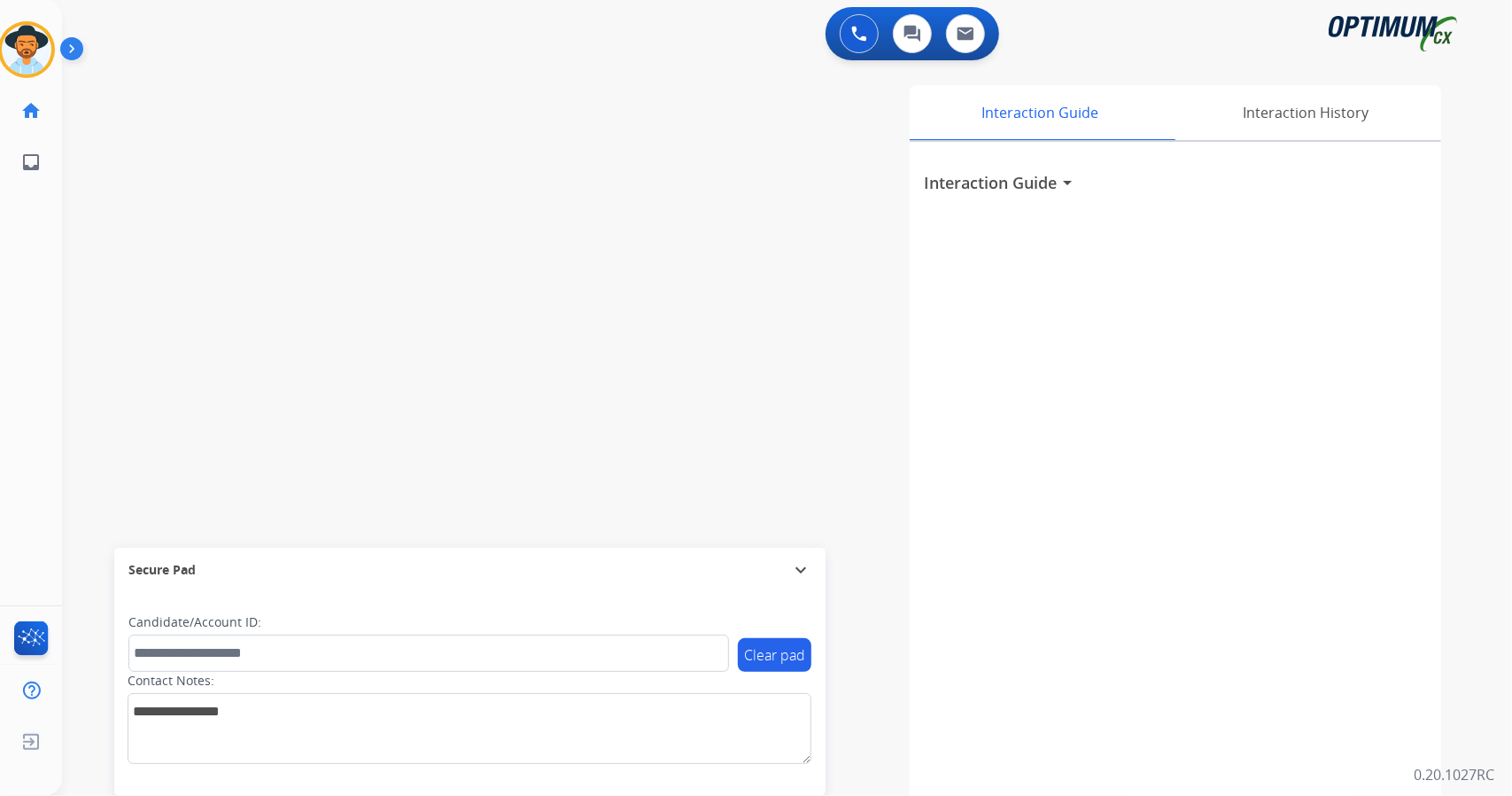
drag, startPoint x: 333, startPoint y: 267, endPoint x: 230, endPoint y: 219, distance: 113.6
click at [230, 219] on div "swap_horiz Break voice bridge close_fullscreen Connect 3-Way Call merge_type Se…" at bounding box center [766, 433] width 1408 height 739
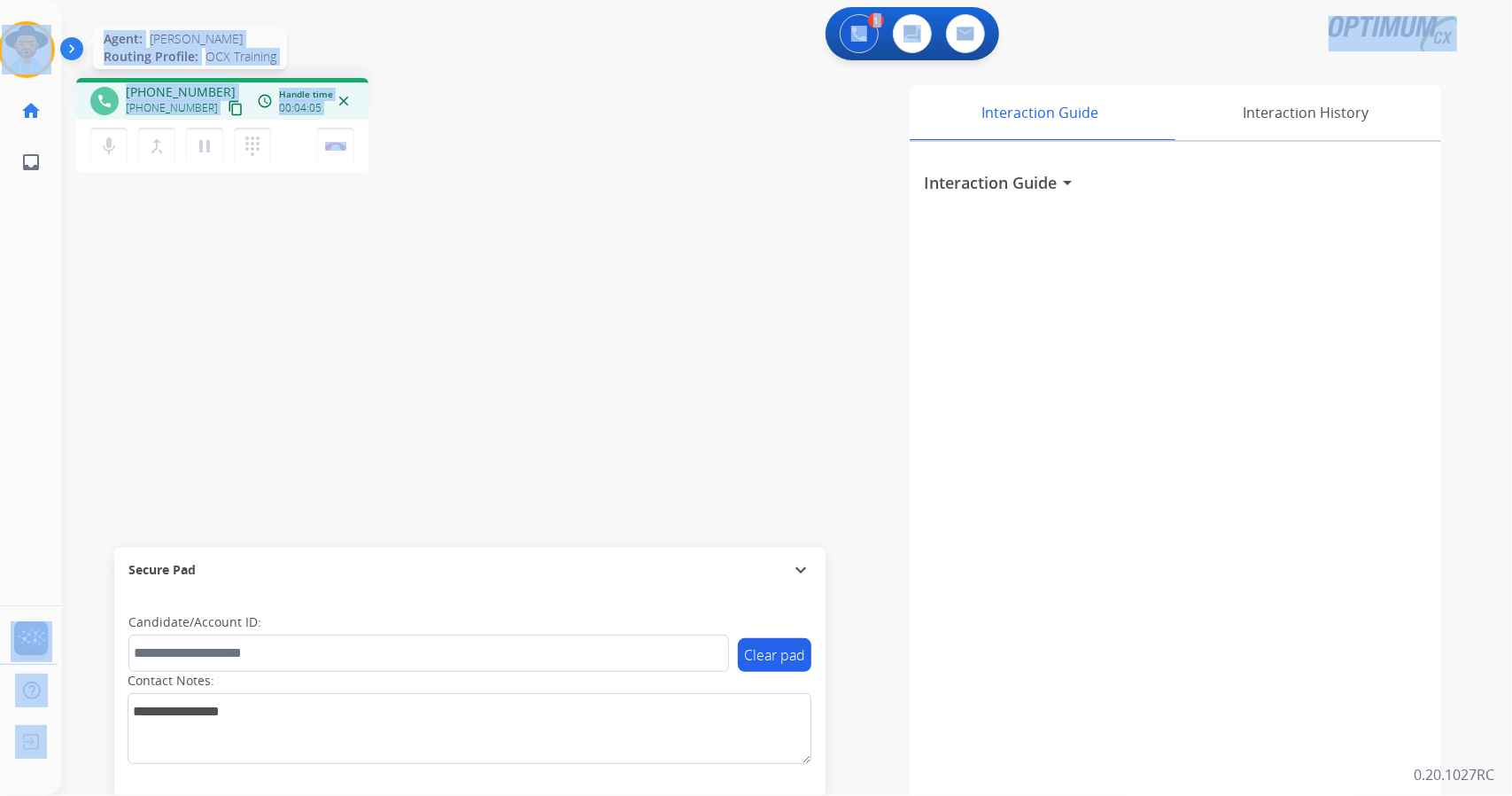
drag, startPoint x: 403, startPoint y: 151, endPoint x: 27, endPoint y: 42, distance: 391.5
click at [27, 42] on div "Outbound call Quit Outbound call Quit Schedule interaction + Add to my list Cus…" at bounding box center [756, 398] width 1512 height 796
click at [547, 123] on div "phone [PHONE_NUMBER] [PHONE_NUMBER] content_copy access_time Call metrics Queue…" at bounding box center [317, 128] width 482 height 100
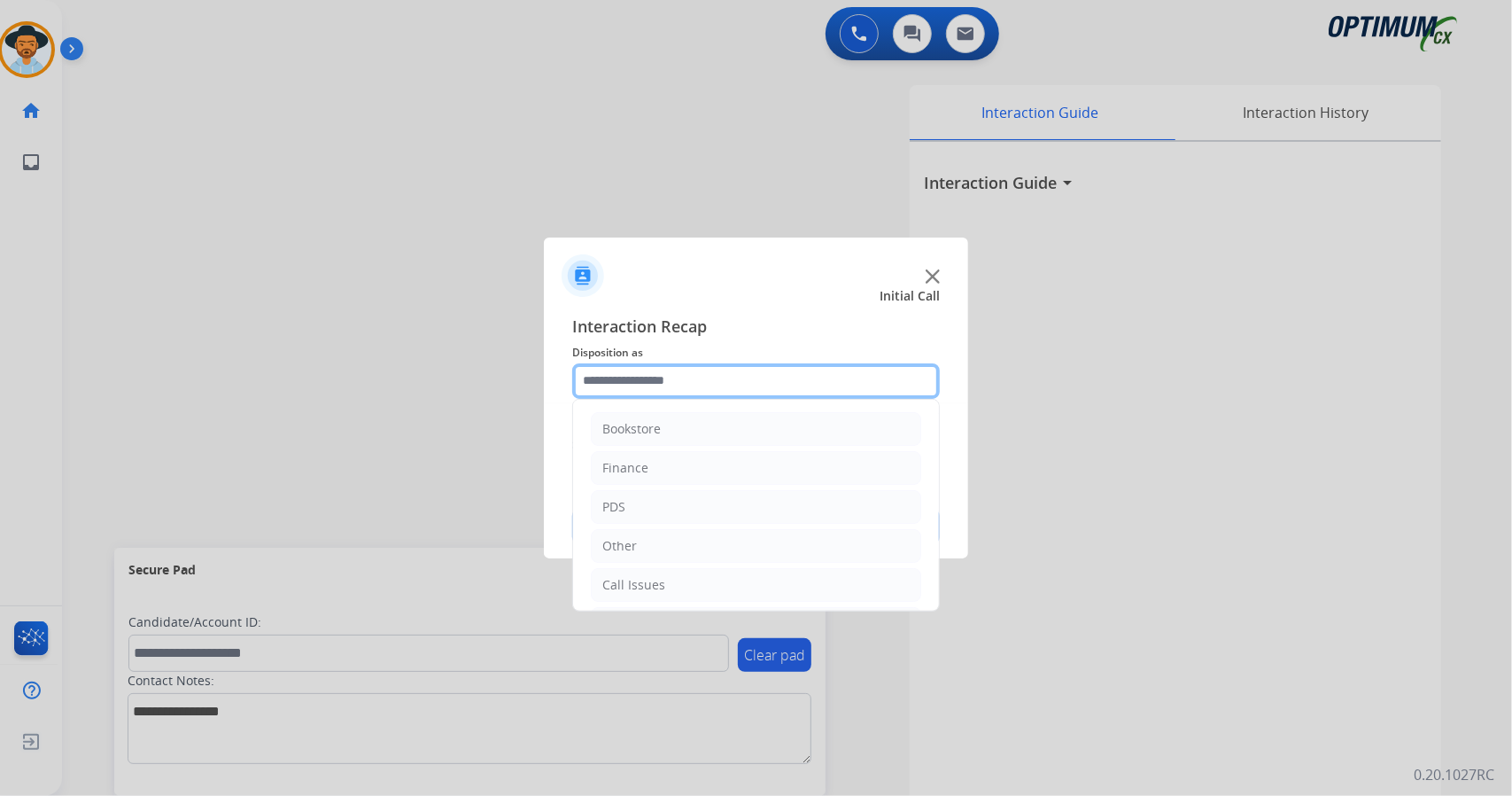
click at [674, 391] on input "text" at bounding box center [756, 381] width 368 height 35
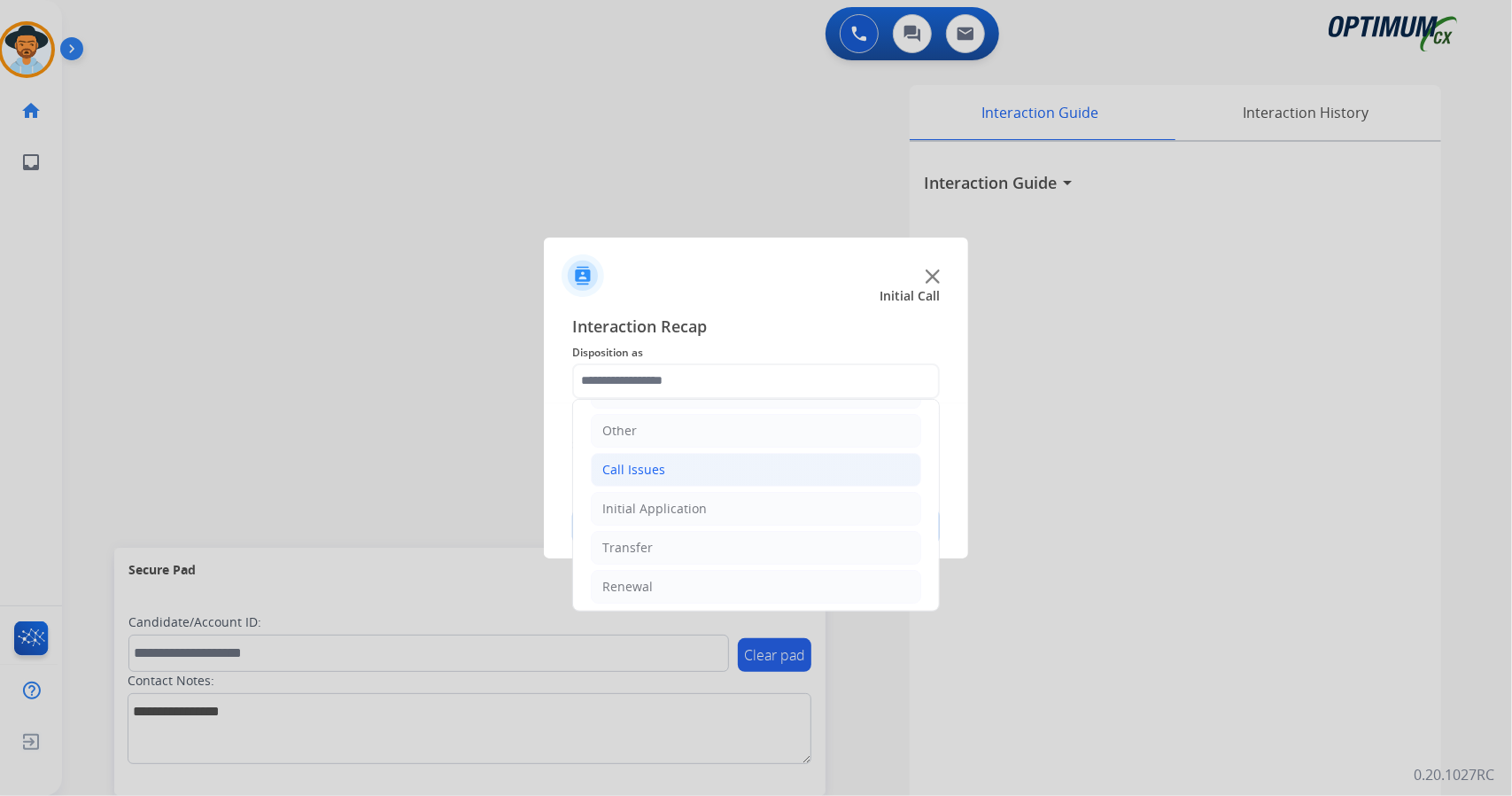
click at [698, 466] on li "Call Issues" at bounding box center [756, 469] width 330 height 33
click at [724, 572] on li "Dropped Call" at bounding box center [774, 586] width 295 height 33
type input "**********"
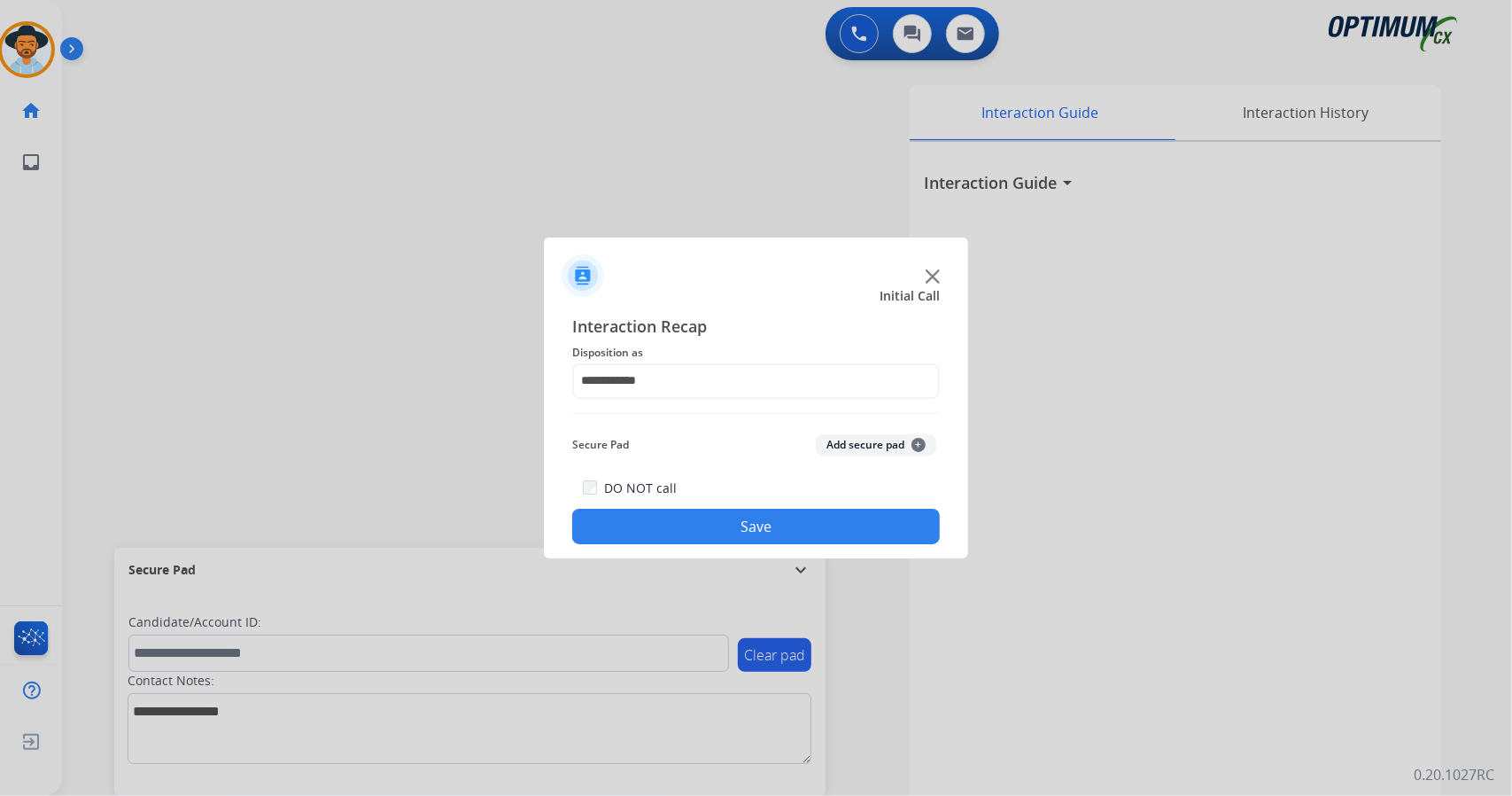
click at [690, 533] on button "Save" at bounding box center [756, 526] width 368 height 35
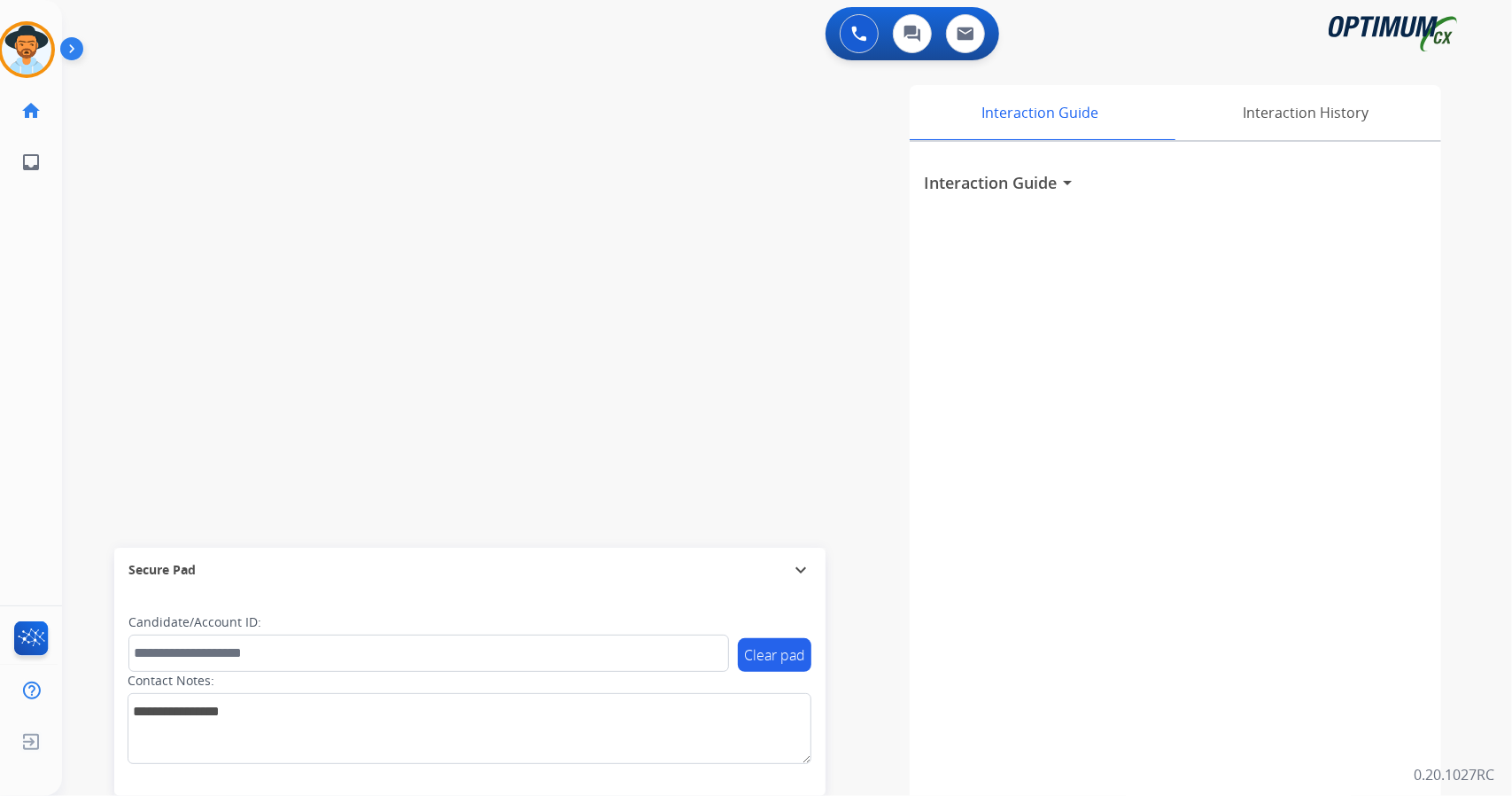
click at [418, 40] on div "0 Voice Interactions 0 Chat Interactions 0 Email Interactions" at bounding box center [777, 35] width 1387 height 57
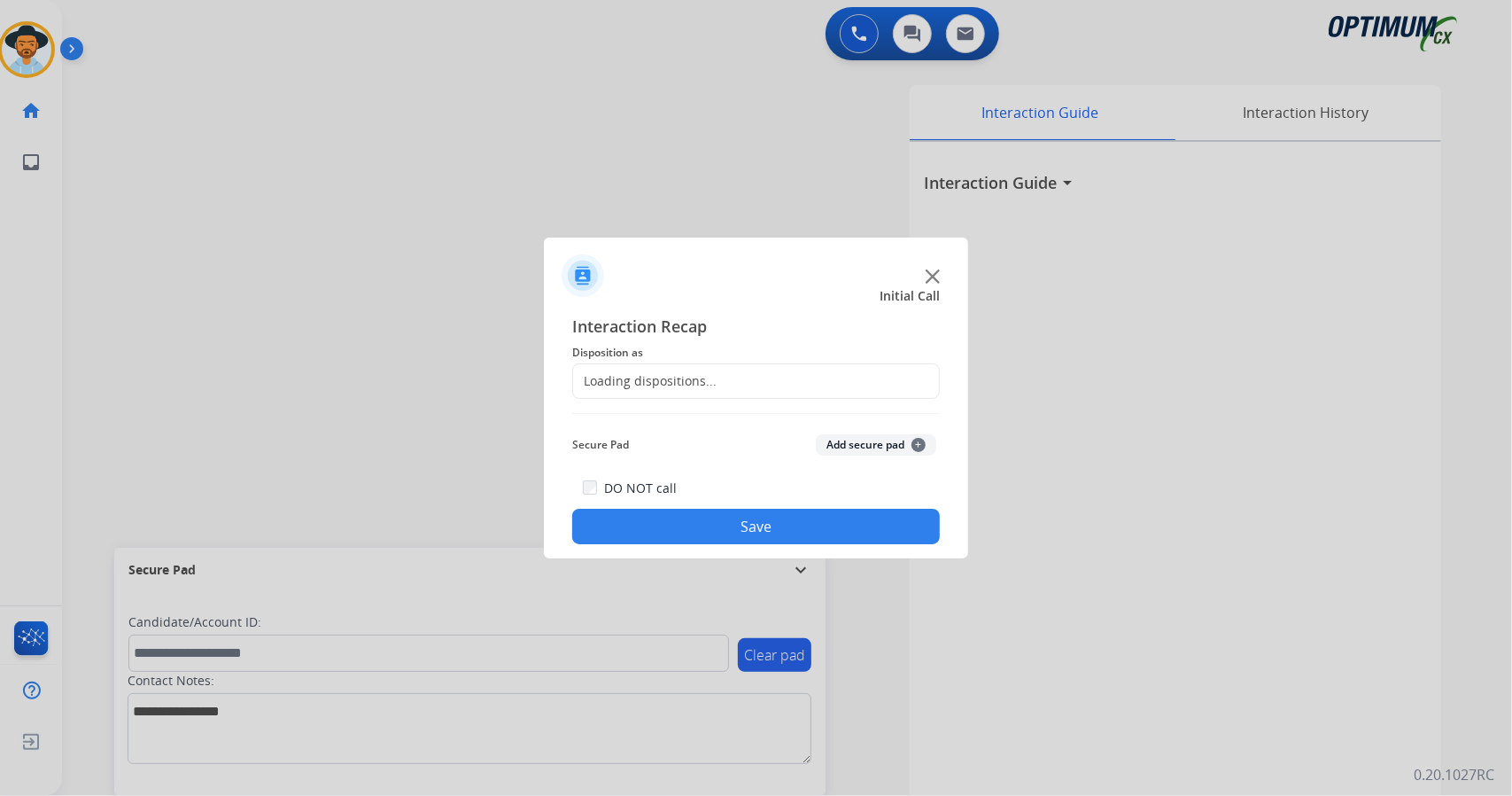
click at [340, 151] on div at bounding box center [756, 398] width 1512 height 796
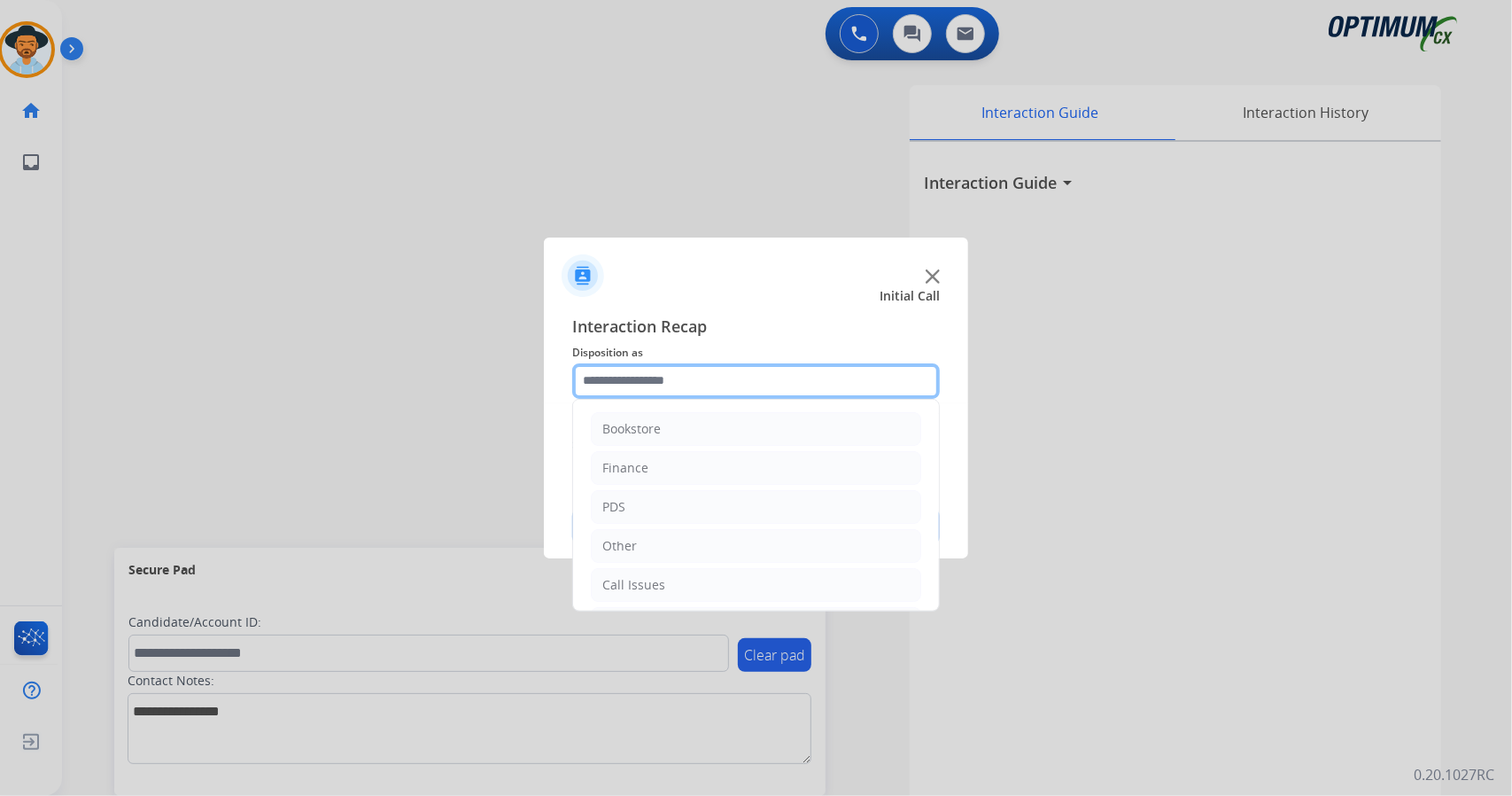
click at [734, 389] on input "text" at bounding box center [756, 381] width 368 height 35
click at [690, 590] on li "Call Issues" at bounding box center [756, 584] width 330 height 33
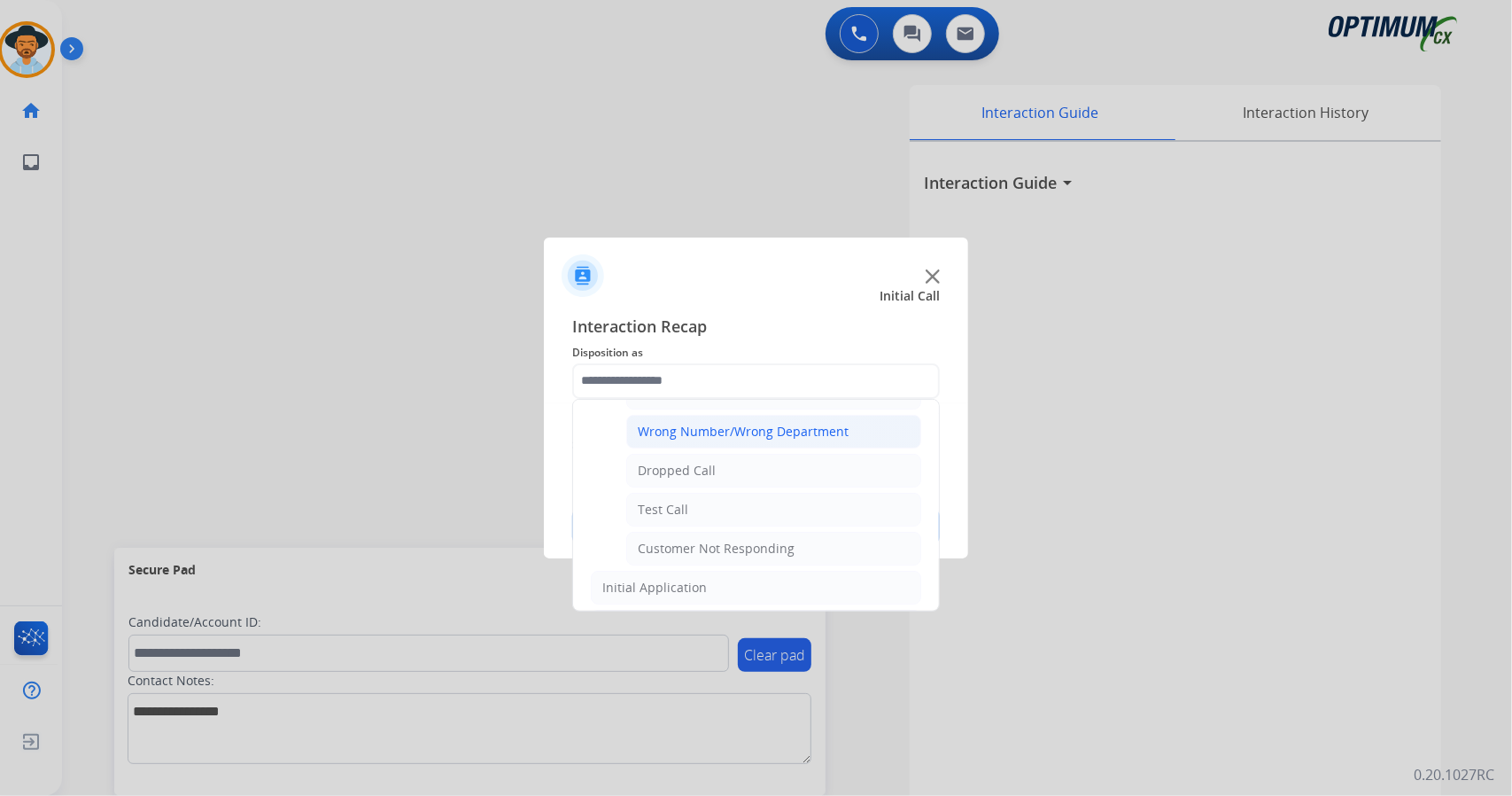
click at [719, 429] on div "Wrong Number/Wrong Department" at bounding box center [743, 432] width 211 height 18
type input "**********"
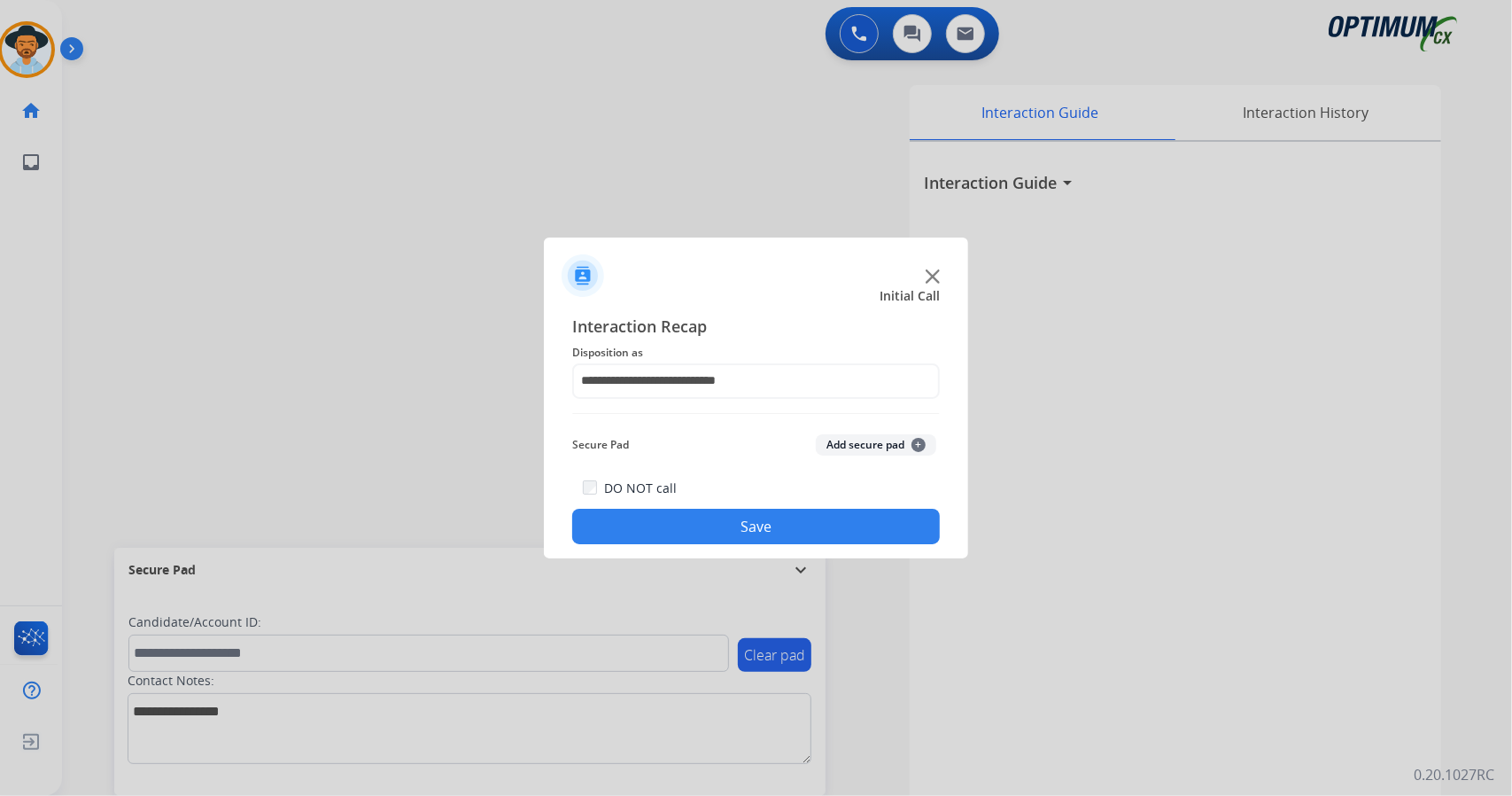
click at [740, 527] on button "Save" at bounding box center [756, 526] width 368 height 35
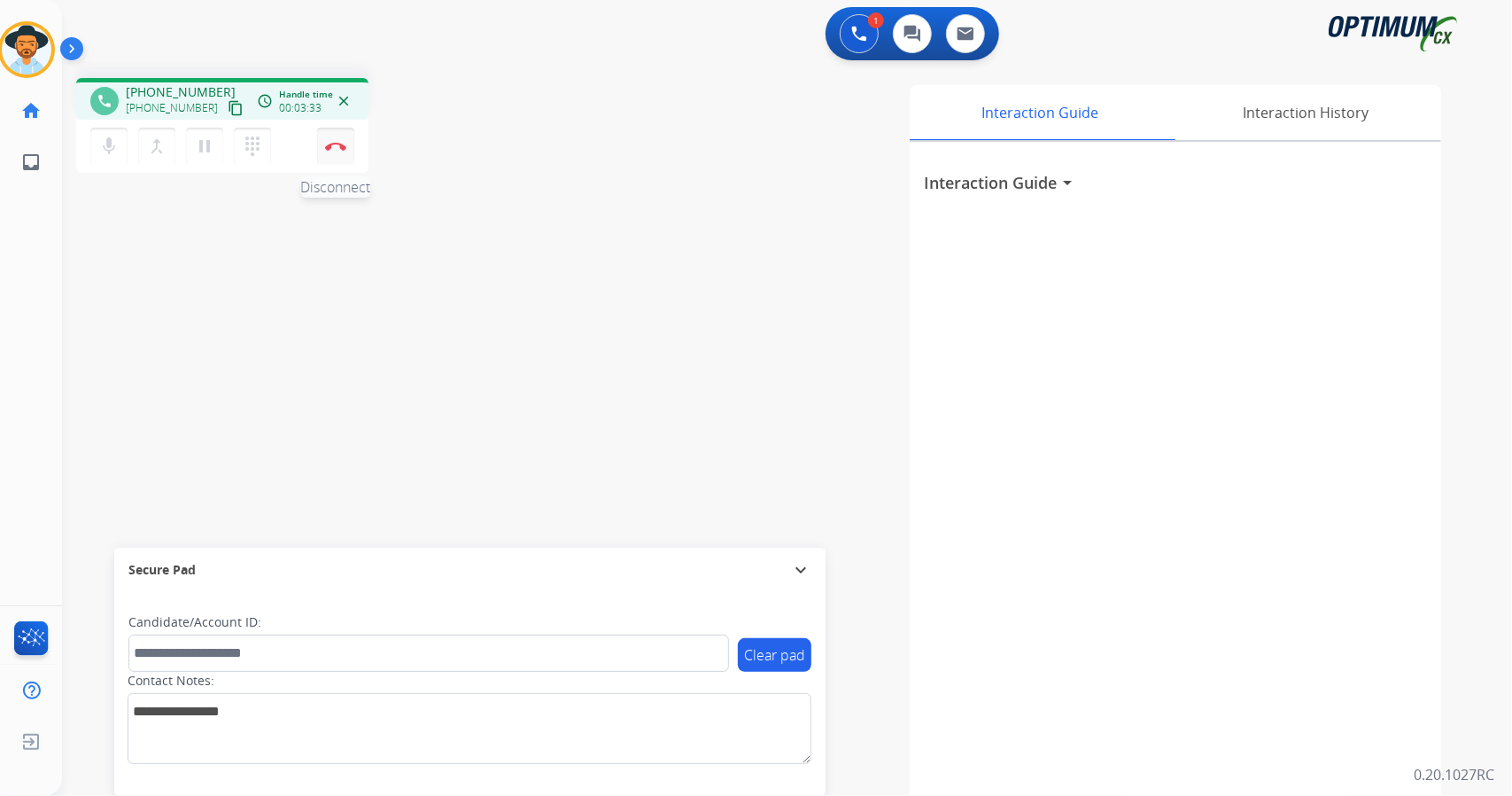
click at [342, 151] on button "Disconnect" at bounding box center [335, 146] width 37 height 37
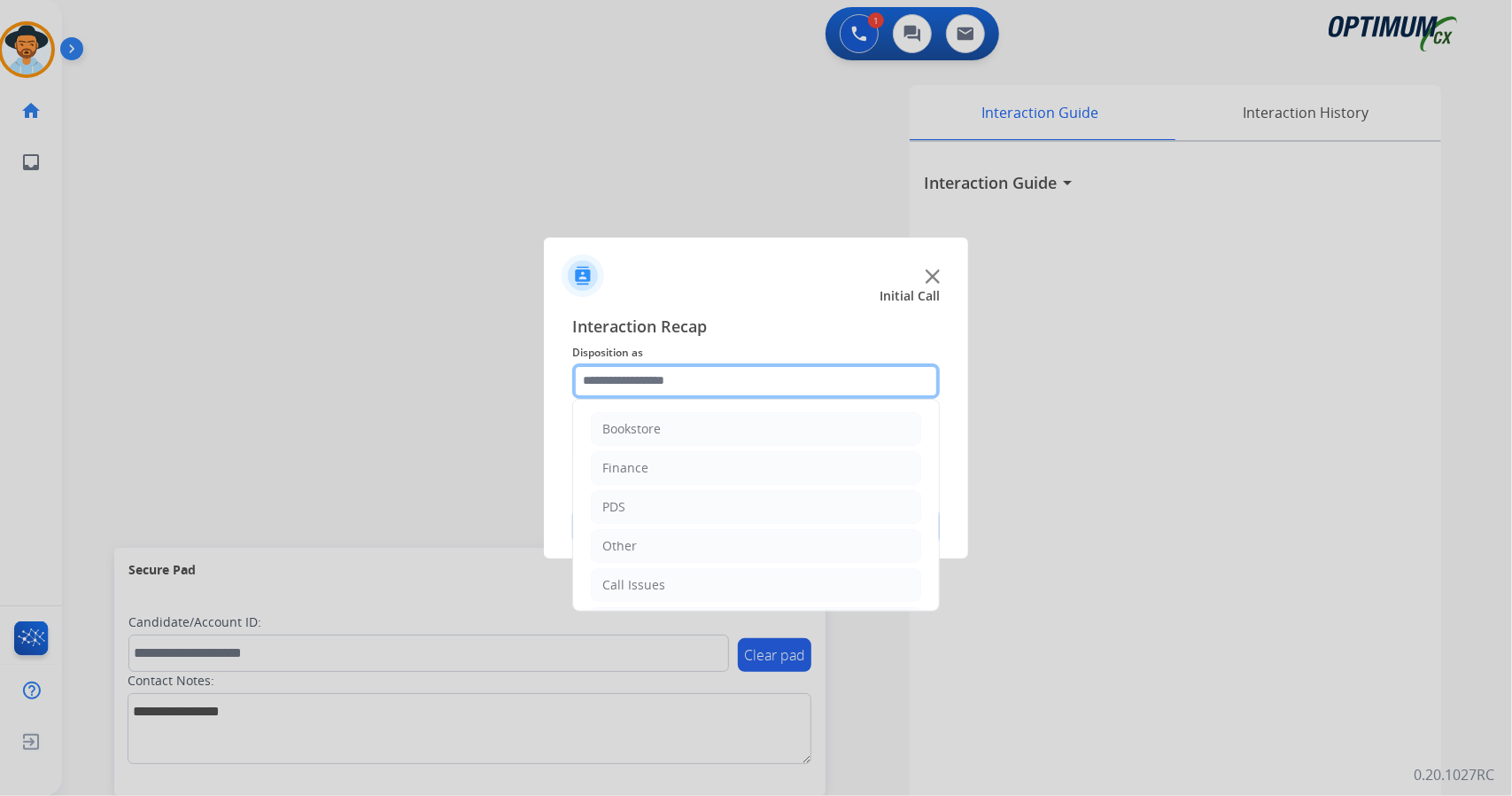
click at [735, 387] on input "text" at bounding box center [756, 381] width 368 height 35
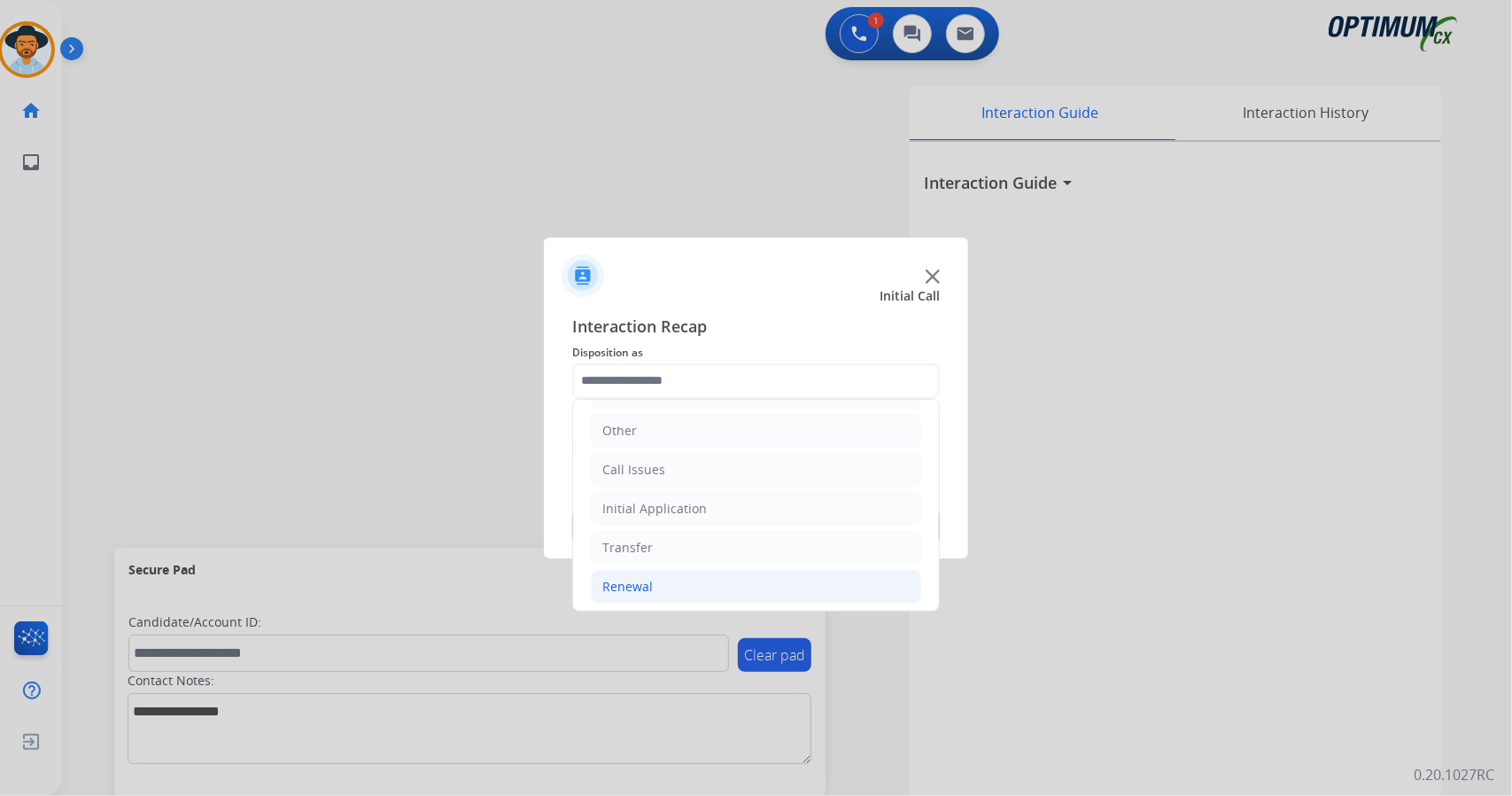
click at [671, 574] on li "Renewal" at bounding box center [756, 586] width 330 height 33
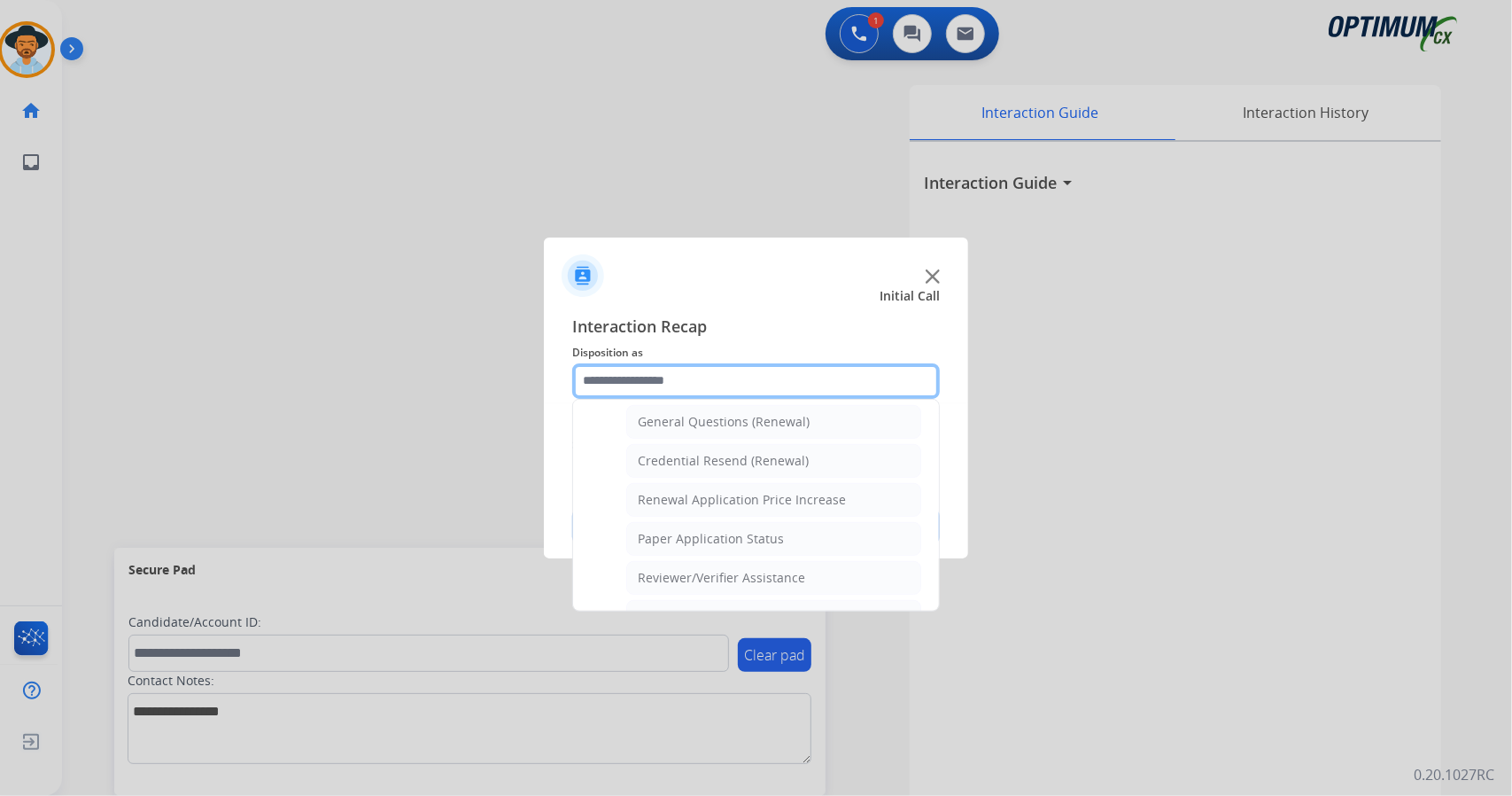
scroll to position [670, 0]
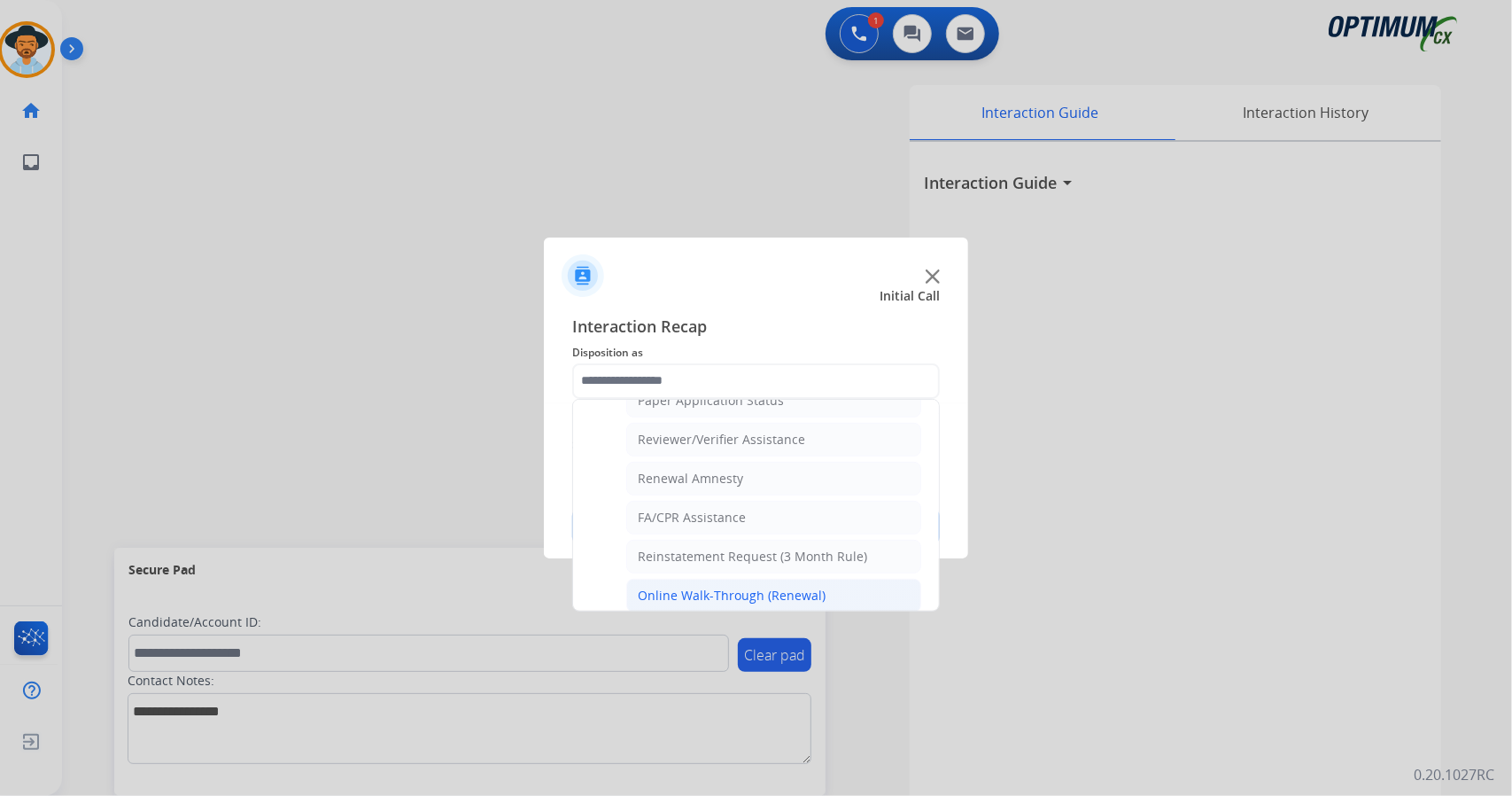
click at [693, 587] on div "Online Walk-Through (Renewal)" at bounding box center [732, 596] width 188 height 18
type input "**********"
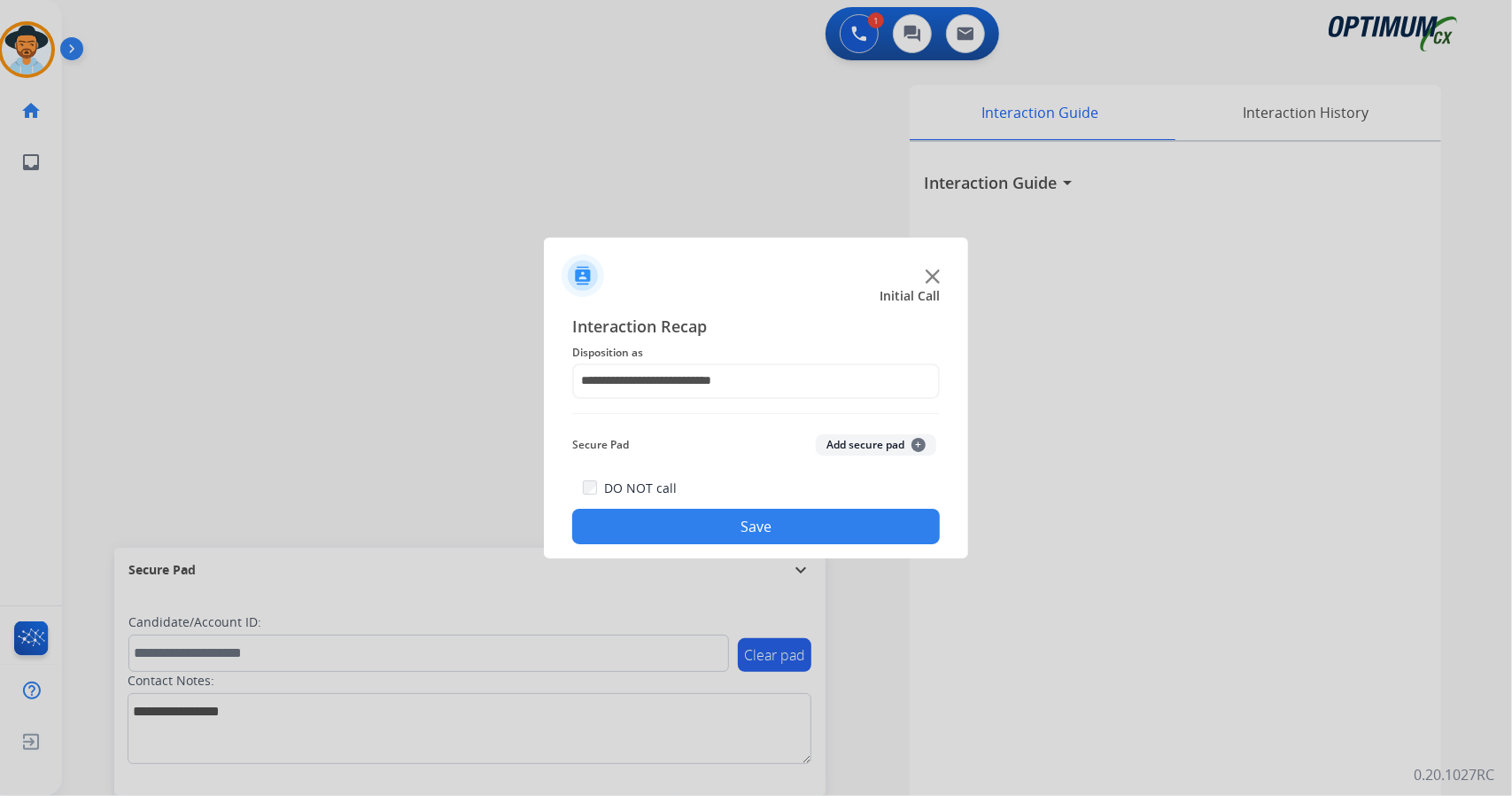
click at [690, 517] on button "Save" at bounding box center [756, 526] width 368 height 35
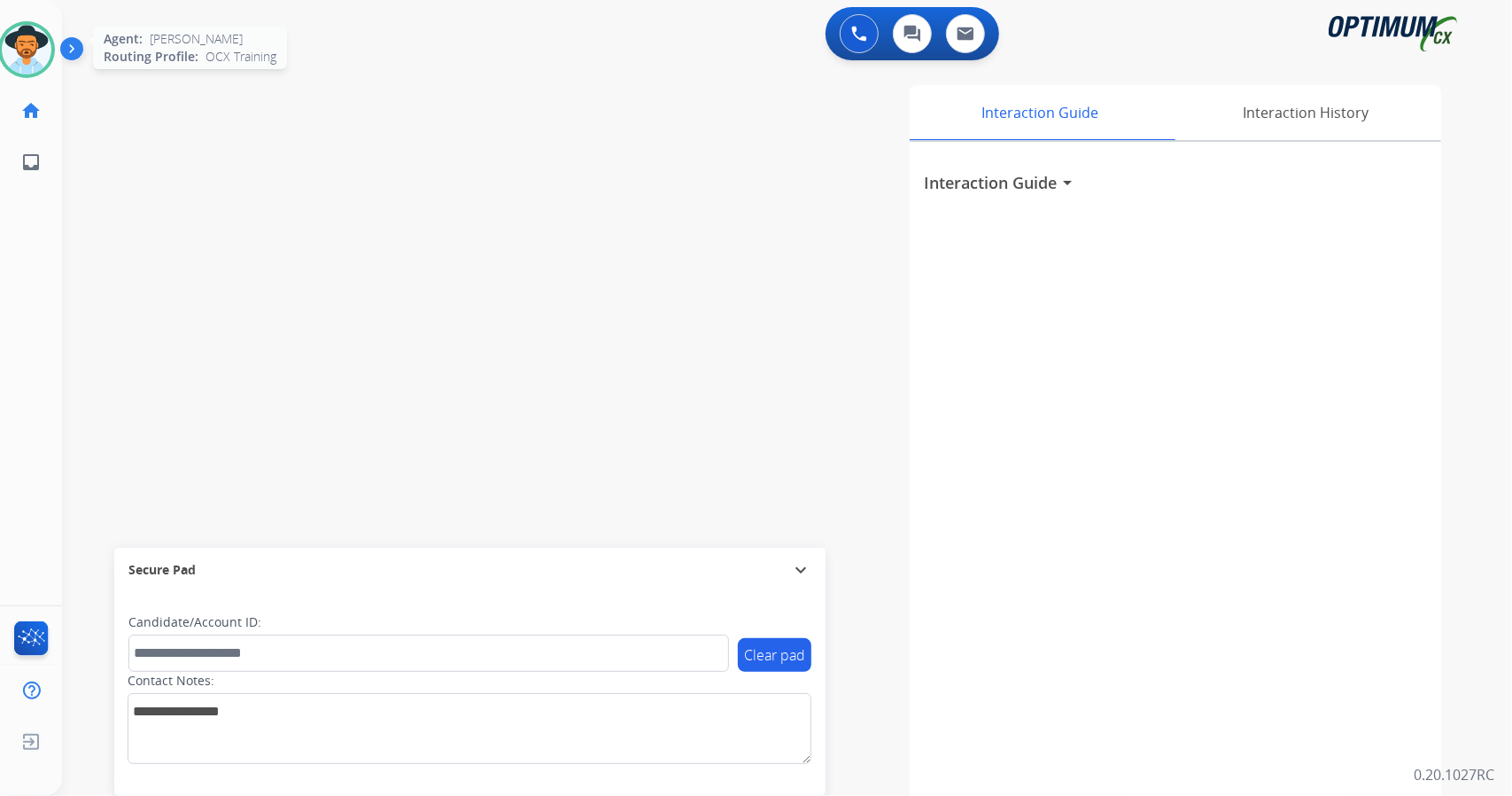
click at [29, 40] on img at bounding box center [26, 50] width 50 height 50
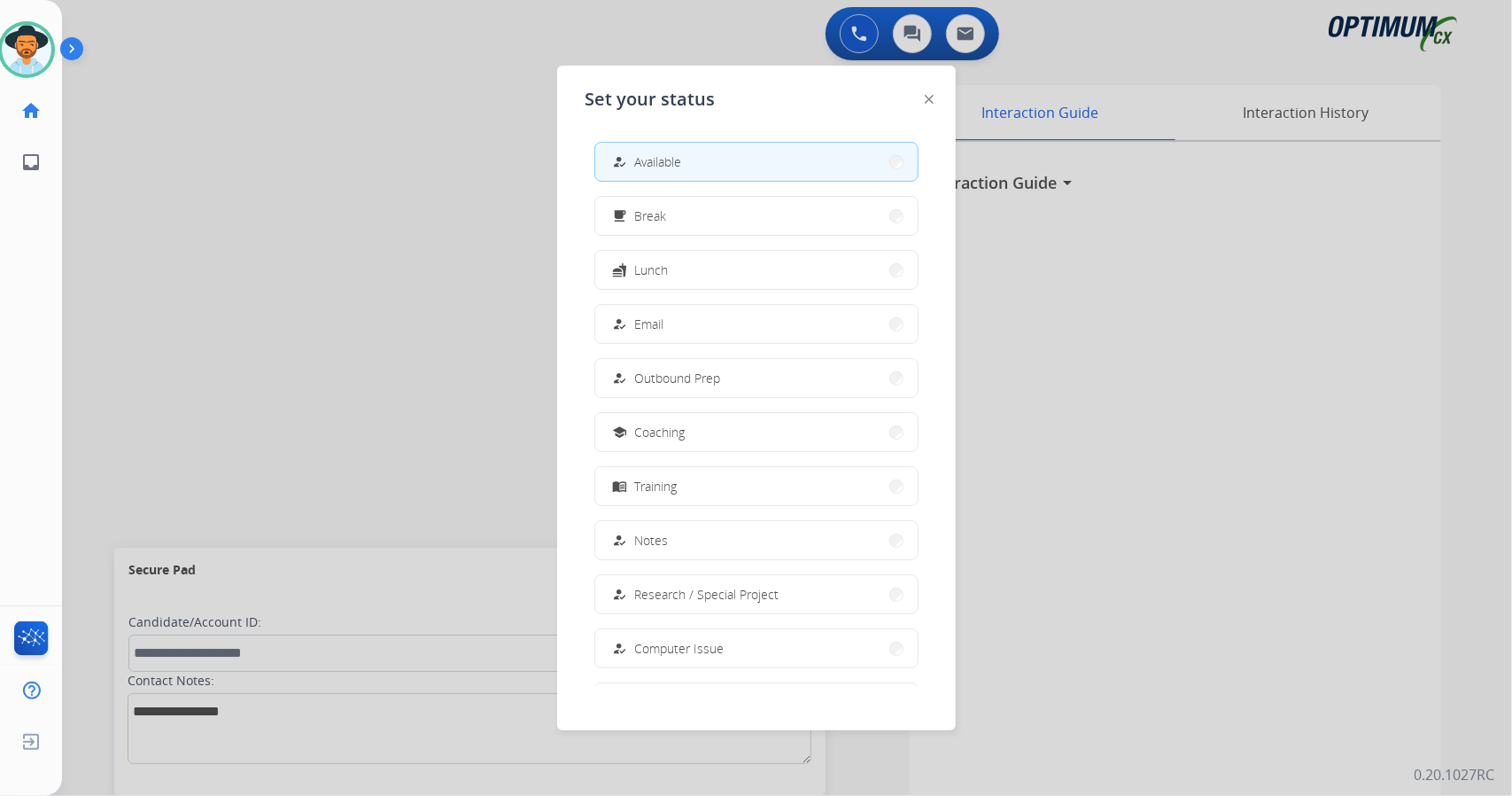
scroll to position [167, 0]
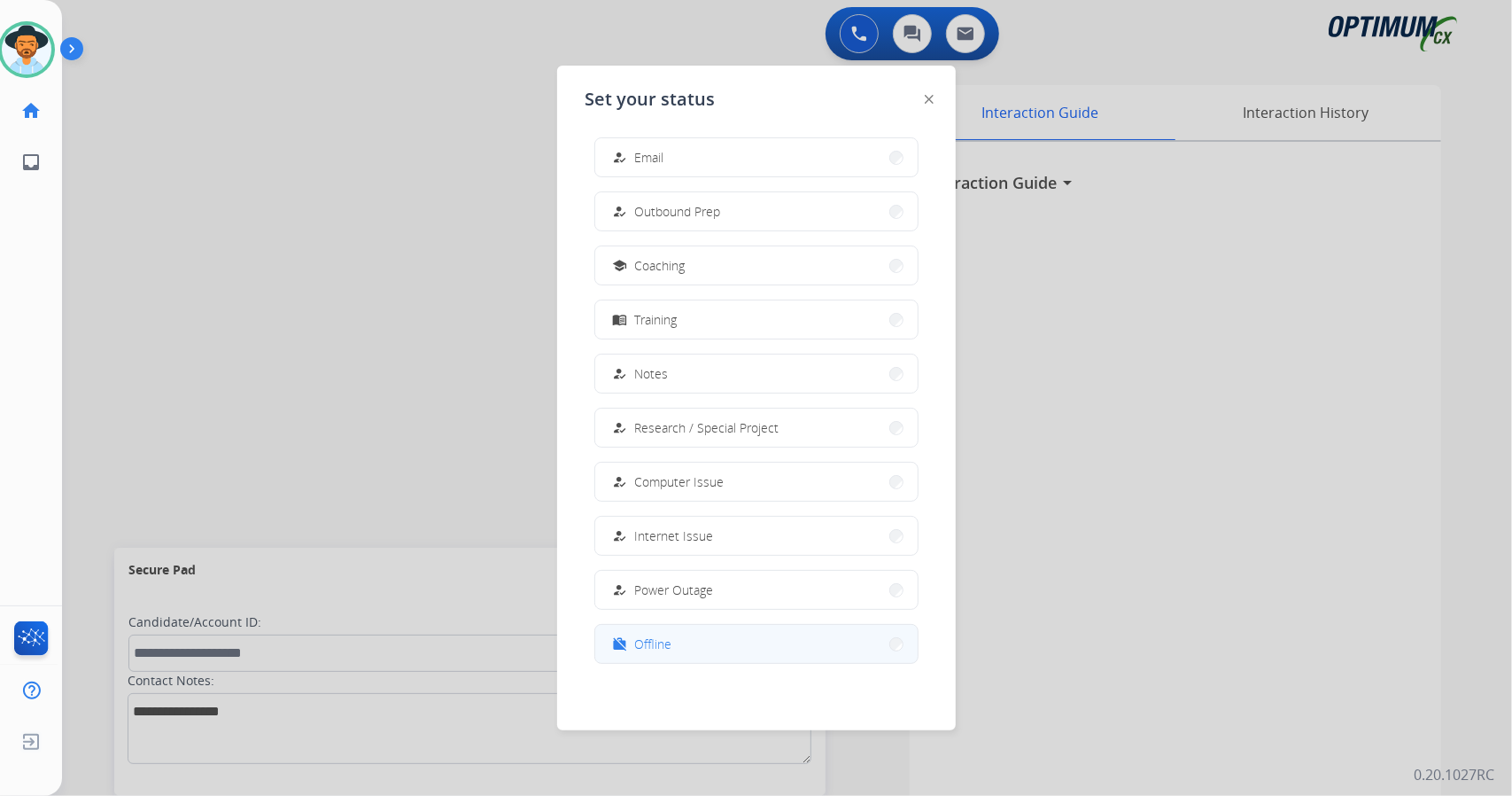
click at [675, 639] on button "work_off Offline" at bounding box center [757, 644] width 322 height 38
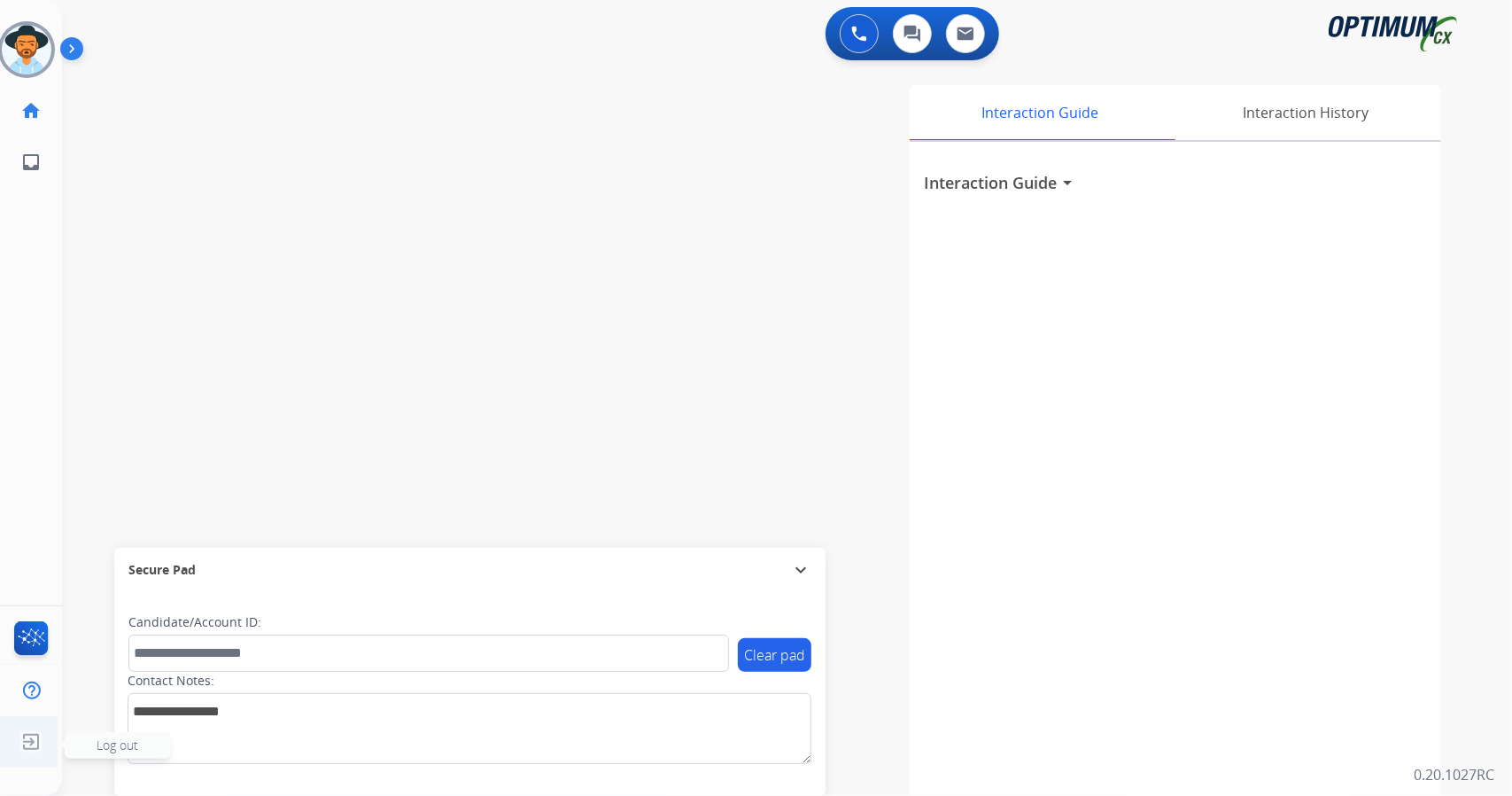
click at [25, 758] on img at bounding box center [31, 741] width 32 height 33
click at [40, 758] on img at bounding box center [31, 741] width 32 height 33
